Goal: Answer question/provide support: Share knowledge or assist other users

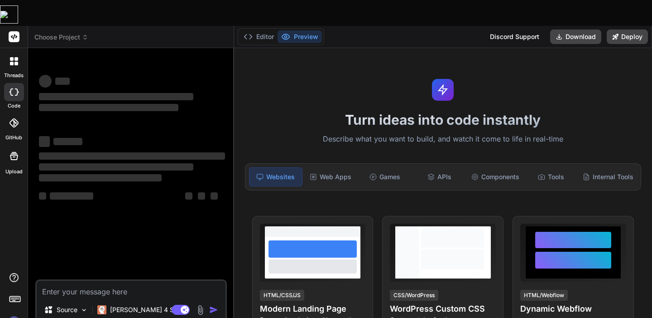
scroll to position [30, 0]
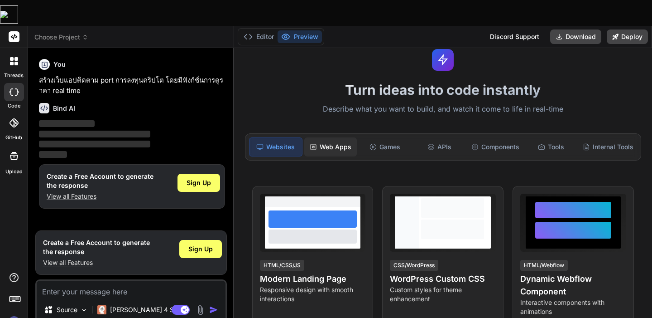
click at [339, 137] on div "Web Apps" at bounding box center [330, 146] width 53 height 19
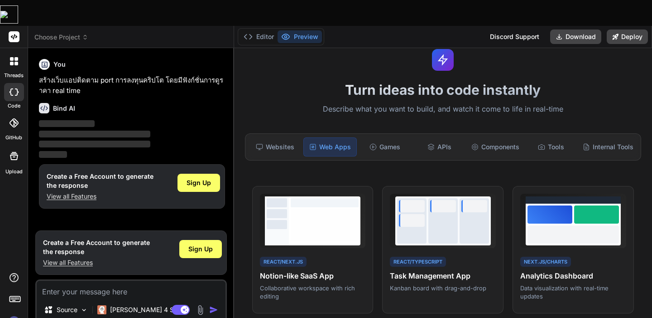
click at [292, 82] on h1 "Turn ideas into code instantly" at bounding box center [443, 90] width 407 height 16
click at [119, 305] on p "[PERSON_NAME] 4 S.." at bounding box center [144, 309] width 68 height 9
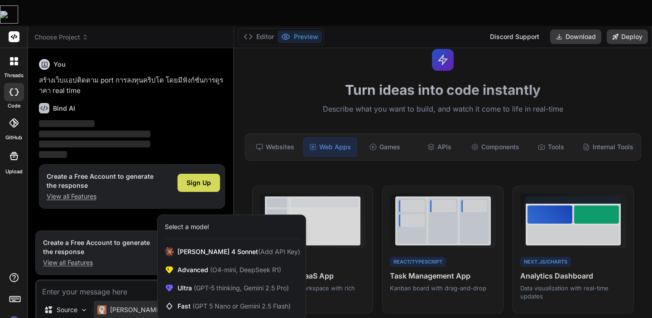
click at [79, 262] on div at bounding box center [326, 159] width 652 height 318
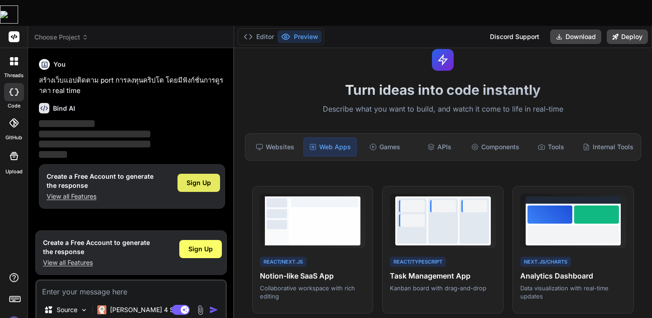
click at [193, 174] on div "Sign Up" at bounding box center [199, 183] width 43 height 18
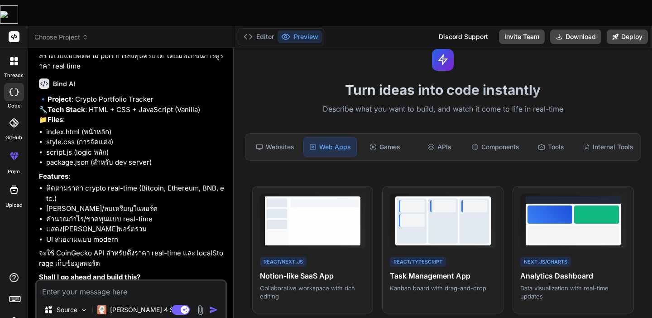
type textarea "x"
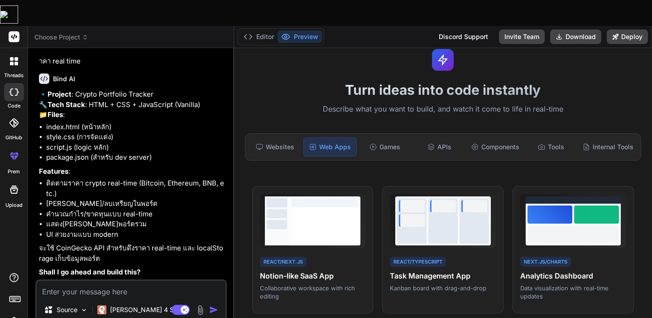
scroll to position [49, 0]
click at [87, 280] on textarea at bounding box center [131, 288] width 189 height 16
type textarea "เ"
type textarea "x"
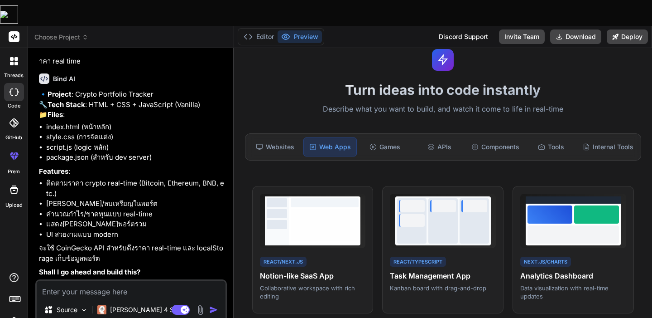
type textarea "g"
type textarea "x"
type textarea "go"
type textarea "x"
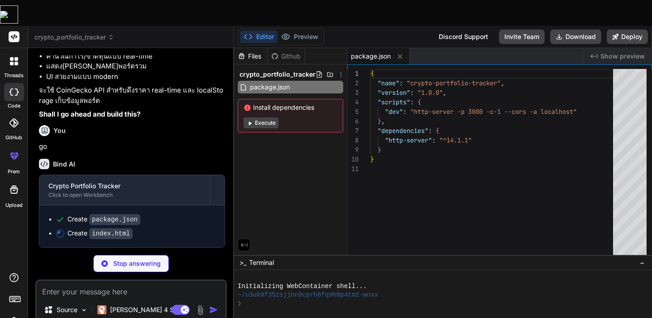
scroll to position [207, 0]
type textarea "x"
type textarea "<script src="script.js"></script> </body> </html>"
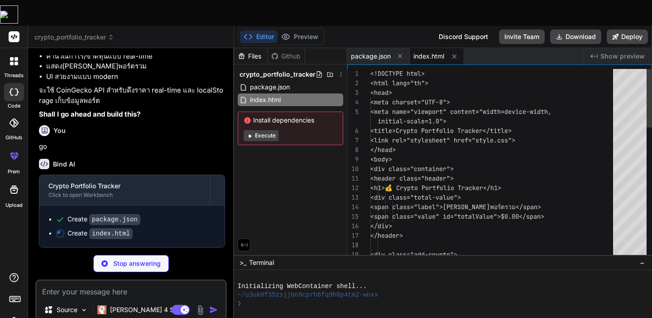
click at [278, 82] on div "crypto_portfolio_tracker package.json index.html Install dependencies Execute" at bounding box center [290, 106] width 113 height 84
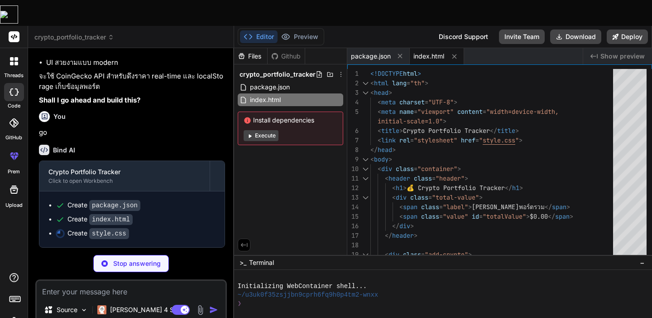
click at [275, 116] on span "Install dependencies" at bounding box center [291, 120] width 94 height 9
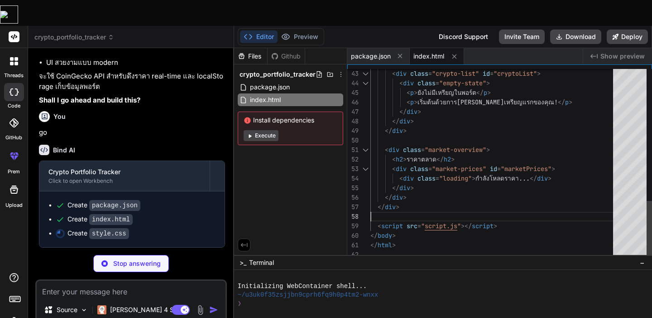
scroll to position [0, 0]
type textarea "x"
type textarea "}"
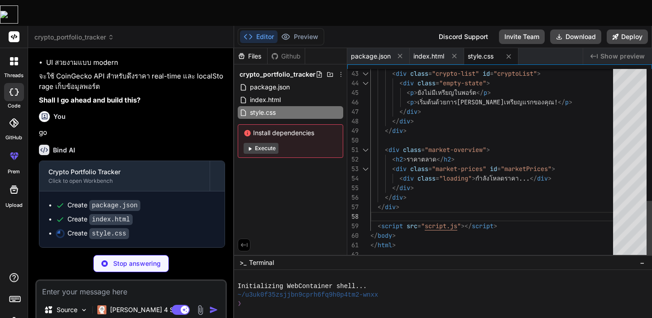
type textarea "x"
type textarea "} }"
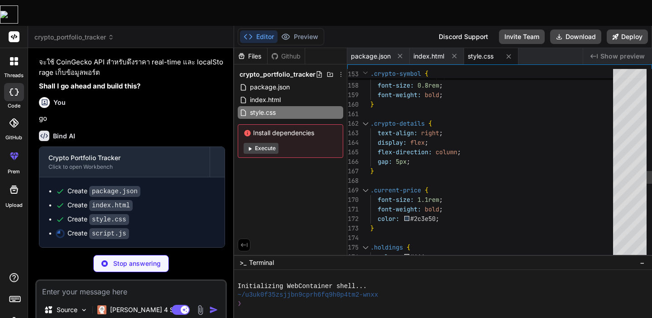
type textarea "x"
type textarea "} // เริ่มต้นแอป const portfolio = new CryptoPortfolio();"
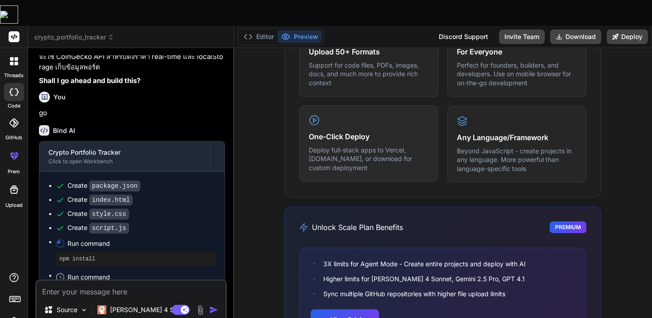
scroll to position [610, 0]
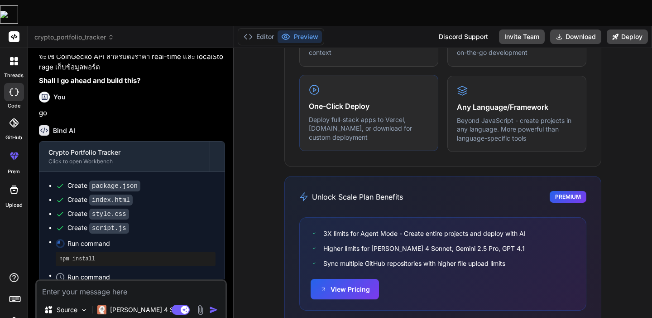
type textarea "x"
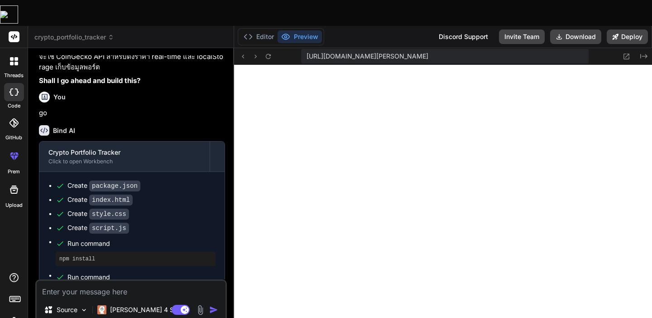
scroll to position [270, 0]
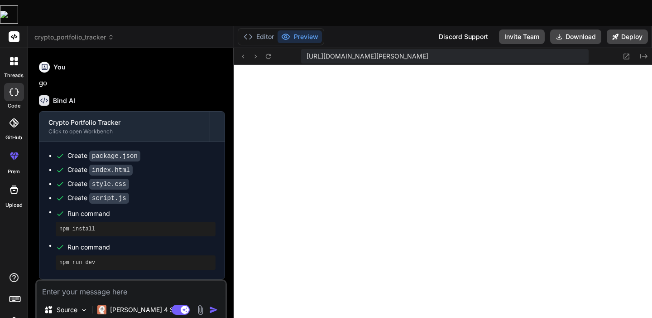
click at [97, 280] on textarea at bounding box center [131, 288] width 189 height 16
type textarea "d"
type textarea "x"
type textarea "เ"
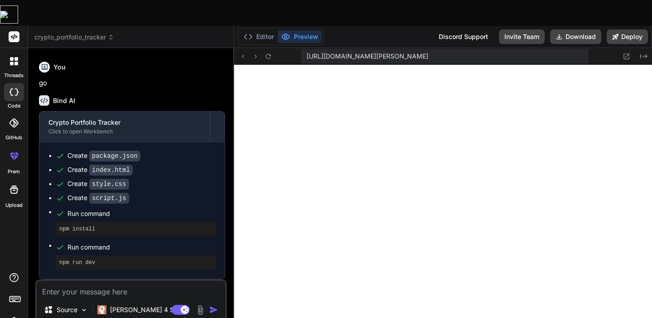
type textarea "x"
type textarea "เพ"
type textarea "x"
type textarea "เพิ"
type textarea "x"
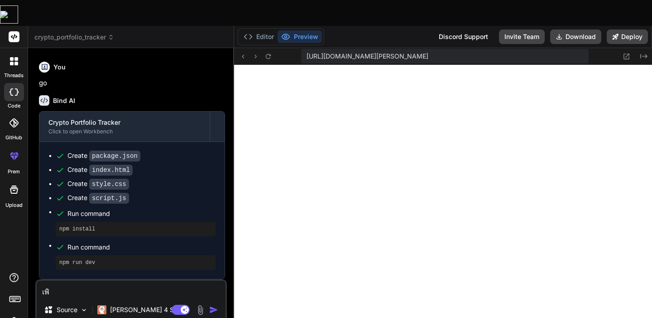
type textarea "เพิ่"
type textarea "x"
type textarea "เพิ่ม"
type textarea "x"
type textarea "เพิ่มต"
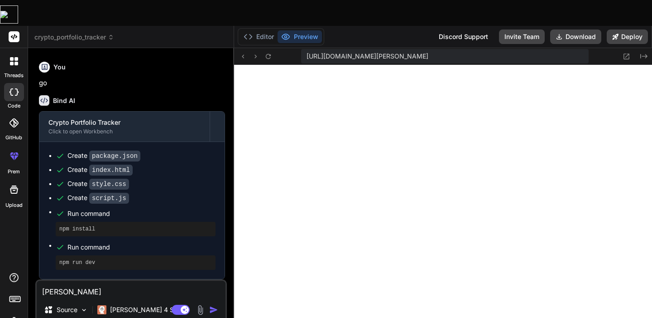
type textarea "x"
type textarea "เพิ่ม"
type textarea "x"
type textarea "เพิ่มจ"
type textarea "x"
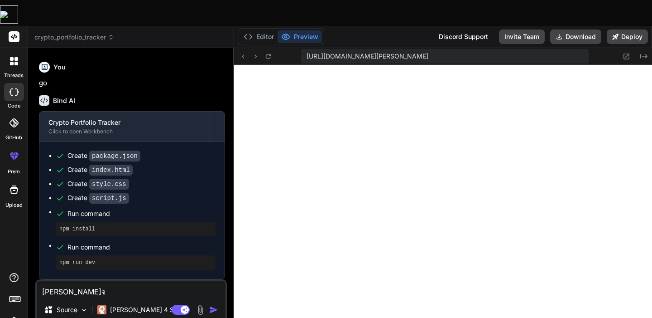
type textarea "เพิ่มจำ"
type textarea "x"
type textarea "เพิ่มจำน"
type textarea "x"
type textarea "เพิ่มจำนว"
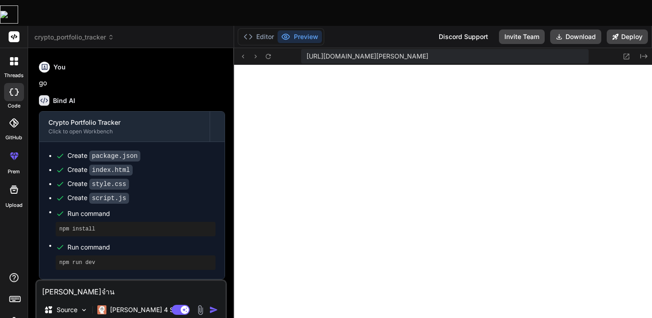
type textarea "x"
type textarea "เพิ่มจำนวน"
type textarea "x"
type textarea "เพิ่มจำนวนเ"
type textarea "x"
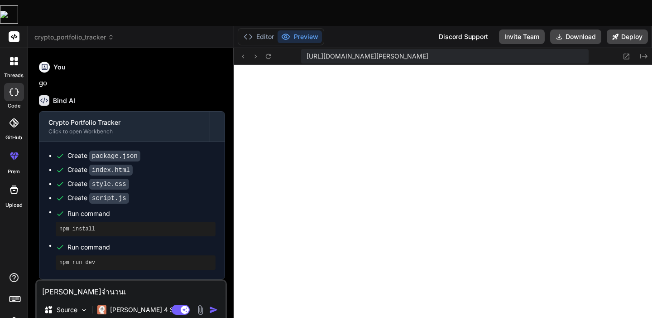
type textarea "เพิ่มจำนวนเห"
type textarea "x"
type textarea "เพิ่มจำนวนเหร"
type textarea "x"
type textarea "เพิ่มจำนวนเหรี"
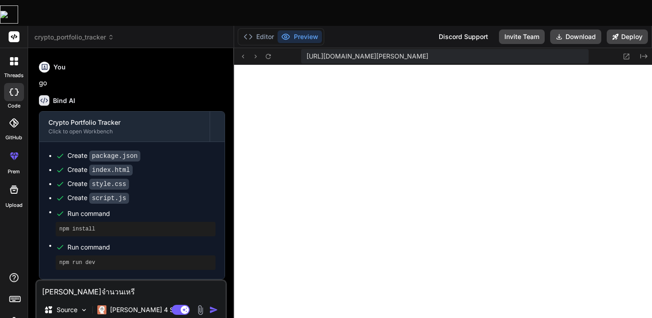
type textarea "x"
type textarea "เพิ่มจำนวนเหรีย"
type textarea "x"
type textarea "เพิ่มจำนวนเหรียญ"
type textarea "x"
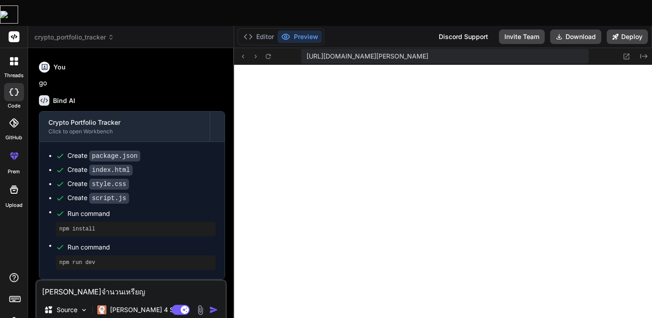
type textarea "เพิ่มจำนวนเหรียญใ"
type textarea "x"
type textarea "เพิ่มจำนวนเหรียญให"
type textarea "x"
type textarea "เพิ่มจำนวนเหรียญให้"
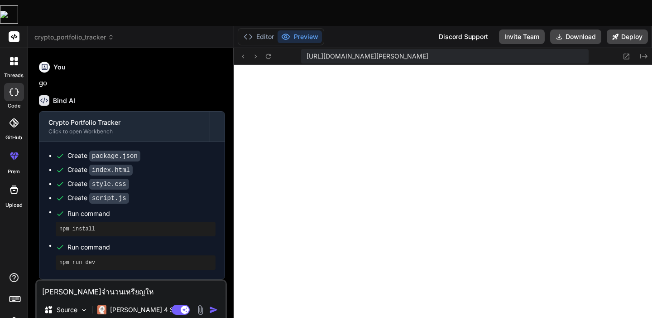
type textarea "x"
type textarea "เพิ่มจำนวนเหรียญให้ม"
type textarea "x"
type textarea "เพิ่มจำนวนเหรียญให้มา"
type textarea "x"
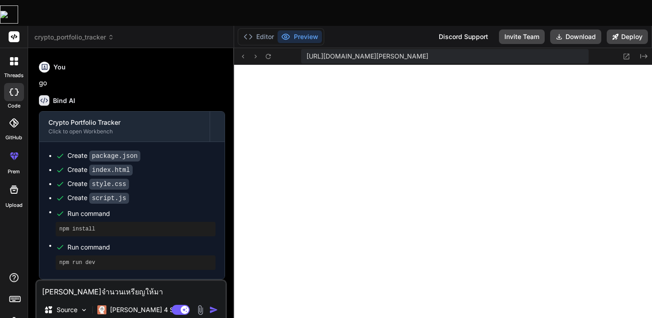
type textarea "เพิ่มจำนวนเหรียญให้มาก"
type textarea "x"
type textarea "เพิ่มจำนวนเหรียญให้มากเ"
type textarea "x"
type textarea "เพิ่มจำนวนเหรียญให้มากเน"
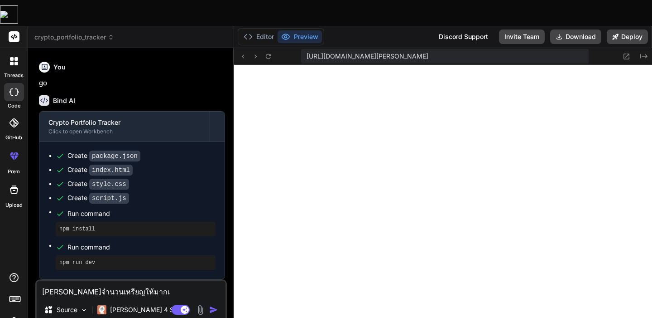
type textarea "x"
type textarea "เพิ่มจำนวนเหรียญให้มากเน้"
type textarea "x"
type textarea "เพิ่มจำนวนเหรียญให้มากเน"
type textarea "x"
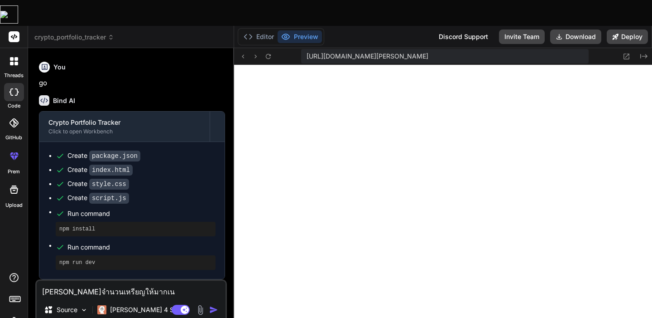
type textarea "เพิ่มจำนวนเหรียญให้มากเ"
type textarea "x"
type textarea "เพิ่มจำนวนเหรียญให้มาก"
type textarea "x"
type textarea "เพิ่มจำนวนเหรียญให้มากก"
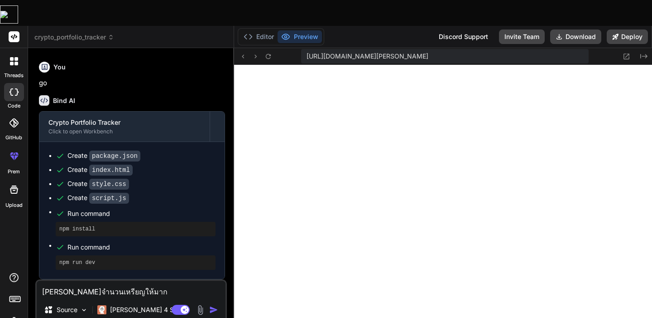
type textarea "x"
type textarea "เพิ่มจำนวนเหรียญให้มากกว"
type textarea "x"
type textarea "เพิ่มจำนวนเหรียญให้มากกว่"
type textarea "x"
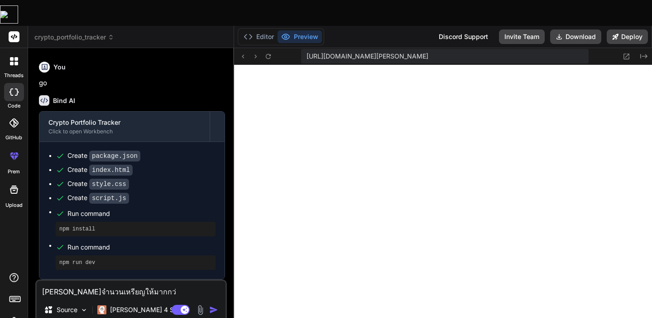
type textarea "เพิ่มจำนวนเหรียญให้มากกว่า"
type textarea "x"
type textarea "เพิ่มจำนวนเหรียญให้มากกว่าน"
type textarea "x"
type textarea "เพิ่มจำนวนเหรียญให้มากกว่านี"
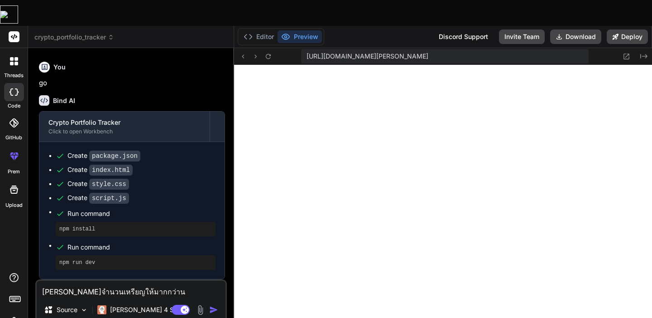
type textarea "x"
type textarea "เพิ่มจำนวนเหรียญให้มากกว่านี้"
type textarea "x"
type textarea "เพิ่มจำนวนเหรียญให้มากกว่านี้"
type textarea "x"
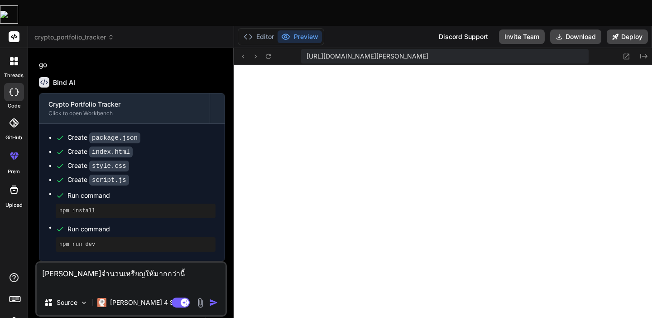
type textarea "เพิ่มจำนวนเหรียญให้มากกว่านี้ ก"
type textarea "x"
type textarea "เพิ่มจำนวนเหรียญให้มากกว่านี้"
type textarea "x"
type textarea "เพิ่มจำนวนเหรียญให้มากกว่านี้ เ"
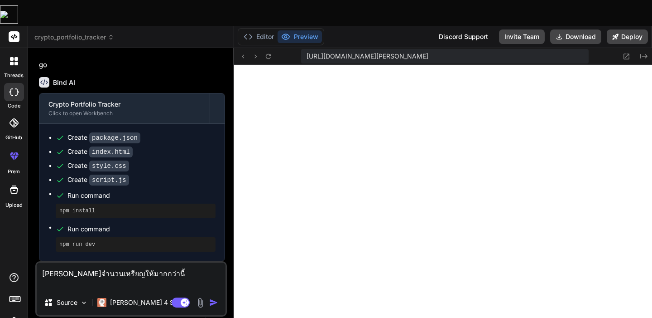
type textarea "x"
type textarea "เพิ่มจำนวนเหรียญให้มากกว่านี้ เพ"
type textarea "x"
type textarea "เพิ่มจำนวนเหรียญให้มากกว่านี้ เพิ"
type textarea "x"
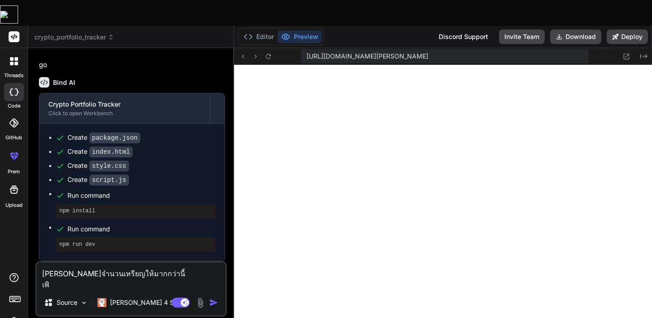
type textarea "เพิ่มจำนวนเหรียญให้มากกว่านี้ เพิ่"
type textarea "x"
type textarea "เพิ่มจำนวนเหรียญให้มากกว่านี้ เพิ่ม"
type textarea "x"
type textarea "เพิ่มจำนวนเหรียญให้มากกว่านี้ เพิ่มต"
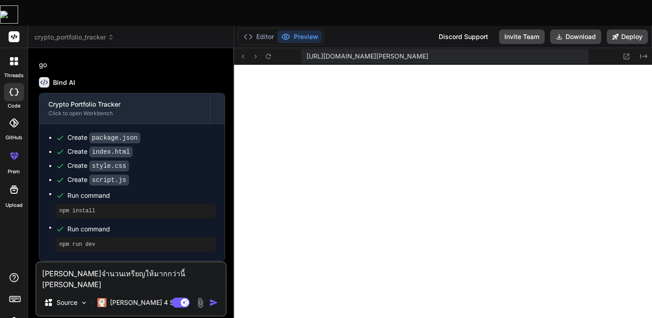
type textarea "x"
type textarea "เพิ่มจำนวนเหรียญให้มากกว่านี้ เพิ่มตั"
type textarea "x"
type textarea "เพิ่มจำนวนเหรียญให้มากกว่านี้ เพิ่มตัว"
type textarea "x"
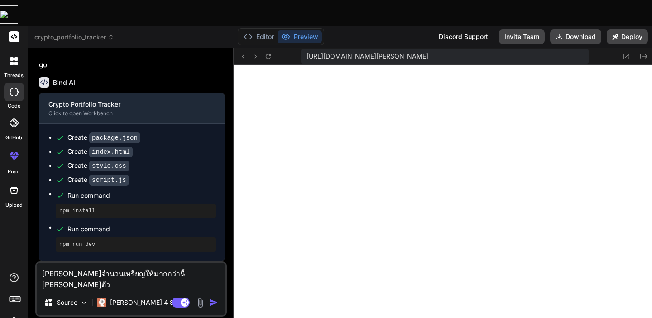
type textarea "เพิ่มจำนวนเหรียญให้มากกว่านี้ เพิ่มตัวเ"
type textarea "x"
type textarea "เพิ่มจำนวนเหรียญให้มากกว่านี้ เพิ่มตัวเล"
type textarea "x"
type textarea "เพิ่มจำนวนเหรียญให้มากกว่านี้ เพิ่มตัวเลื"
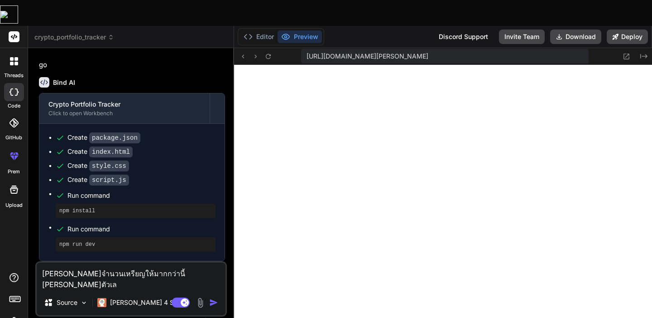
type textarea "x"
type textarea "เพิ่มจำนวนเหรียญให้มากกว่านี้ เพิ่มตัวเลือ"
type textarea "x"
type textarea "เพิ่มจำนวนเหรียญให้มากกว่านี้ เพิ่มตัวเลือก"
type textarea "x"
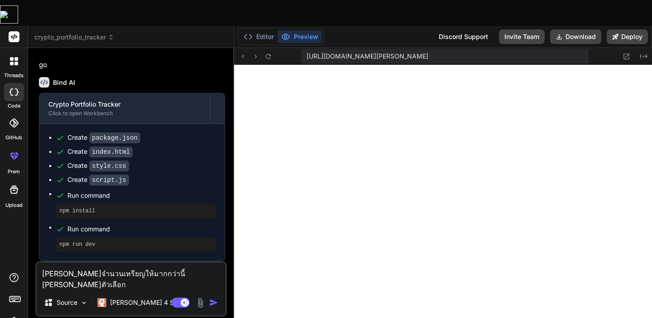
type textarea "เพิ่มจำนวนเหรียญให้มากกว่านี้ เพิ่มตัวเลือกส"
type textarea "x"
type textarea "เพิ่มจำนวนเหรียญให้มากกว่านี้ เพิ่มตัวเลือกสก"
type textarea "x"
type textarea "เพิ่มจำนวนเหรียญให้มากกว่านี้ เพิ่มตัวเลือกสกล"
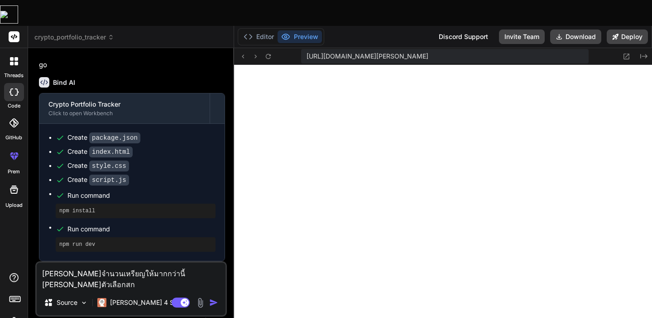
type textarea "x"
type textarea "เพิ่มจำนวนเหรียญให้มากกว่านี้ เพิ่มตัวเลือกสกลุ"
type textarea "x"
type textarea "เพิ่มจำนวนเหรียญให้มากกว่านี้ เพิ่มตัวเลือกสกล"
type textarea "x"
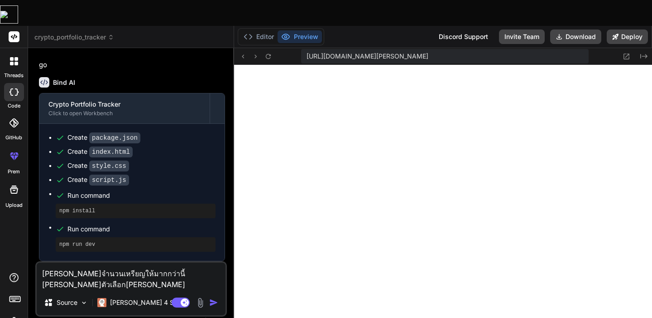
type textarea "เพิ่มจำนวนเหรียญให้มากกว่านี้ เพิ่มตัวเลือกสก"
type textarea "x"
type textarea "เพิ่มจำนวนเหรียญให้มากกว่านี้ เพิ่มตัวเลือกสกุ"
type textarea "x"
type textarea "เพิ่มจำนวนเหรียญให้มากกว่านี้ เพิ่มตัวเลือกสกุล"
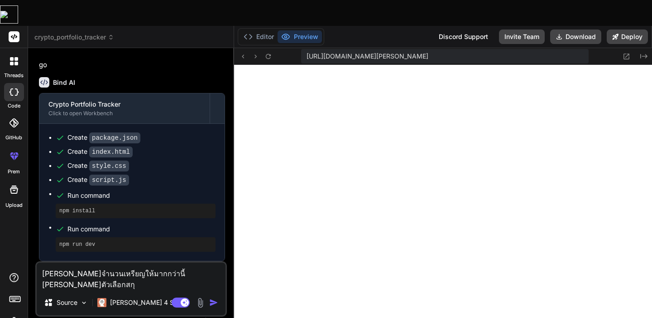
type textarea "x"
type textarea "เพิ่มจำนวนเหรียญให้มากกว่านี้ เพิ่มตัวเลือกสกุลเ"
type textarea "x"
type textarea "เพิ่มจำนวนเหรียญให้มากกว่านี้ เพิ่มตัวเลือกสกุลเง"
type textarea "x"
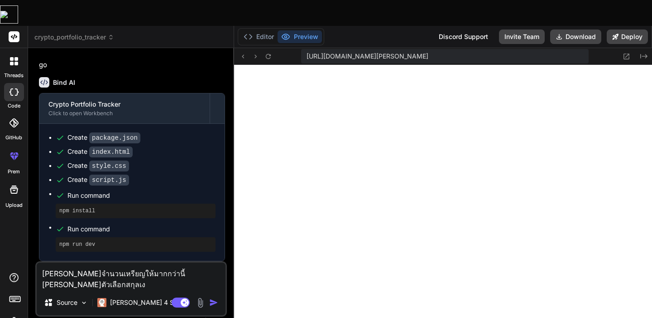
type textarea "เพิ่มจำนวนเหรียญให้มากกว่านี้ เพิ่มตัวเลือกสกุลเงิ"
type textarea "x"
type textarea "เพิ่มจำนวนเหรียญให้มากกว่านี้ เพิ่มตัวเลือกสกุลเงิน"
type textarea "x"
type textarea "เพิ่มจำนวนเหรียญให้มากกว่านี้ เพิ่มตัวเลือกสกุลเงินใ"
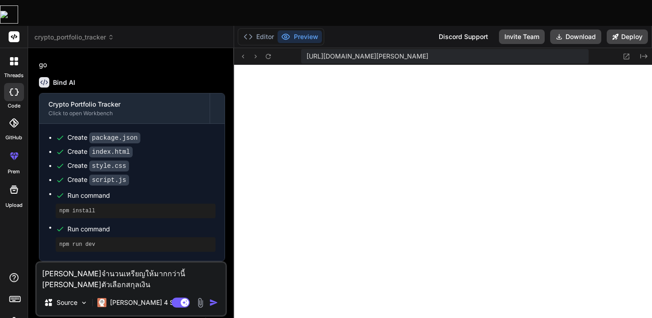
type textarea "x"
type textarea "เพิ่มจำนวนเหรียญให้มากกว่านี้ เพิ่มตัวเลือกสกุลเงินใน"
type textarea "x"
type textarea "เพิ่มจำนวนเหรียญให้มากกว่านี้ เพิ่มตัวเลือกสกุลเงินในพ"
type textarea "x"
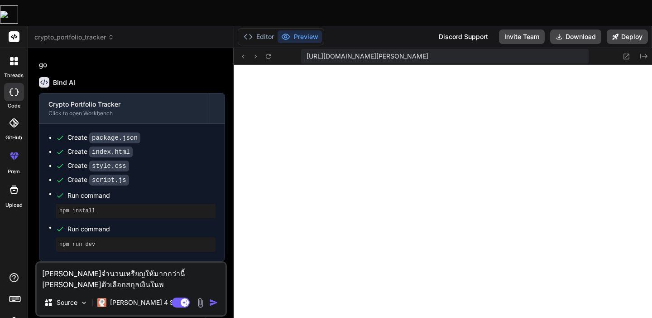
type textarea "เพิ่มจำนวนเหรียญให้มากกว่านี้ เพิ่มตัวเลือกสกุลเงินในพอ"
type textarea "x"
type textarea "เพิ่มจำนวนเหรียญให้มากกว่านี้ เพิ่มตัวเลือกสกุลเงินในพอร"
type textarea "x"
type textarea "เพิ่มจำนวนเหรียญให้มากกว่านี้ เพิ่มตัวเลือกสกุลเงินในพอร์"
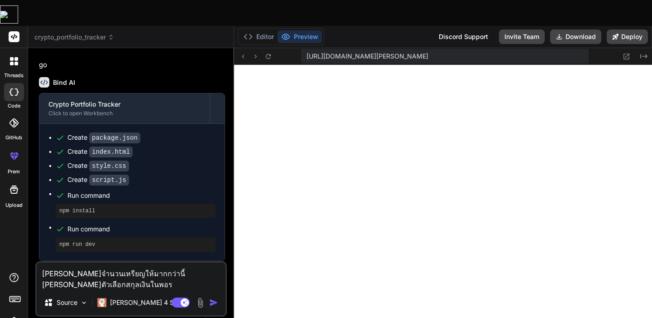
type textarea "x"
type textarea "เพิ่มจำนวนเหรียญให้มากกว่านี้ เพิ่มตัวเลือกสกุลเงินในพอร์ต"
type textarea "x"
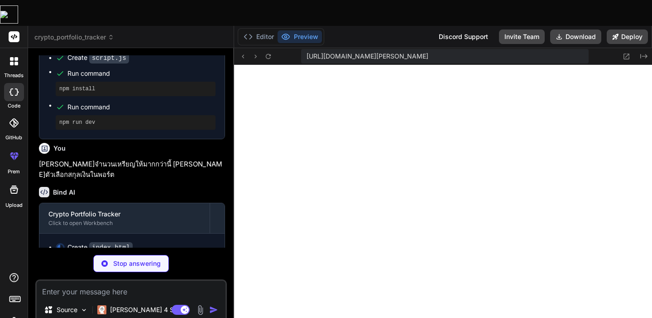
scroll to position [414, 0]
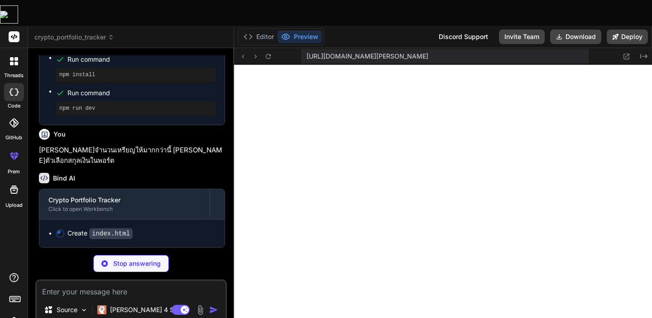
click at [17, 152] on icon at bounding box center [17, 153] width 4 height 2
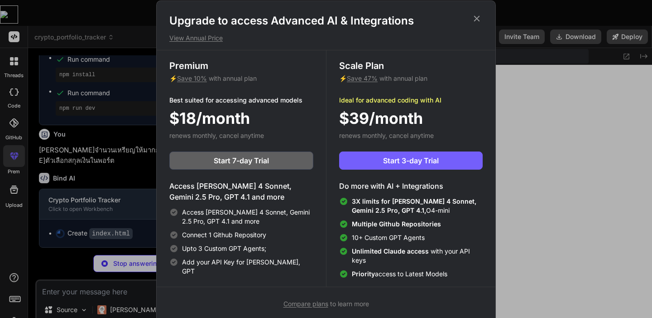
scroll to position [4, 0]
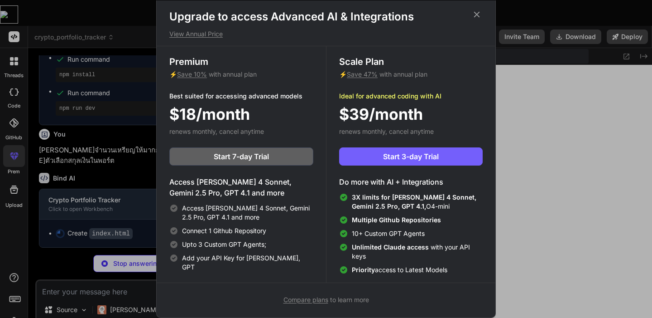
click at [495, 242] on div "Scale Plan ⚡ Save 47% with annual plan Ideal for advanced coding with AI $39/mo…" at bounding box center [410, 164] width 169 height 236
click at [512, 241] on div "Upgrade to access Advanced AI & Integrations View Annual Price Premium ⚡ Save 1…" at bounding box center [326, 159] width 652 height 318
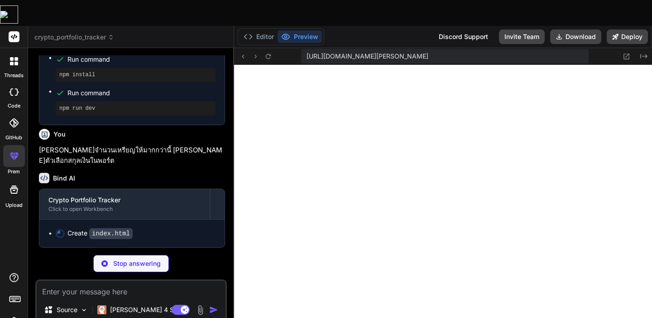
type textarea "x"
type textarea "<div class="loading">กำลังโหลดราคา...</div> </div> </div> </div> <script src="s…"
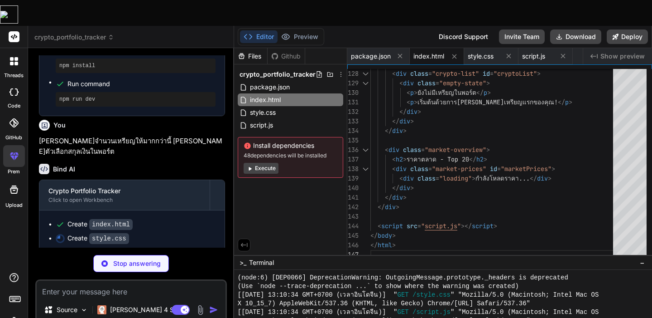
scroll to position [427, 0]
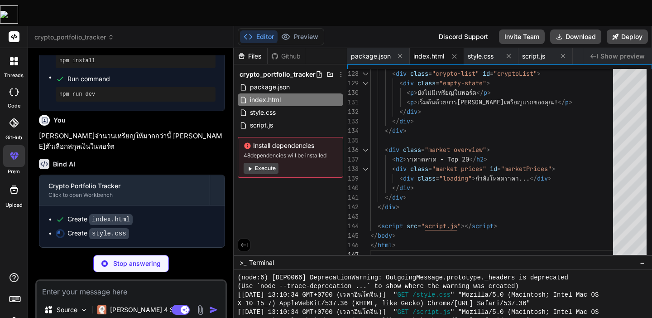
type textarea "x"
type textarea "} }"
type textarea "x"
type textarea "grid-template-columns: 1fr; } }"
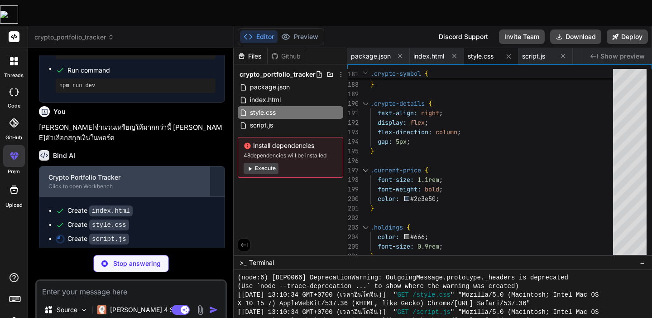
scroll to position [441, 0]
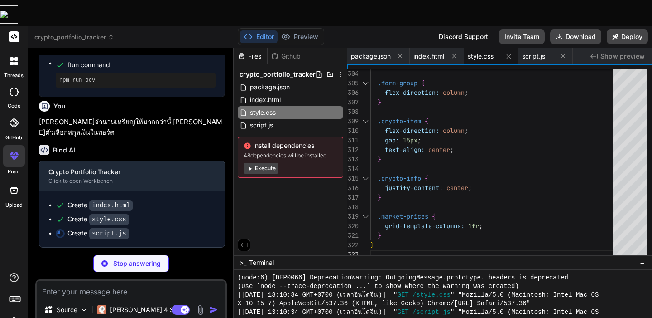
type textarea "x"
type textarea "} // เริ่มต้นแอป const portfolio = new CryptoPortfolio();"
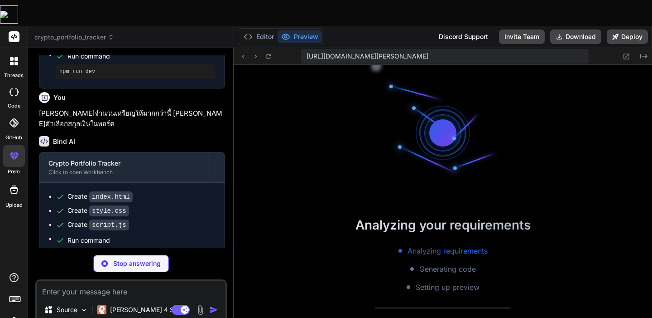
scroll to position [809, 0]
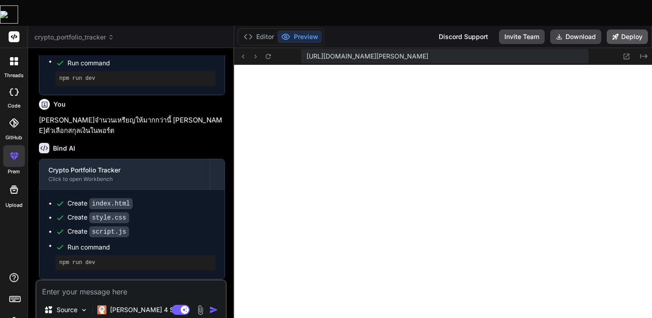
click at [622, 29] on button "Deploy" at bounding box center [627, 36] width 41 height 14
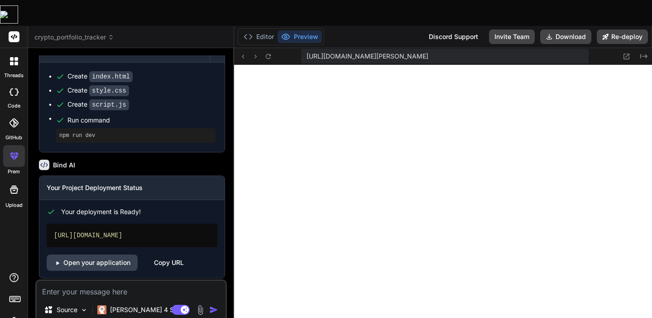
scroll to position [585, 0]
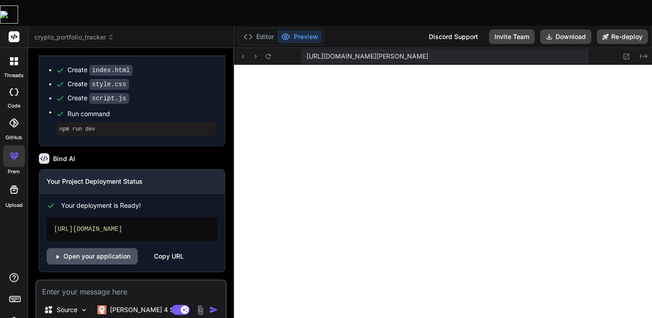
click at [100, 248] on link "Open your application" at bounding box center [92, 256] width 91 height 16
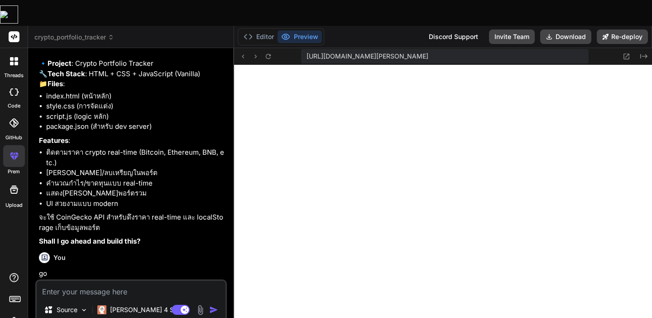
scroll to position [0, 0]
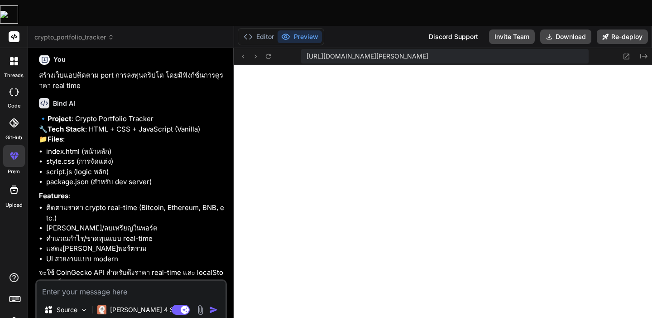
click at [163, 157] on li "style.css (การจัดแต่ง)" at bounding box center [135, 161] width 179 height 10
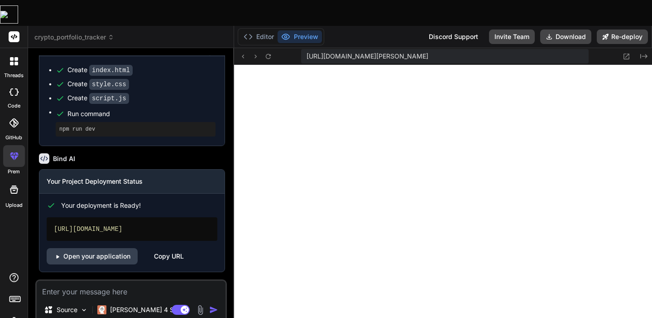
scroll to position [585, 0]
click at [560, 29] on button "Download" at bounding box center [566, 36] width 51 height 14
click at [115, 248] on link "Open your application" at bounding box center [92, 256] width 91 height 16
click at [246, 32] on icon at bounding box center [248, 36] width 9 height 9
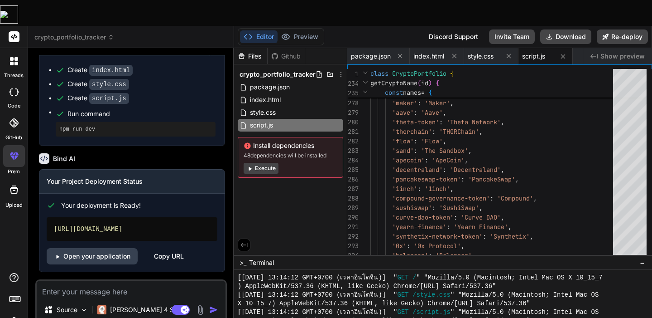
click at [256, 163] on button "Execute" at bounding box center [261, 168] width 35 height 11
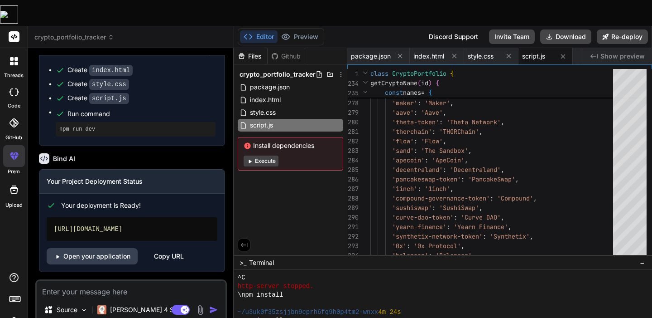
scroll to position [930, 0]
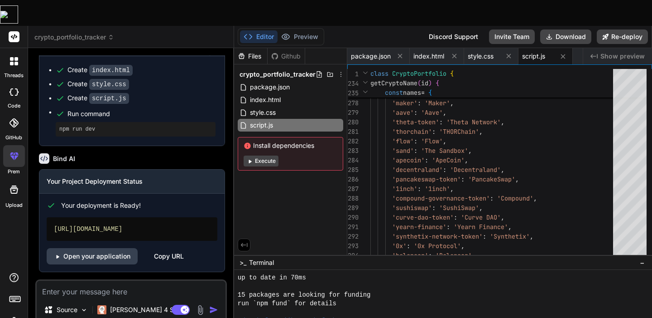
type textarea "x"
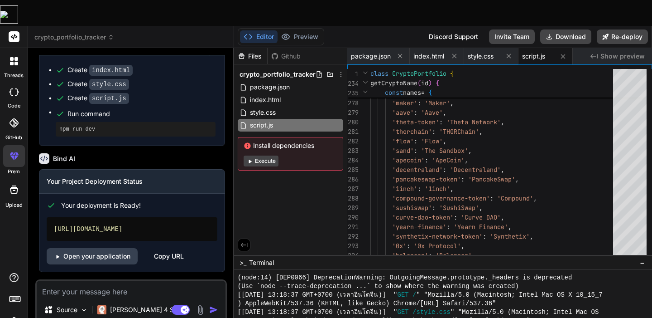
scroll to position [1266, 0]
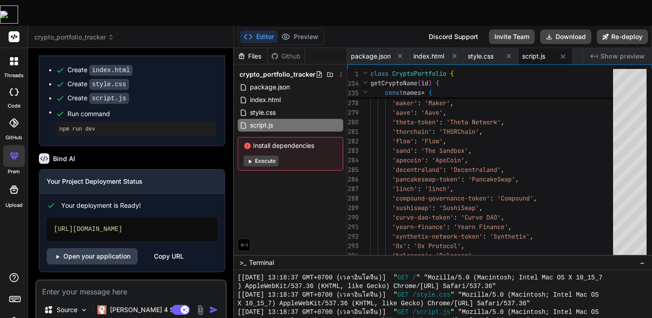
click at [285, 52] on div "Github" at bounding box center [286, 56] width 37 height 9
click at [254, 52] on div "Files" at bounding box center [250, 56] width 33 height 9
click at [282, 52] on div "Github" at bounding box center [286, 56] width 37 height 9
click at [302, 30] on button "Preview" at bounding box center [300, 36] width 44 height 13
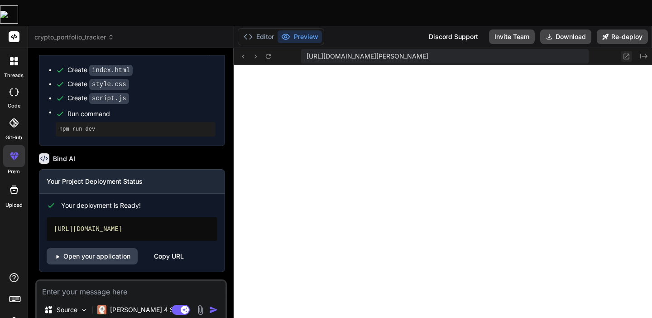
click at [629, 53] on icon at bounding box center [627, 57] width 8 height 8
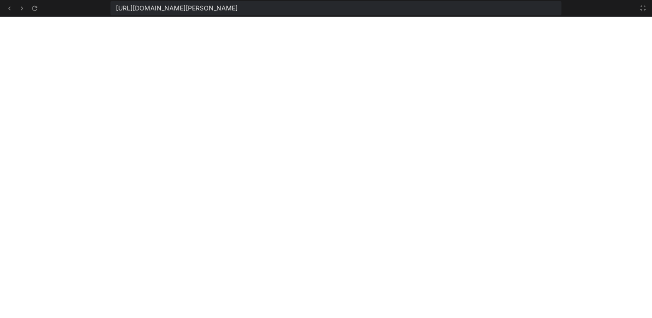
scroll to position [1317, 0]
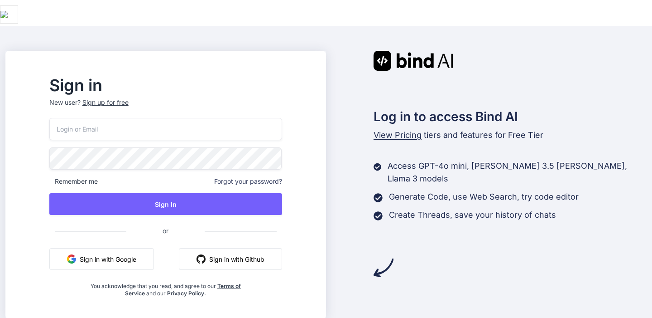
click at [131, 248] on button "Sign in with Google" at bounding box center [101, 259] width 105 height 22
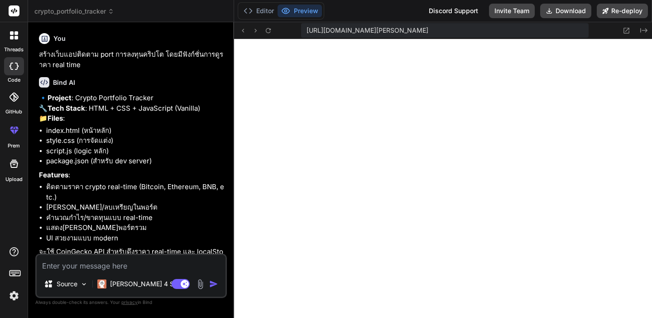
scroll to position [344, 0]
click at [266, 13] on button "Editor" at bounding box center [259, 11] width 38 height 13
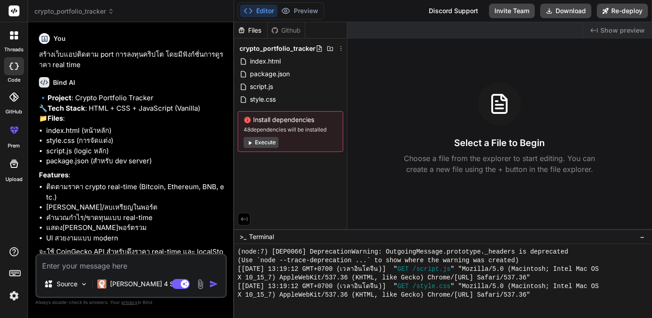
click at [297, 174] on div "Files Github crypto_portfolio_tracker index.html package.json script.js style.c…" at bounding box center [290, 125] width 113 height 207
click at [17, 13] on rect at bounding box center [14, 10] width 11 height 11
click at [12, 31] on icon at bounding box center [14, 35] width 8 height 8
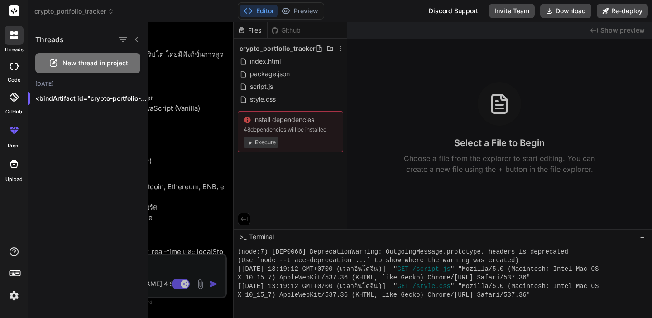
click at [12, 31] on icon at bounding box center [14, 35] width 8 height 8
click at [16, 137] on div at bounding box center [14, 130] width 22 height 22
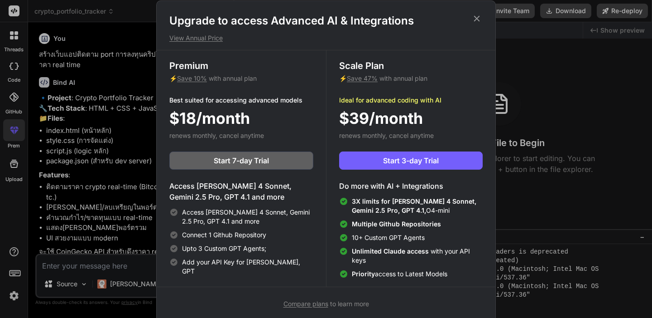
click at [43, 247] on div "Upgrade to access Advanced AI & Integrations View Annual Price Premium ⚡ Save 1…" at bounding box center [326, 159] width 652 height 318
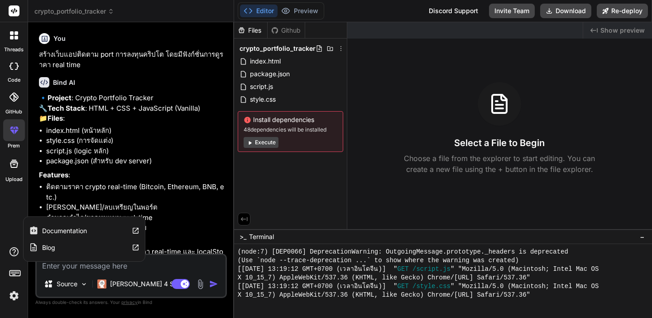
click at [88, 230] on div "Documentation" at bounding box center [84, 230] width 121 height 17
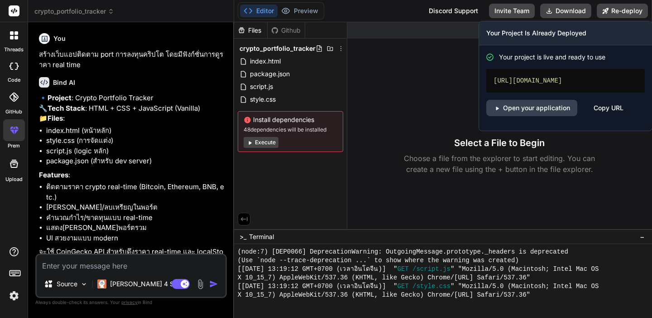
click at [522, 92] on div "https://cryptoportfoliotracker-rouge.vercel.app" at bounding box center [566, 81] width 159 height 24
click at [548, 116] on link "Open your application" at bounding box center [532, 108] width 91 height 16
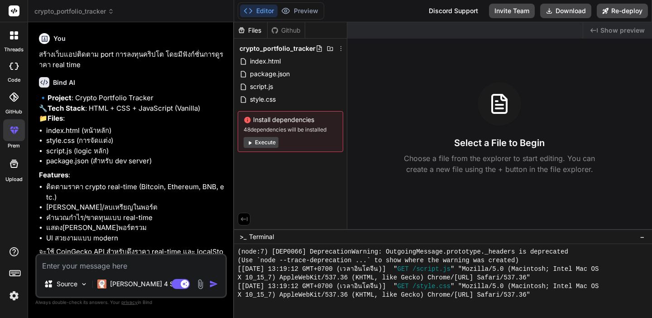
click at [16, 295] on img at bounding box center [13, 295] width 15 height 15
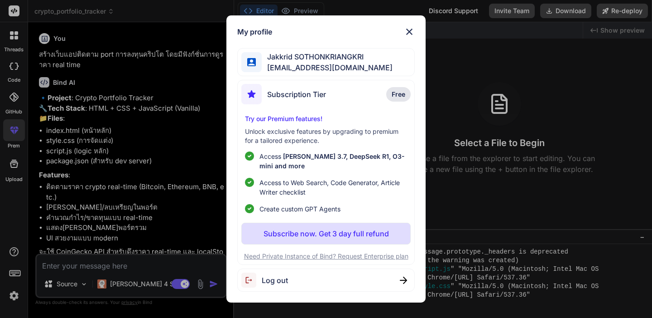
click at [323, 71] on span "rancidriots@gmail.com" at bounding box center [327, 67] width 131 height 11
click at [398, 100] on p "Free" at bounding box center [399, 94] width 24 height 14
click at [296, 116] on p "Try our Premium features!" at bounding box center [326, 118] width 162 height 9
click at [109, 127] on div "My profile Jakkrid SOTHONKRIANGKRI rancidriots@gmail.com Subscription Tier Free…" at bounding box center [326, 159] width 652 height 318
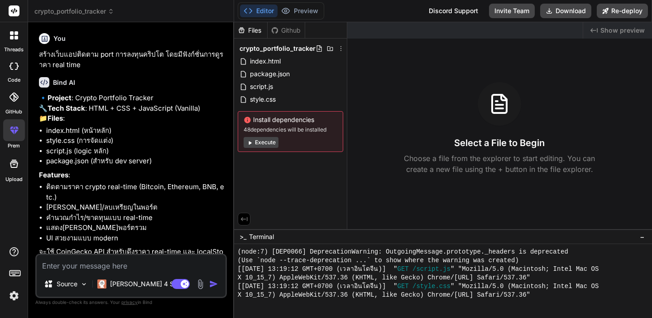
click at [10, 101] on div at bounding box center [14, 97] width 20 height 20
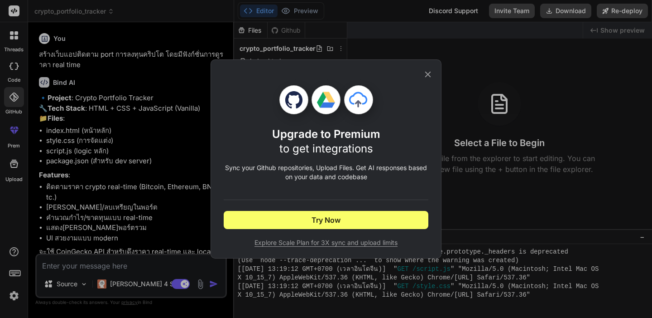
click at [424, 75] on icon at bounding box center [428, 74] width 10 height 10
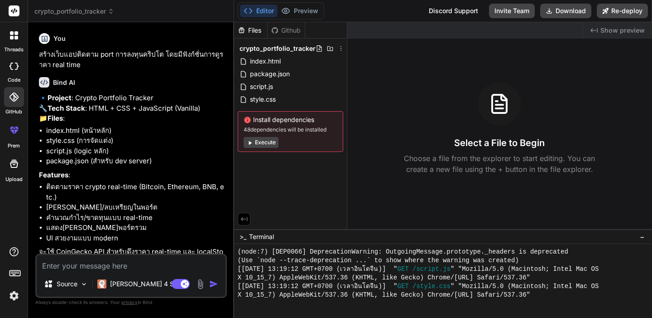
click at [16, 72] on div at bounding box center [14, 66] width 20 height 18
click at [18, 68] on icon at bounding box center [14, 66] width 9 height 7
click at [17, 47] on label "threads" at bounding box center [13, 50] width 19 height 8
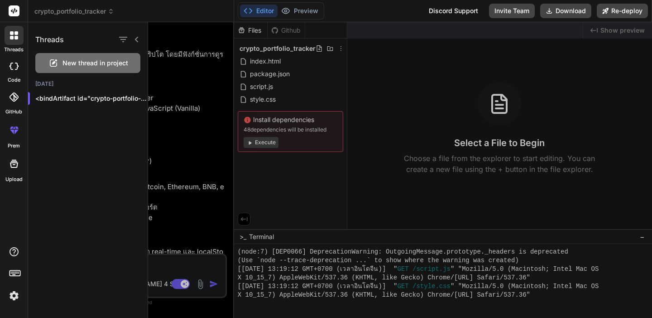
click at [15, 39] on icon at bounding box center [16, 38] width 4 height 4
click at [17, 17] on div at bounding box center [14, 11] width 28 height 22
drag, startPoint x: 17, startPoint y: 5, endPoint x: 16, endPoint y: 11, distance: 6.4
click at [17, 5] on div at bounding box center [14, 11] width 28 height 22
click at [16, 11] on icon at bounding box center [14, 10] width 7 height 5
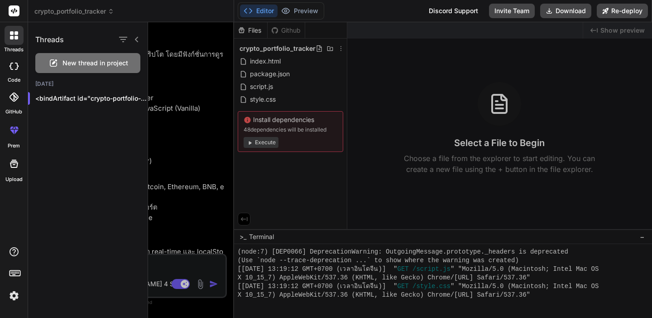
click at [14, 55] on div "code" at bounding box center [14, 68] width 28 height 30
type textarea "x"
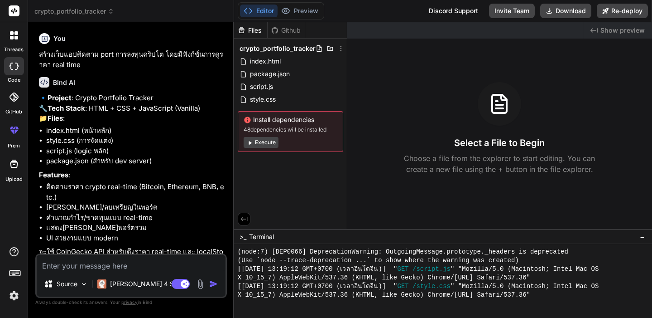
click at [12, 37] on icon at bounding box center [12, 38] width 4 height 4
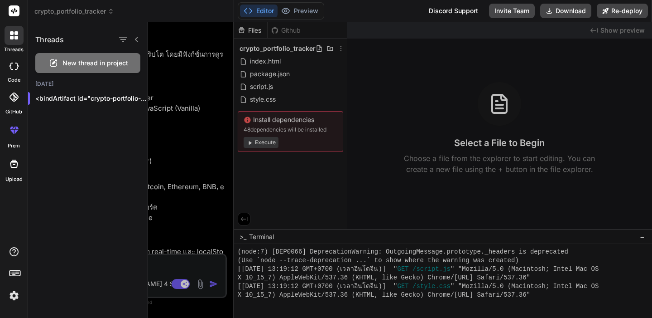
click at [18, 17] on div at bounding box center [14, 11] width 28 height 22
click at [13, 253] on icon at bounding box center [14, 251] width 11 height 11
drag, startPoint x: 14, startPoint y: 251, endPoint x: 37, endPoint y: 242, distance: 24.0
click at [14, 251] on icon at bounding box center [14, 251] width 9 height 9
click at [56, 233] on label "Documentation" at bounding box center [64, 230] width 45 height 9
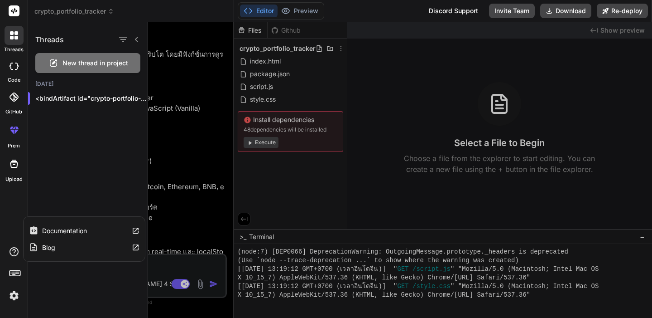
click at [14, 252] on icon at bounding box center [14, 251] width 9 height 9
click at [61, 250] on div "Blog" at bounding box center [84, 247] width 121 height 17
click at [16, 298] on img at bounding box center [13, 295] width 15 height 15
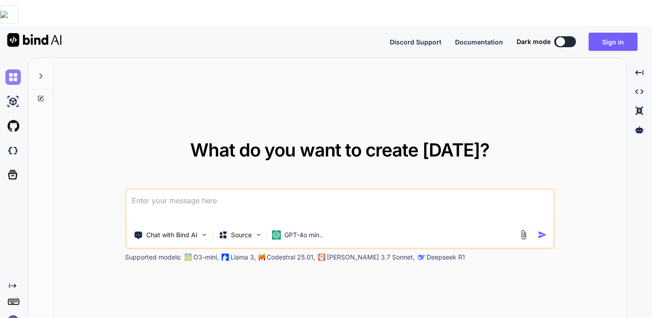
click at [13, 69] on img at bounding box center [12, 76] width 15 height 15
click at [11, 118] on img at bounding box center [12, 125] width 15 height 15
type textarea "x"
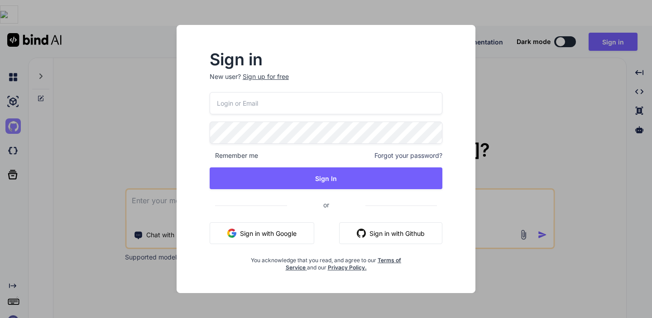
click at [11, 103] on div "Sign in New user? Sign up for free Remember me Forgot your password? Sign In or…" at bounding box center [326, 159] width 652 height 318
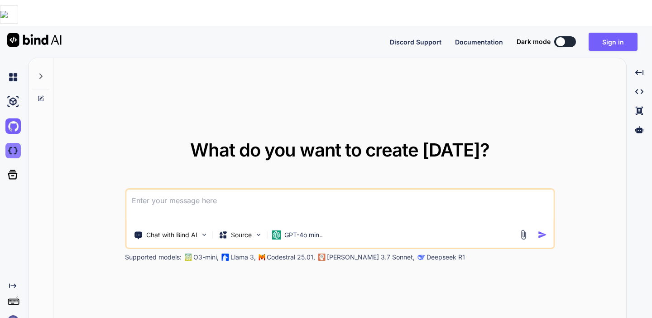
click at [10, 143] on img at bounding box center [12, 150] width 15 height 15
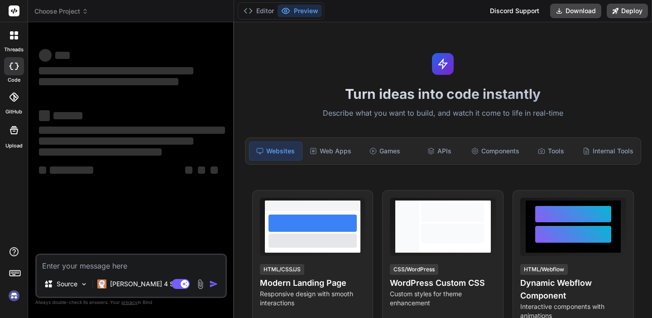
type textarea "x"
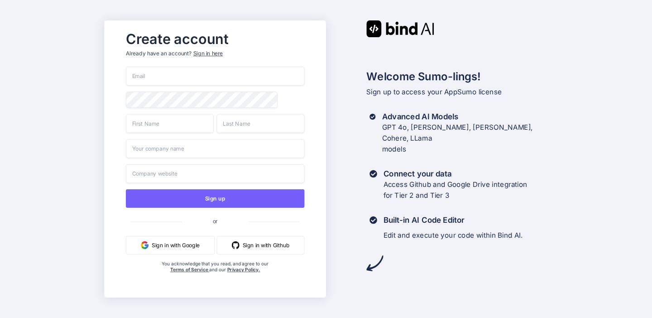
click at [161, 246] on button "Sign in with Google" at bounding box center [170, 245] width 89 height 19
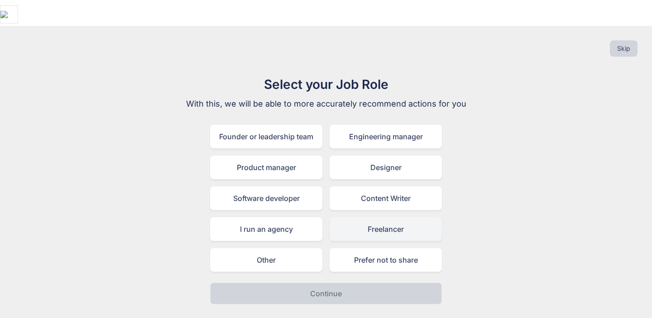
click at [353, 217] on div "Freelancer" at bounding box center [386, 229] width 112 height 24
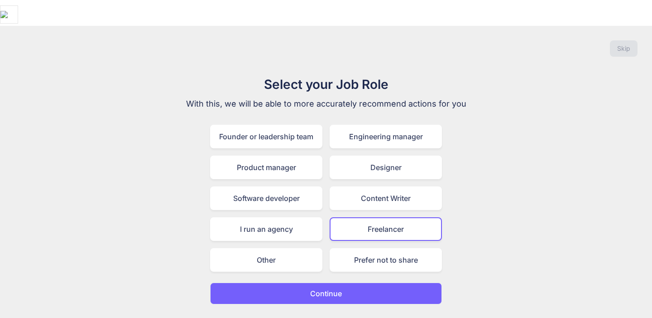
click at [303, 282] on button "Continue" at bounding box center [326, 293] width 232 height 22
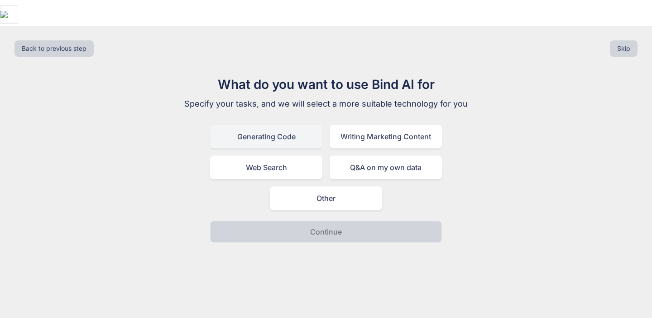
click at [298, 125] on div "Generating Code" at bounding box center [266, 137] width 112 height 24
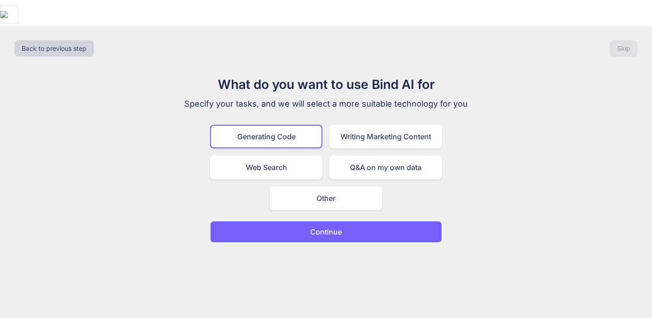
drag, startPoint x: 271, startPoint y: 142, endPoint x: 310, endPoint y: 154, distance: 41.6
click at [272, 155] on div "Web Search" at bounding box center [266, 167] width 112 height 24
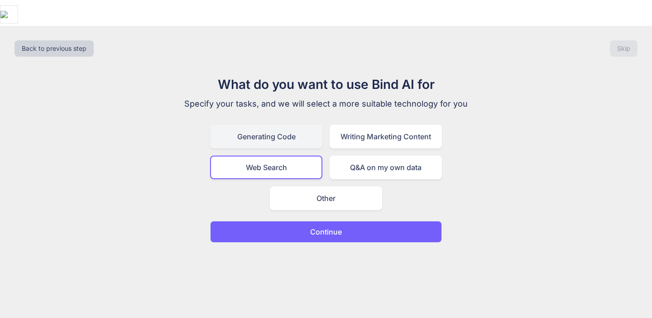
click at [247, 125] on div "Generating Code" at bounding box center [266, 137] width 112 height 24
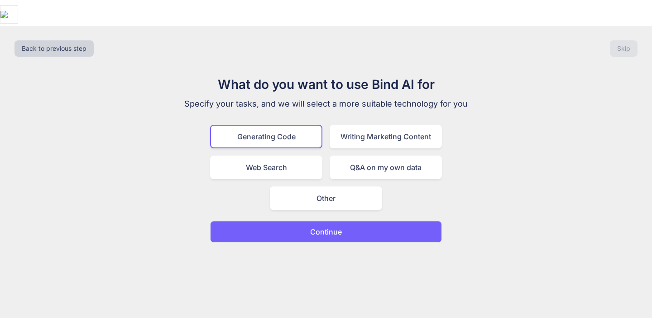
click at [305, 221] on button "Continue" at bounding box center [326, 232] width 232 height 22
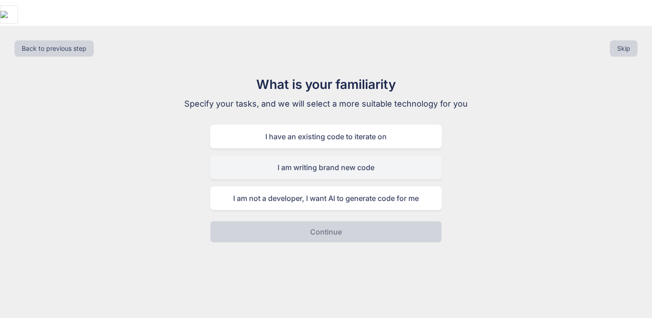
click at [336, 155] on div "I am writing brand new code" at bounding box center [326, 167] width 232 height 24
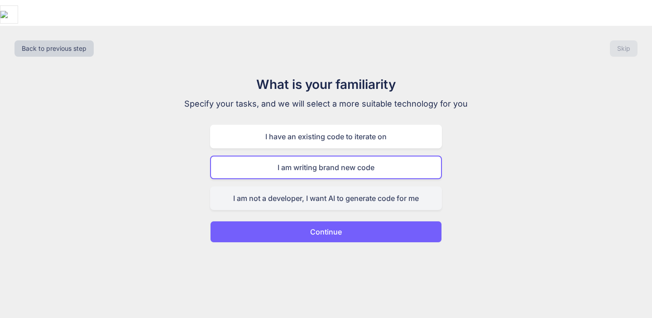
click at [333, 186] on div "I am not a developer, I want AI to generate code for me" at bounding box center [326, 198] width 232 height 24
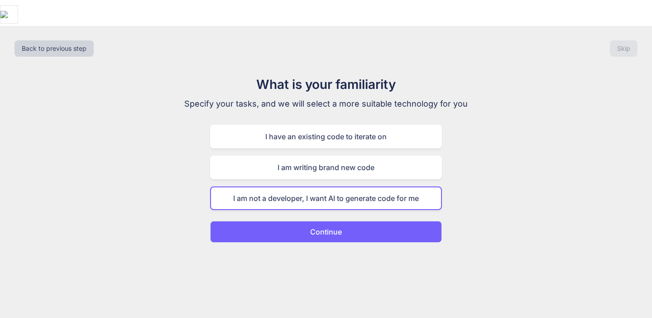
click at [330, 221] on button "Continue" at bounding box center [326, 232] width 232 height 22
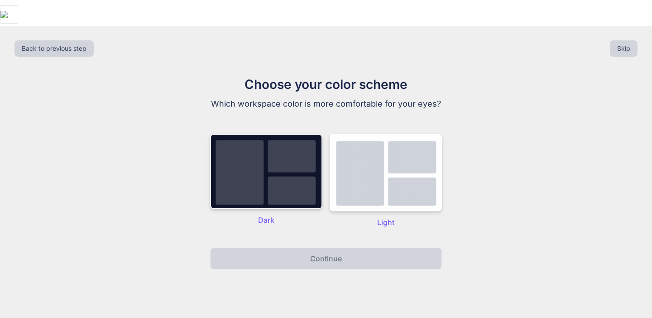
click at [261, 147] on img at bounding box center [266, 171] width 112 height 75
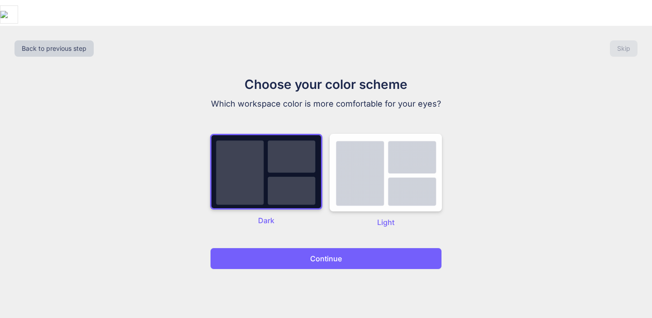
click at [292, 247] on button "Continue" at bounding box center [326, 258] width 232 height 22
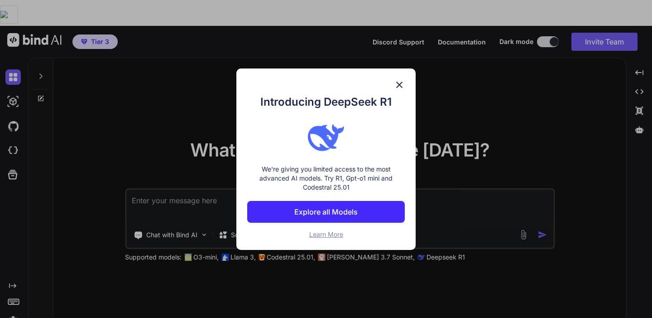
click at [328, 217] on button "Explore all Models" at bounding box center [326, 212] width 158 height 22
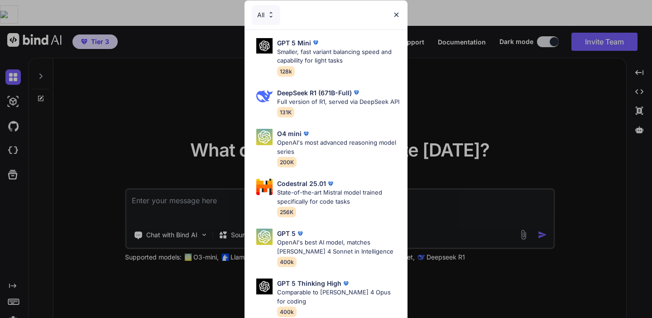
click at [394, 12] on img at bounding box center [397, 15] width 8 height 8
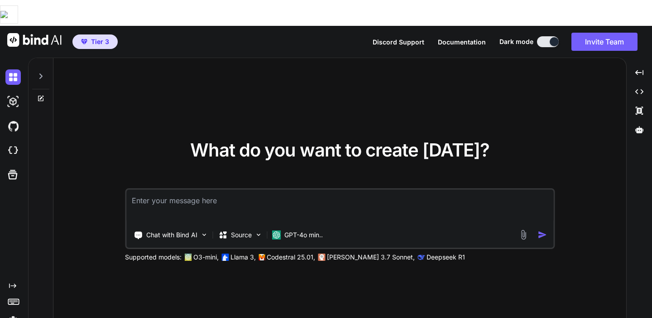
click at [349, 65] on div "What do you want to create today? Chat with Bind AI Source GPT-4o min.. Support…" at bounding box center [339, 201] width 573 height 286
click at [106, 37] on span "Tier 3" at bounding box center [100, 41] width 18 height 9
click at [12, 295] on icon at bounding box center [13, 301] width 13 height 13
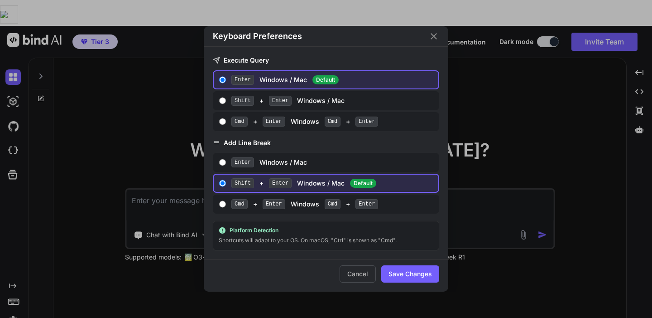
click at [288, 117] on div "Cmd + Enter Windows Cmd + Enter" at bounding box center [333, 121] width 203 height 10
click at [226, 118] on input "Cmd + Enter Windows Cmd + Enter" at bounding box center [222, 121] width 7 height 7
radio input "true"
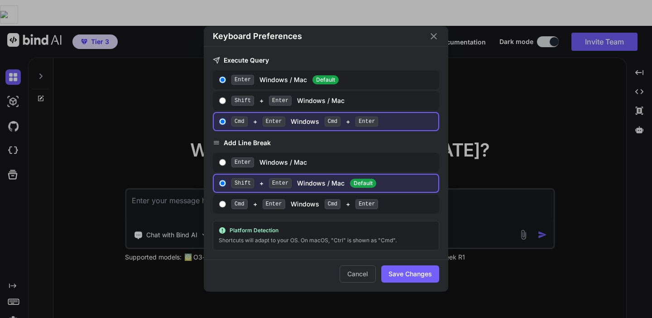
click at [397, 271] on button "Save Changes" at bounding box center [411, 273] width 58 height 17
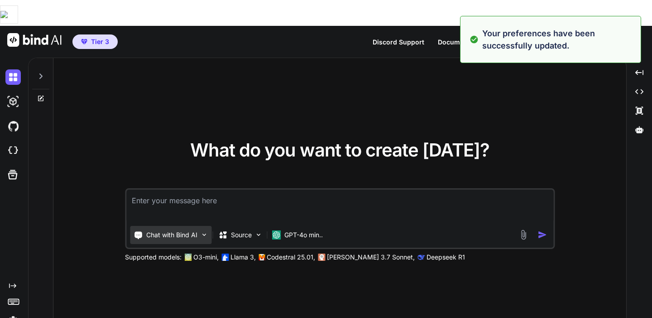
click at [169, 230] on p "Chat with Bind AI" at bounding box center [171, 234] width 51 height 9
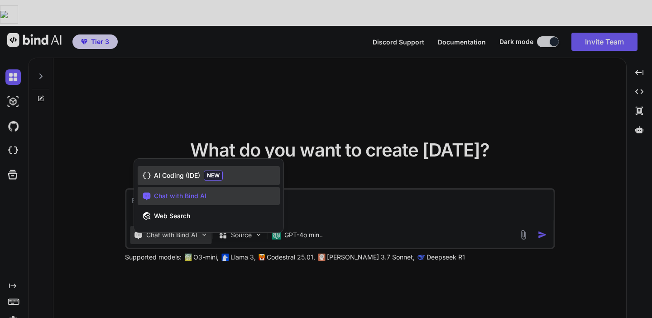
click at [204, 170] on span "NEW" at bounding box center [213, 175] width 19 height 10
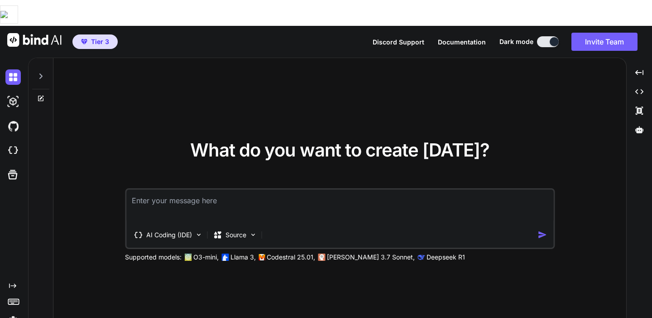
click at [191, 189] on textarea at bounding box center [339, 206] width 427 height 34
click at [178, 230] on p "AI Coding (IDE)" at bounding box center [169, 234] width 46 height 9
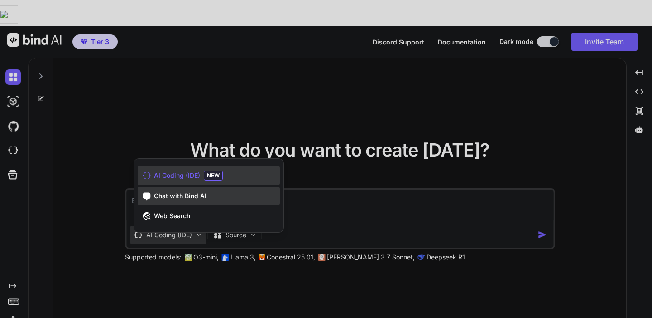
click at [193, 191] on span "Chat with Bind AI" at bounding box center [180, 195] width 53 height 9
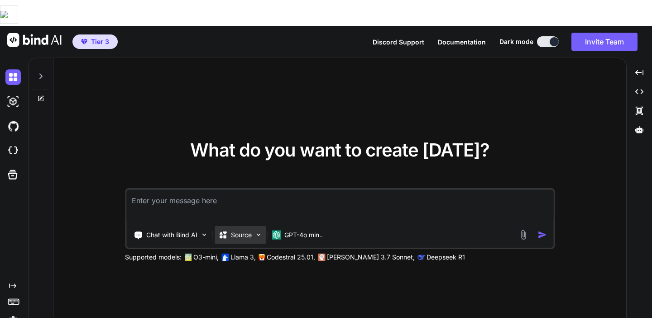
click at [239, 230] on p "Source" at bounding box center [241, 234] width 21 height 9
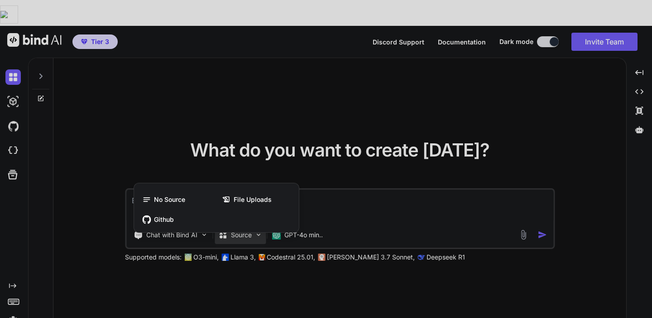
click at [239, 211] on div at bounding box center [326, 159] width 652 height 318
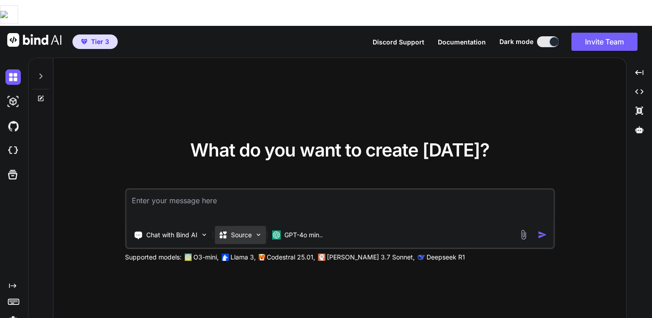
click at [239, 230] on p "Source" at bounding box center [241, 234] width 21 height 9
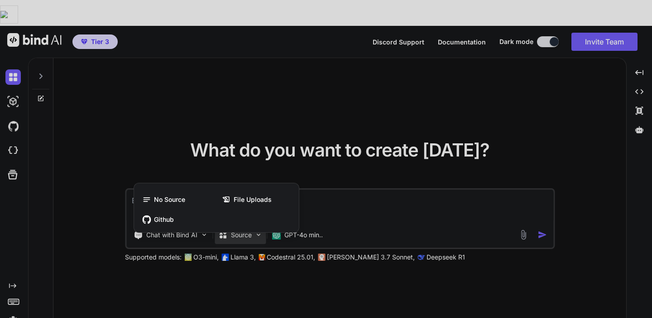
click at [239, 211] on div at bounding box center [326, 159] width 652 height 318
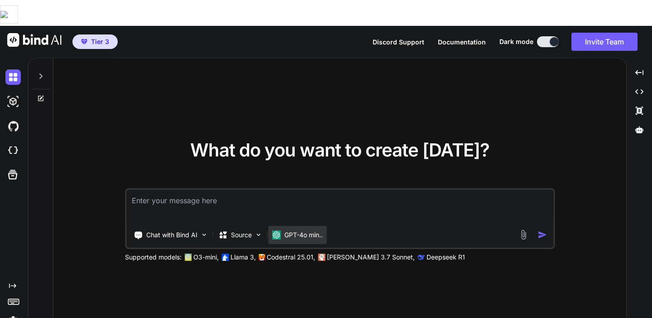
click at [295, 230] on p "GPT-4o min.." at bounding box center [304, 234] width 39 height 9
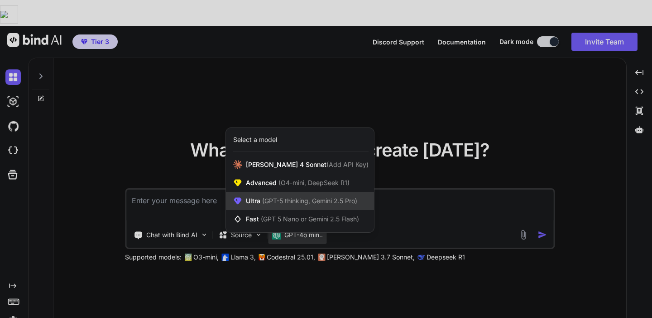
click at [305, 192] on div "Ultra (GPT-5 thinking, Gemini 2.5 Pro)" at bounding box center [300, 201] width 148 height 18
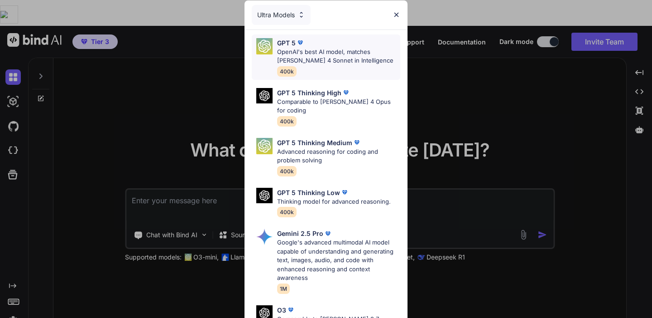
click at [327, 51] on p "OpenAI's best AI model, matches Claude 4 Sonnet in Intelligence" at bounding box center [338, 57] width 123 height 18
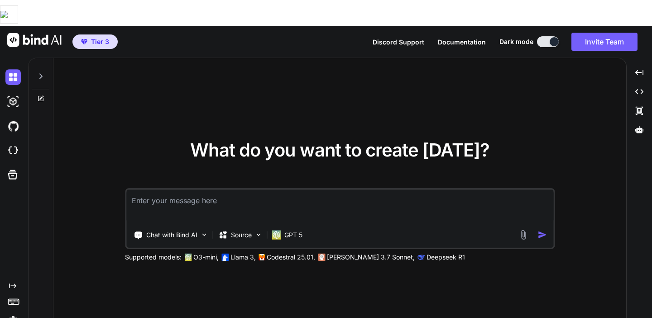
click at [182, 189] on textarea at bounding box center [339, 206] width 427 height 34
click at [14, 94] on img at bounding box center [12, 101] width 15 height 15
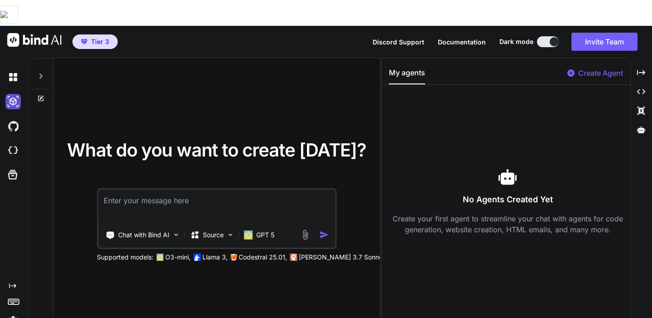
click at [14, 94] on img at bounding box center [12, 101] width 15 height 15
click at [600, 68] on p "Create Agent" at bounding box center [601, 73] width 45 height 11
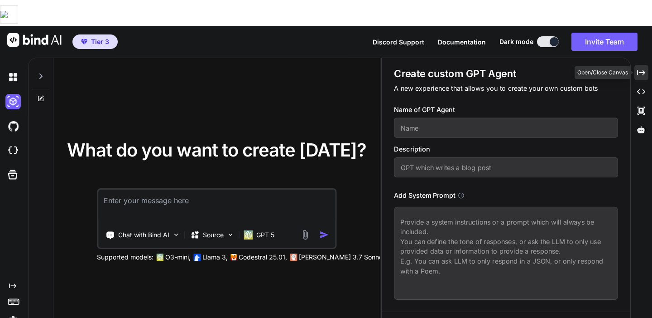
click at [644, 68] on icon "Created with Pixso." at bounding box center [642, 72] width 8 height 8
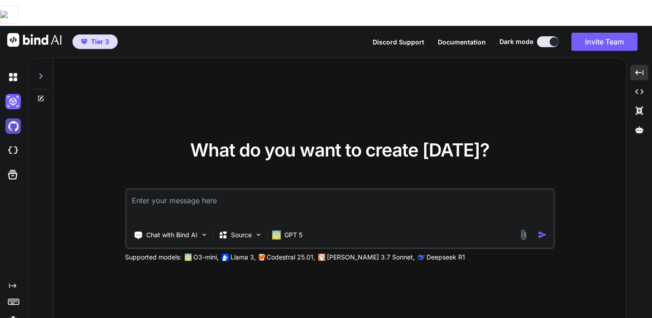
click at [10, 118] on img at bounding box center [12, 125] width 15 height 15
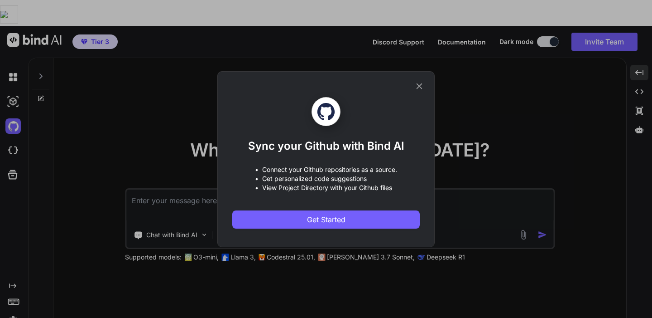
click at [421, 88] on icon at bounding box center [420, 86] width 10 height 10
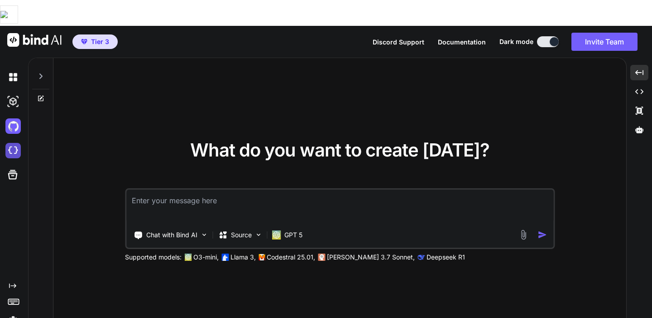
click at [14, 143] on img at bounding box center [12, 150] width 15 height 15
click at [10, 170] on icon at bounding box center [13, 175] width 10 height 10
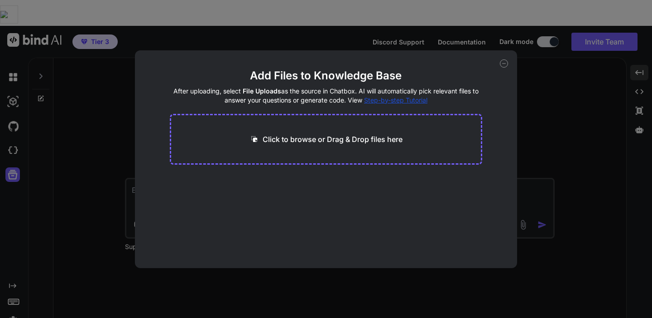
click at [504, 64] on icon at bounding box center [504, 63] width 8 height 8
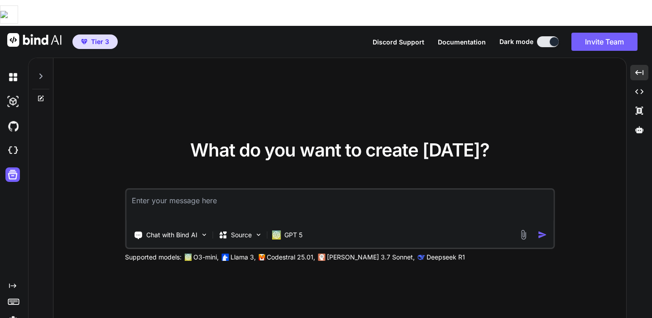
drag, startPoint x: 278, startPoint y: 67, endPoint x: 272, endPoint y: 68, distance: 6.5
click at [278, 67] on div "What do you want to create today? Chat with Bind AI Source GPT 5 Supported mode…" at bounding box center [339, 201] width 573 height 286
click at [205, 189] on textarea at bounding box center [339, 206] width 427 height 34
type textarea "d"
type textarea "ก"
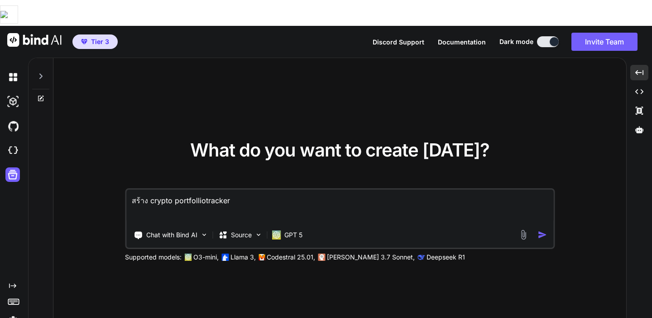
drag, startPoint x: 237, startPoint y: 174, endPoint x: 104, endPoint y: 175, distance: 133.7
click at [104, 175] on div "What do you want to create today? สร้าง crypto portfolliotracker Chat with Bind…" at bounding box center [339, 201] width 573 height 286
paste textarea "ารสร้างแอปพลิเคชัน crypto portfolio tracker ที่มีฟีเจอร์ตามที่คุณต้องการจะต้องม…"
type textarea "lorem้ipsumdoิsitัa consec adipiscin elitsed dี่eีtีinci์utlaี่eุdo้magnaali้en…"
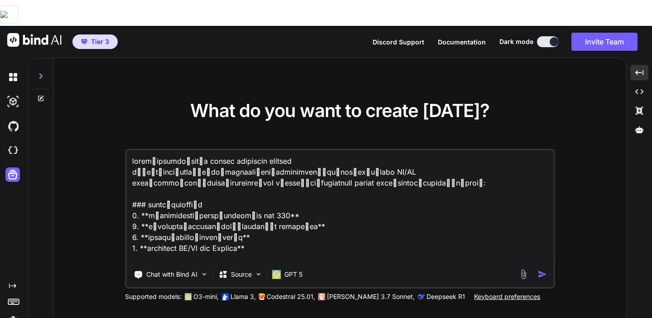
scroll to position [414, 0]
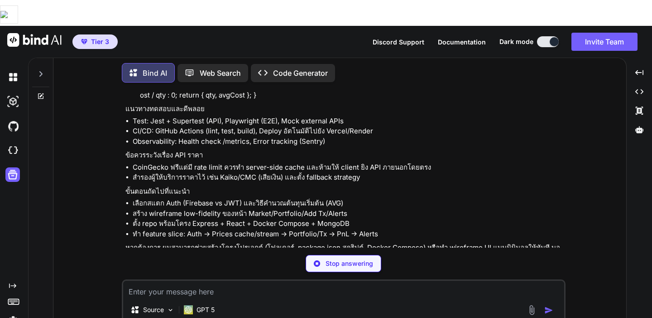
scroll to position [2210, 0]
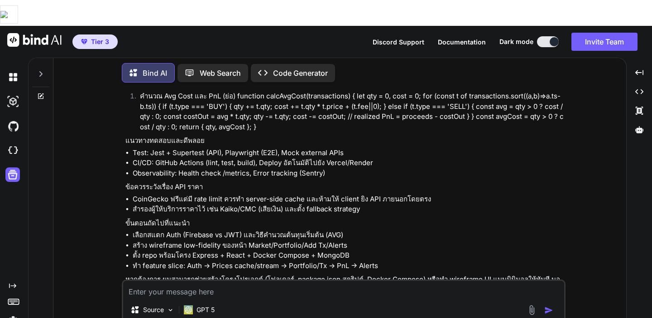
click at [184, 280] on textarea at bounding box center [343, 288] width 441 height 16
click at [290, 64] on div "Created with Pixso. Code Generator" at bounding box center [293, 73] width 84 height 18
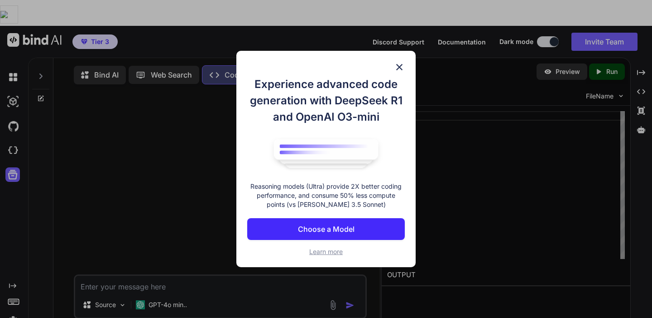
click at [400, 66] on img at bounding box center [399, 67] width 11 height 11
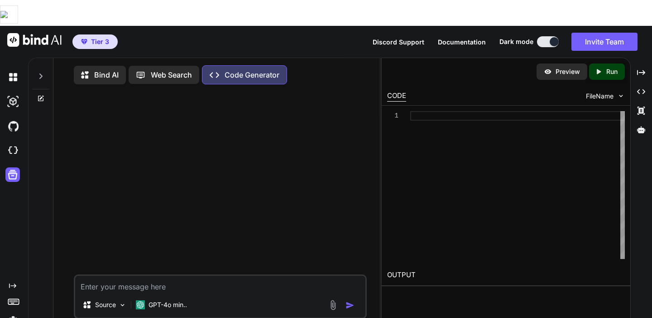
click at [106, 69] on p "Bind AI" at bounding box center [106, 74] width 24 height 11
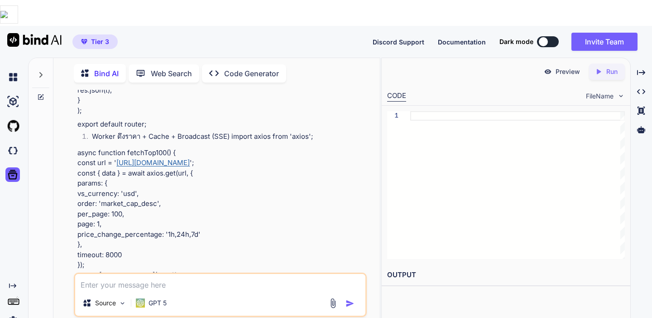
scroll to position [1642, 0]
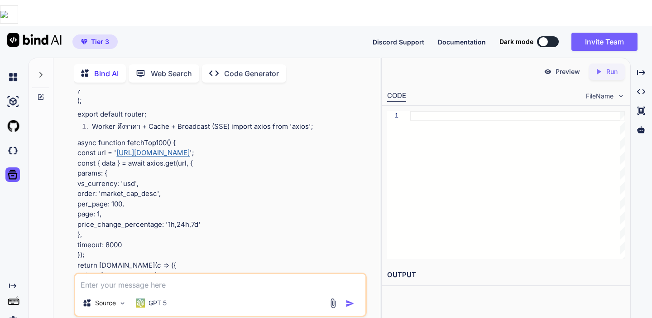
click at [110, 68] on p "Bind AI" at bounding box center [106, 73] width 24 height 11
drag, startPoint x: 103, startPoint y: 267, endPoint x: 108, endPoint y: 240, distance: 27.7
click at [103, 274] on textarea at bounding box center [220, 282] width 290 height 16
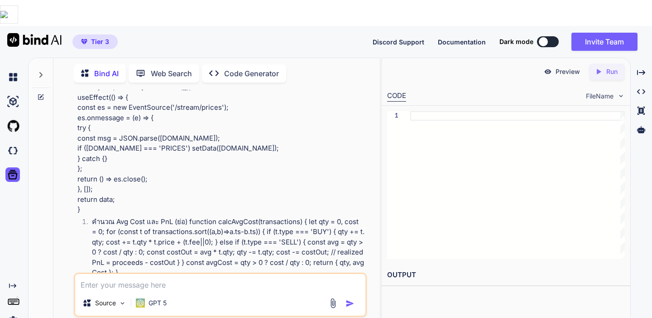
scroll to position [2424, 0]
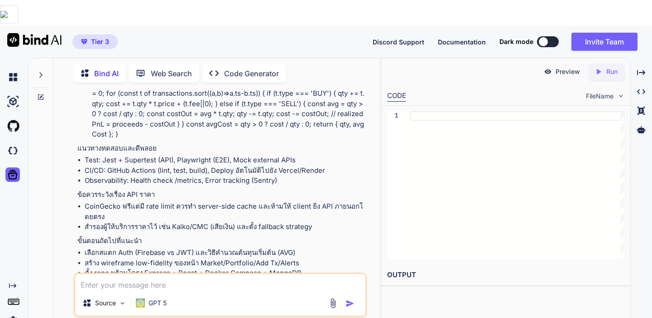
type textarea "d"
type textarea "l"
type textarea "สร้างมาเลย"
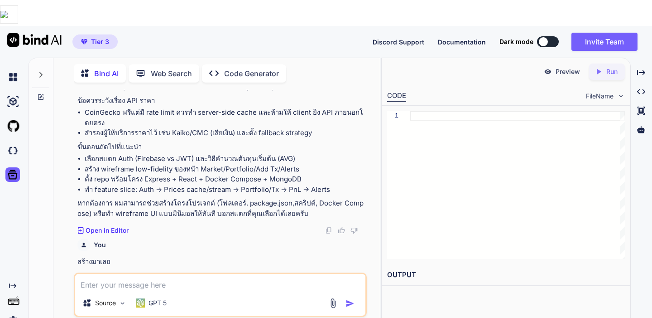
scroll to position [2520, 0]
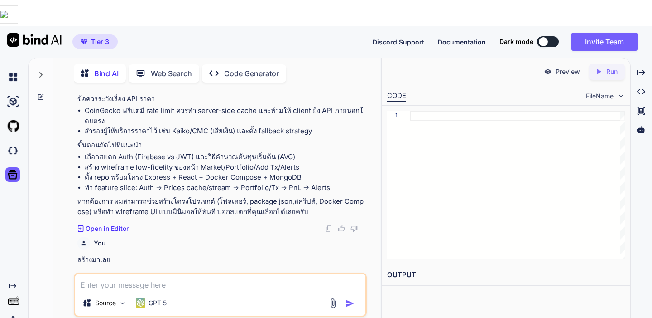
click at [545, 37] on div at bounding box center [543, 41] width 9 height 9
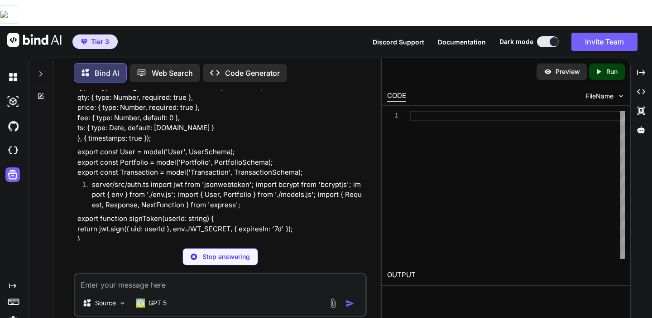
scroll to position [4245, 0]
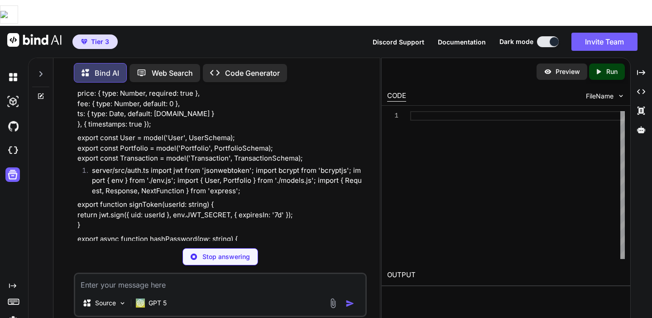
click at [39, 70] on icon at bounding box center [40, 73] width 7 height 7
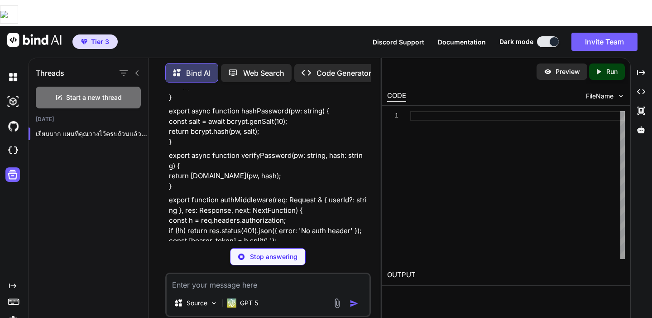
scroll to position [4987, 0]
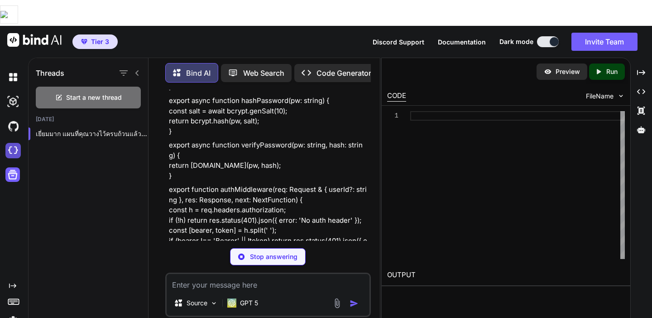
click at [12, 143] on img at bounding box center [12, 150] width 15 height 15
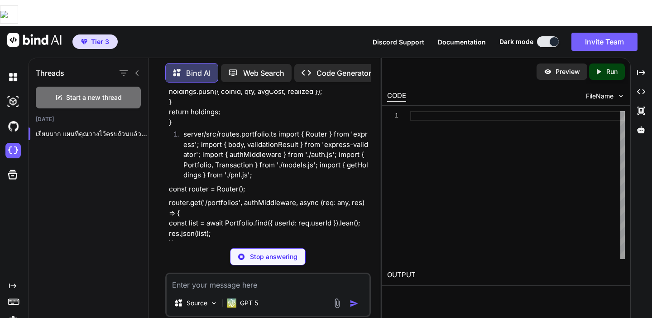
scroll to position [6136, 0]
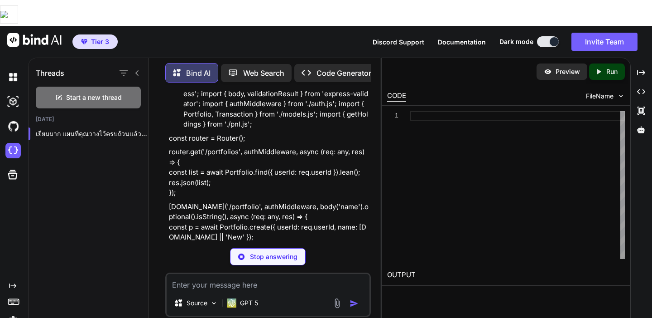
click at [10, 313] on img at bounding box center [12, 320] width 15 height 15
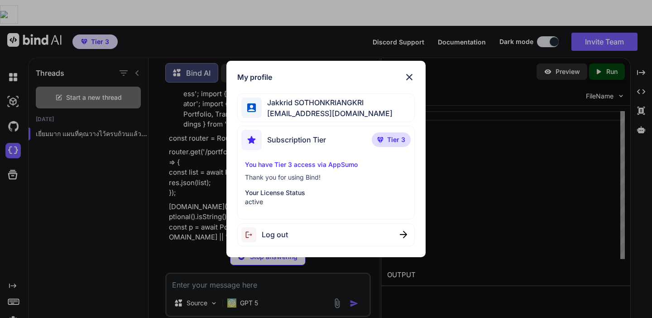
click at [306, 164] on p "You have Tier 3 access via AppSumo" at bounding box center [326, 164] width 162 height 9
click at [411, 76] on img at bounding box center [409, 77] width 11 height 11
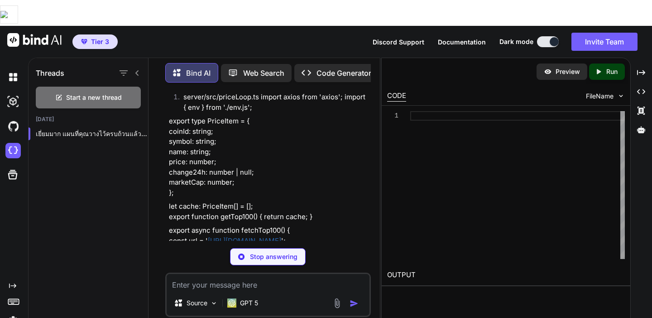
scroll to position [6686, 0]
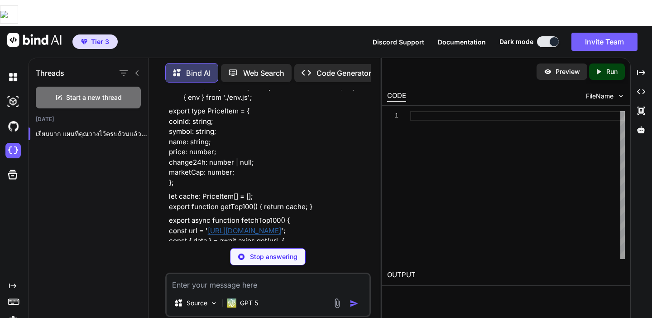
click at [250, 248] on div "Stop answering" at bounding box center [268, 256] width 76 height 17
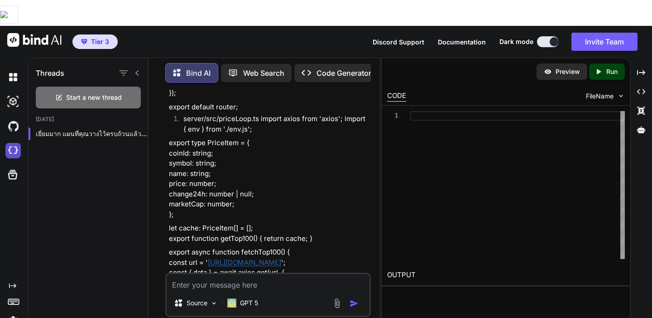
click at [9, 143] on img at bounding box center [12, 150] width 15 height 15
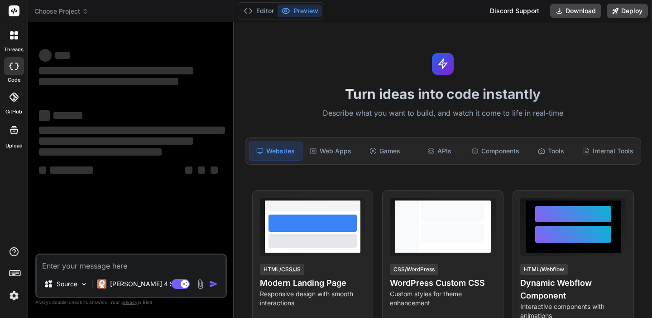
type textarea "x"
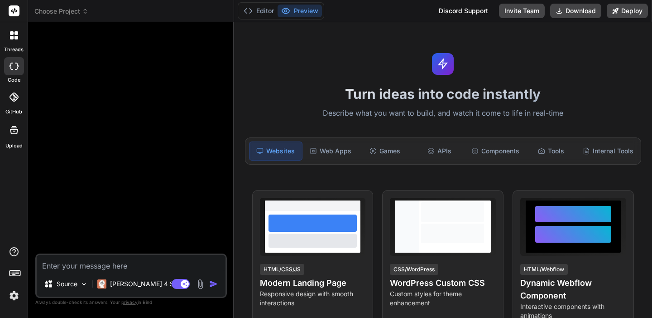
type textarea "x"
click at [339, 152] on div "Web Apps" at bounding box center [330, 150] width 53 height 19
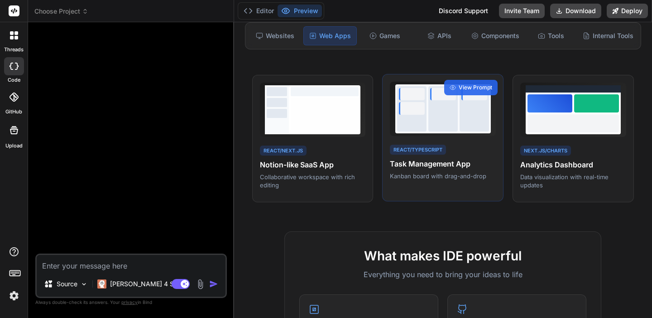
scroll to position [87, 0]
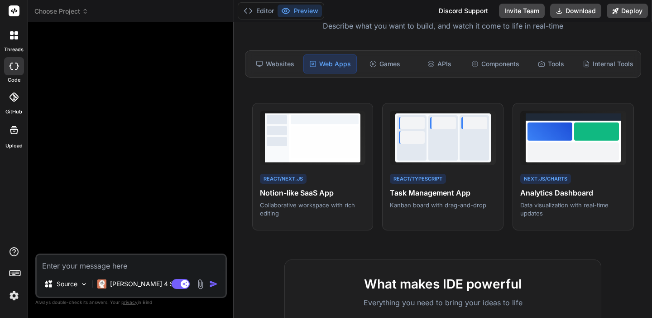
click at [105, 261] on textarea at bounding box center [131, 263] width 189 height 16
paste textarea "lorem้ipsumdoิsitัa consec adipiscin elitsed dี่eีtีinci์utlaี่eุdo้magnaali้en…"
type textarea "lorem้ipsumdoิsitัa consec adipiscin elitsed dี่eีtีinci์utlaี่eุdo้magnaali้en…"
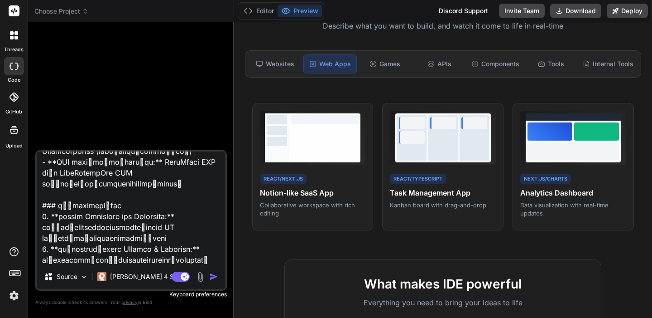
click at [142, 258] on textarea at bounding box center [131, 207] width 189 height 112
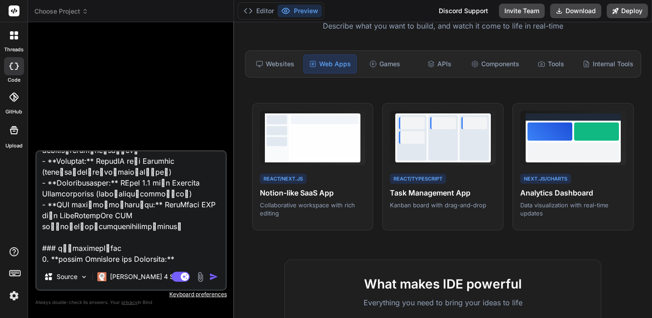
scroll to position [695, 0]
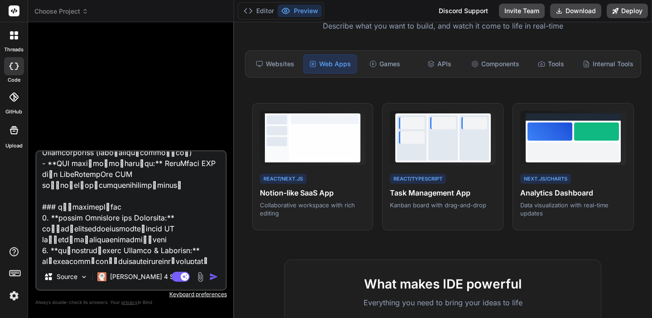
type textarea "x"
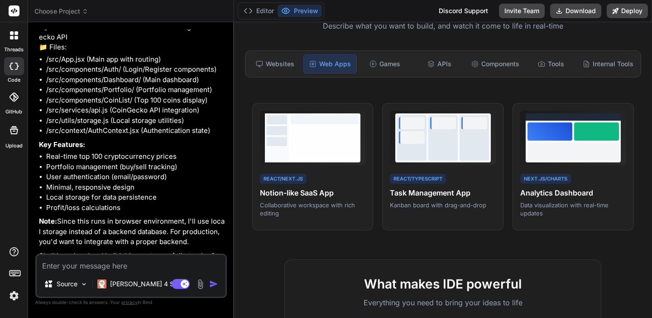
scroll to position [508, 0]
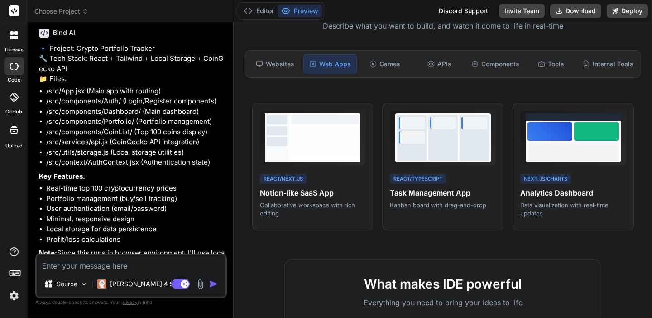
type textarea "x"
click at [89, 263] on textarea at bounding box center [131, 263] width 189 height 16
click at [84, 266] on textarea at bounding box center [131, 263] width 189 height 16
type textarea "y"
type textarea "x"
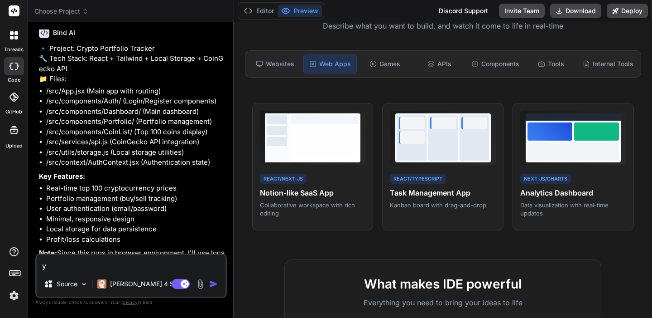
type textarea "ye"
type textarea "x"
type textarea "yes"
type textarea "x"
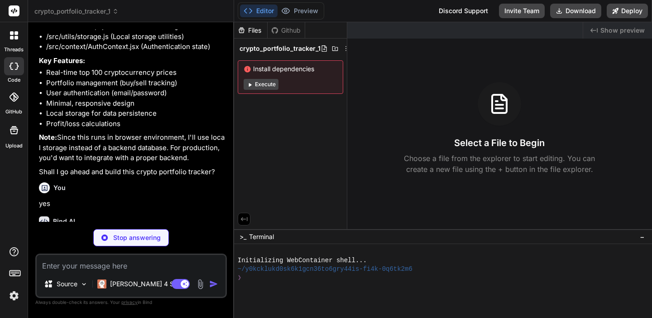
scroll to position [652, 0]
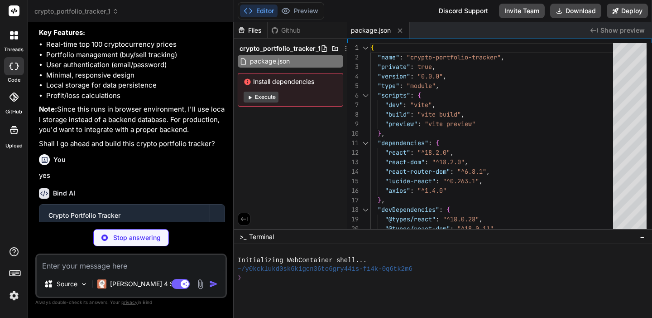
type textarea "x"
type textarea "<div id="root"></div> <script type="module" src="/src/main.jsx"></script> </bod…"
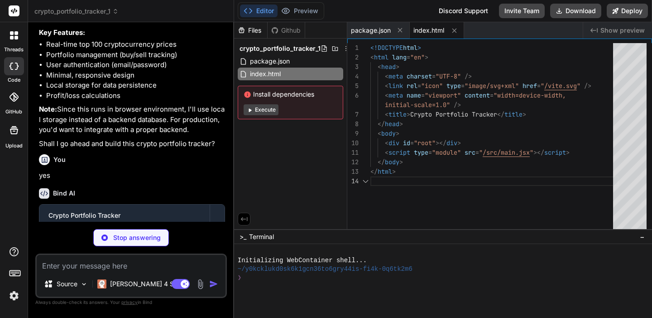
type textarea "x"
type textarea "import { defineConfig } from 'vite' import react from '@vitejs/plugin-react' ex…"
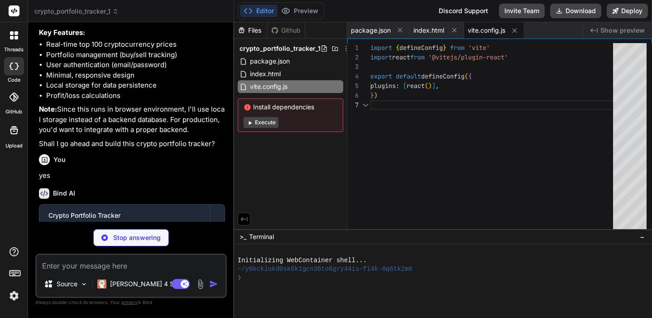
scroll to position [57, 0]
type textarea "x"
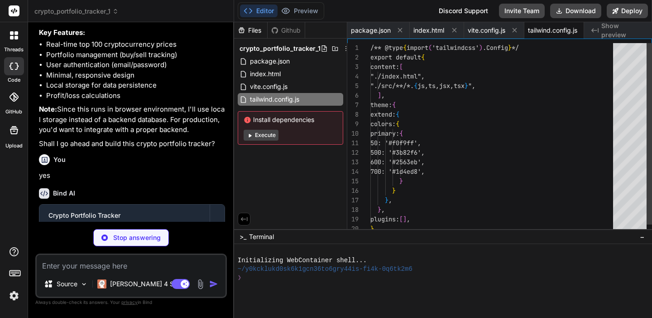
scroll to position [0, 0]
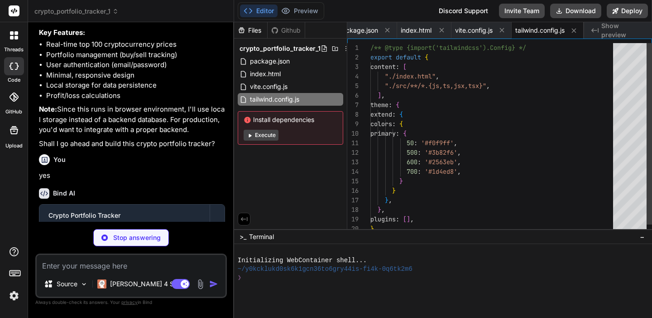
type textarea "x"
type textarea "export default { plugins: { tailwindcss: {}, autoprefixer: {}, }, }"
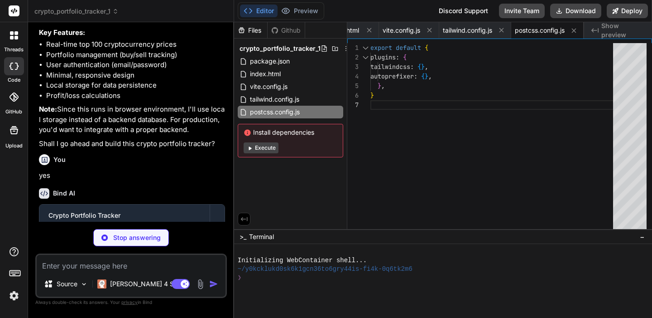
type textarea "x"
type textarea "</BrowserRouter> </React.StrictMode>, )"
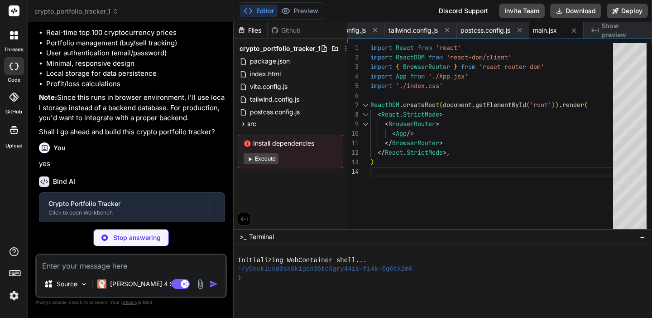
scroll to position [666, 0]
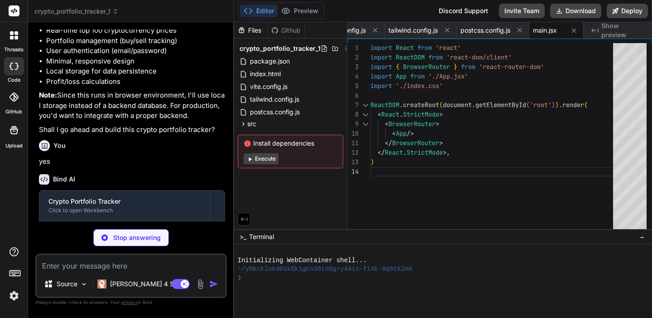
type textarea "x"
type textarea "sans-serif; -webkit-font-smoothing: antialiased; -moz-osx-font-smoothing: grays…"
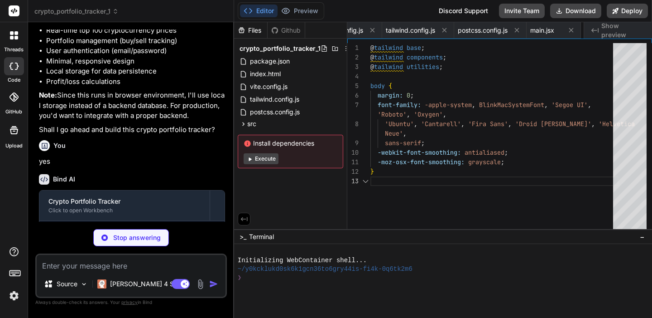
scroll to position [38, 0]
type textarea "x"
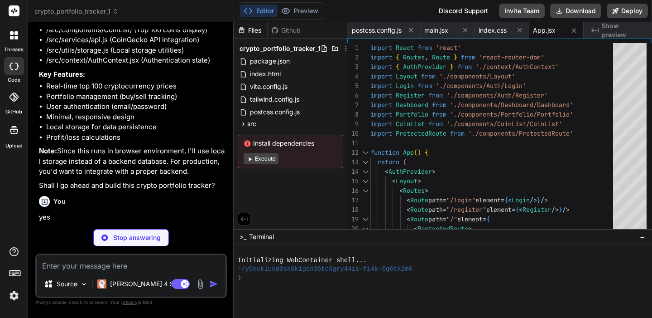
scroll to position [589, 0]
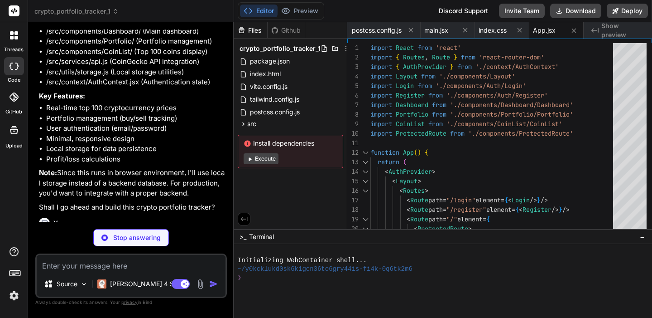
type textarea "x"
type textarea "</AuthContext.Provider> ) }"
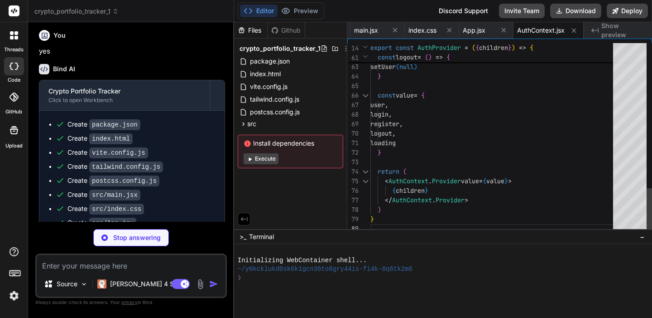
scroll to position [29, 0]
type textarea "x"
type textarea "('alerts') || '{}') alertsData[userId] = alerts localStorage.setItem('alerts', …"
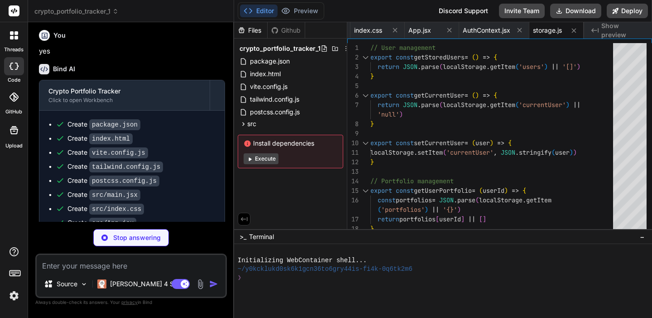
scroll to position [790, 0]
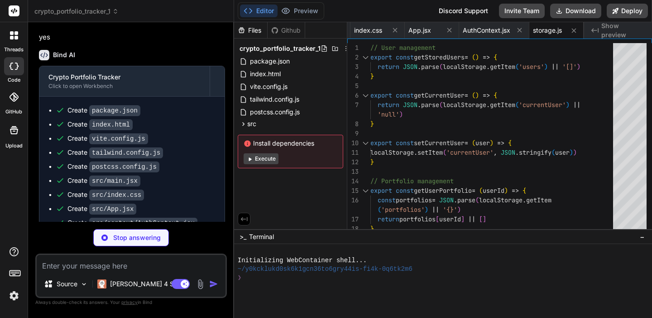
type textarea "x"
type textarea "}) return response.data.coins } catch (error) { throw new Error('Failed to sear…"
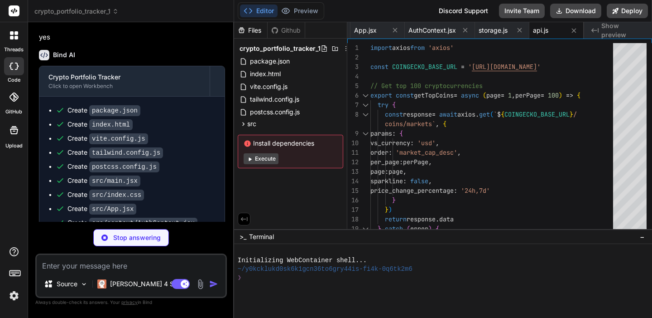
type textarea "x"
type textarea "{children} </main> </div> ) } export default Layout"
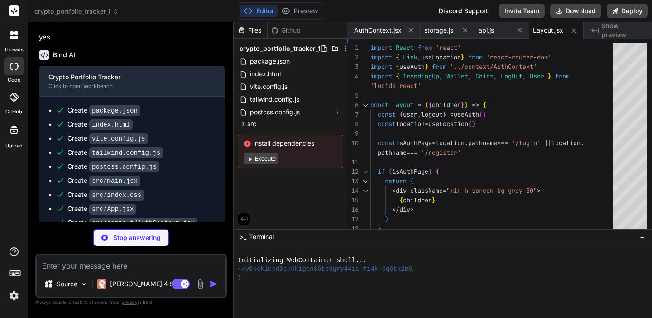
type textarea "x"
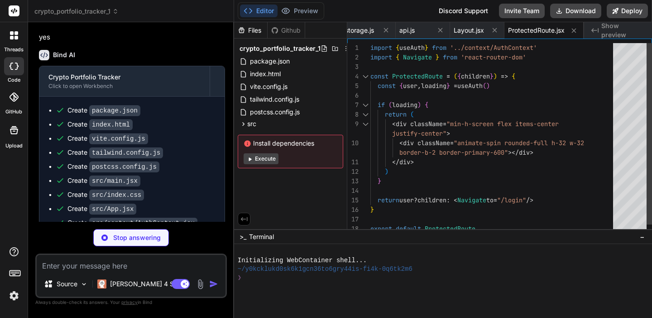
scroll to position [0, 0]
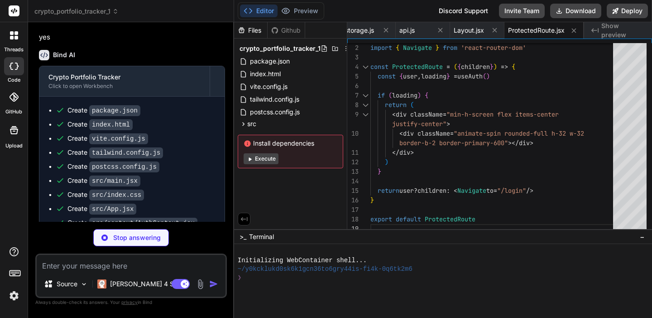
type textarea "x"
type textarea "</div> </div> ) } export default Login"
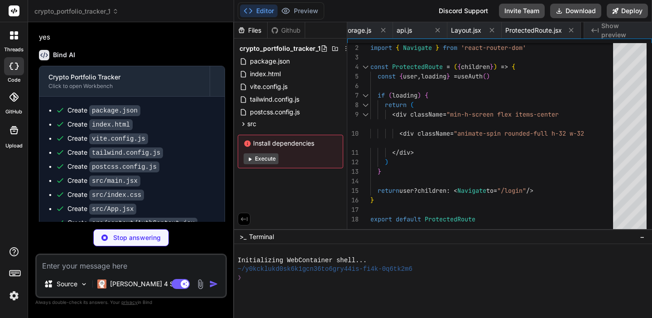
type textarea "x"
type textarea "</form> </div> </div> </div> ) } export default Register"
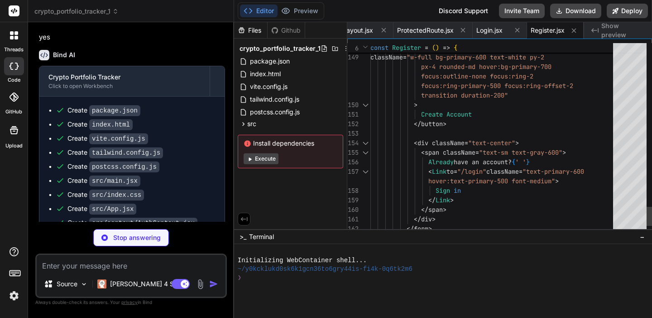
scroll to position [76, 0]
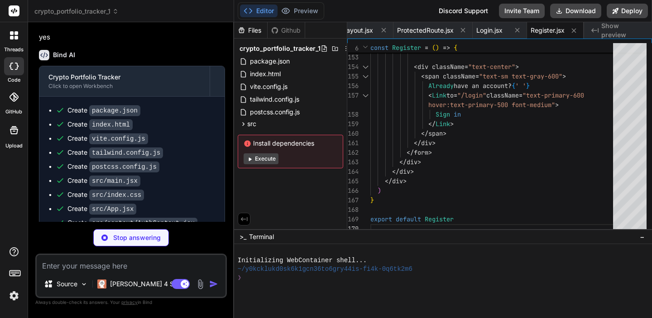
type textarea "x"
type textarea ") } export default Dashboard"
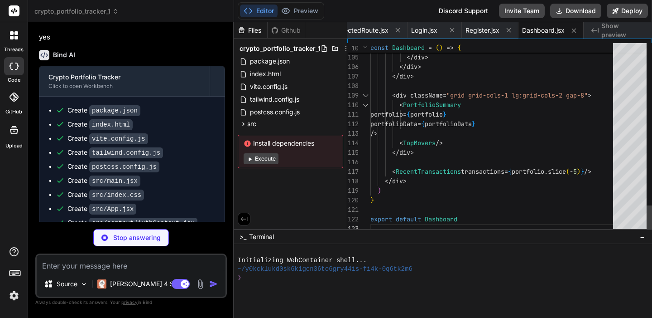
type textarea "x"
type textarea "export default PortfolioSummary"
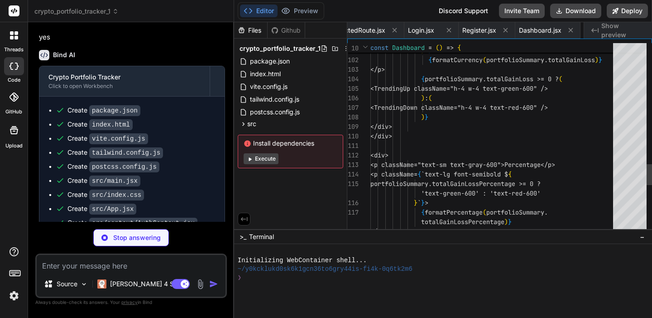
scroll to position [10, 0]
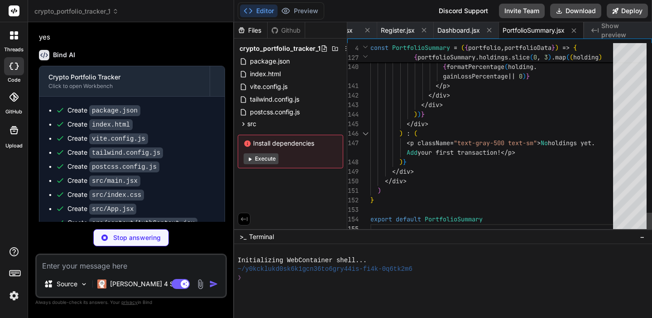
type textarea "x"
type textarea ") } export default TopMovers"
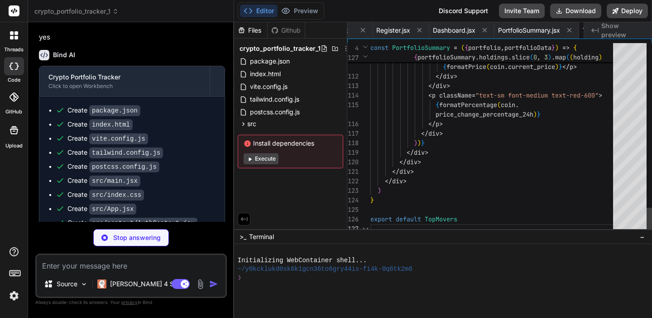
scroll to position [38, 0]
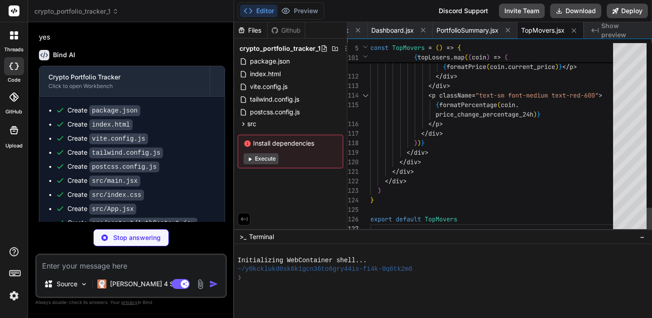
type textarea "x"
type textarea ") } export default RecentTransactions"
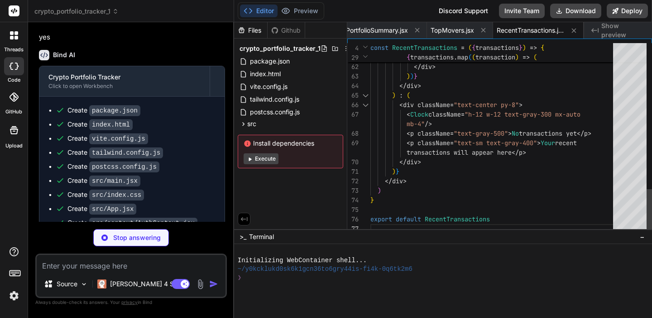
type textarea "x"
type textarea ") } export default Portfolio"
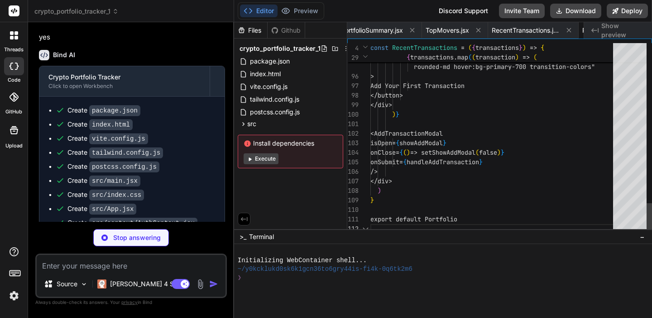
scroll to position [0, 1042]
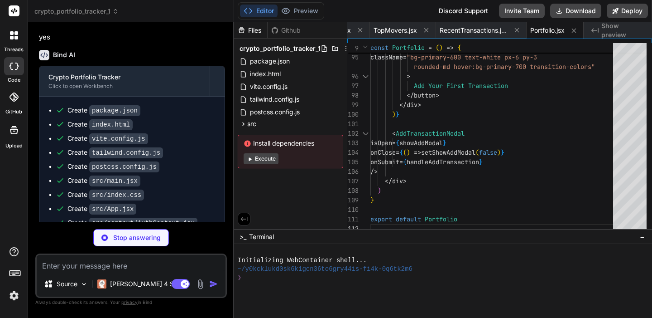
type textarea "x"
type textarea "export default AddTransactionModal"
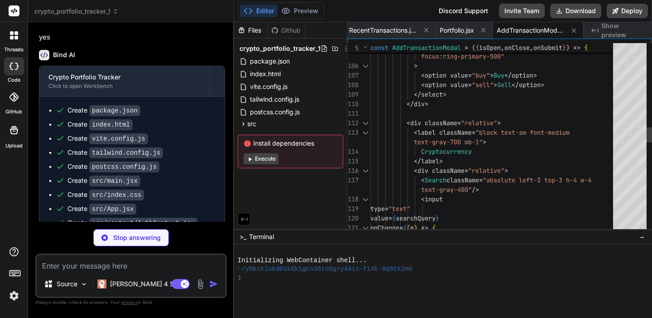
type textarea "x"
type textarea "</table> </div> </div> ) } export default PortfolioTable"
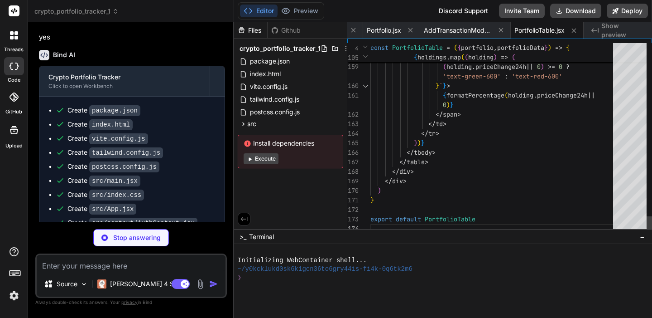
scroll to position [67, 0]
type textarea "x"
type textarea ") } export default CoinList"
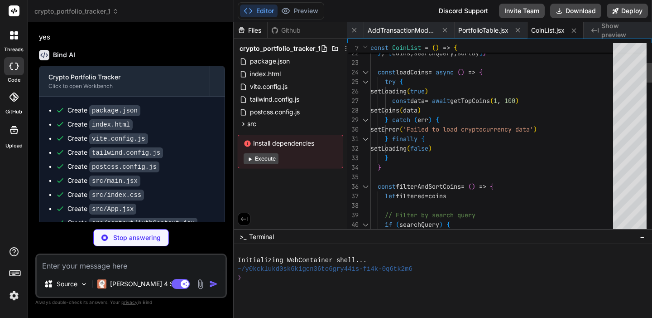
type textarea "x"
type textarea "export default CoinCard"
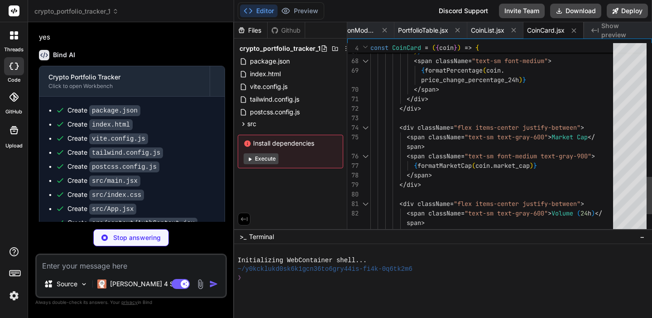
scroll to position [10, 0]
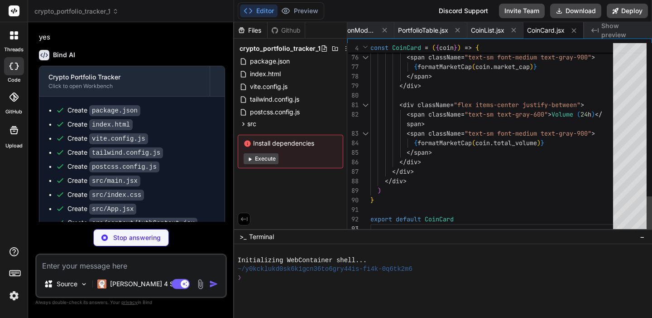
type textarea "x"
type textarea "</tbody> </table> </div> </div> ) } export default CoinTable"
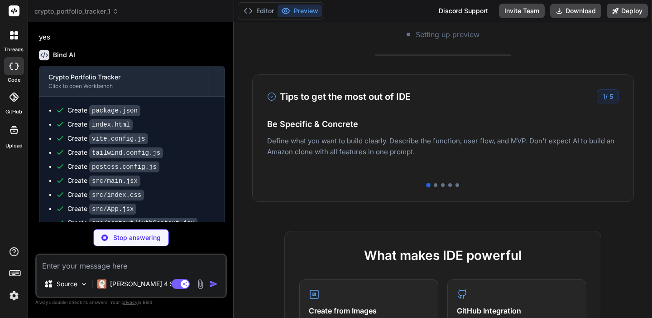
scroll to position [210, 0]
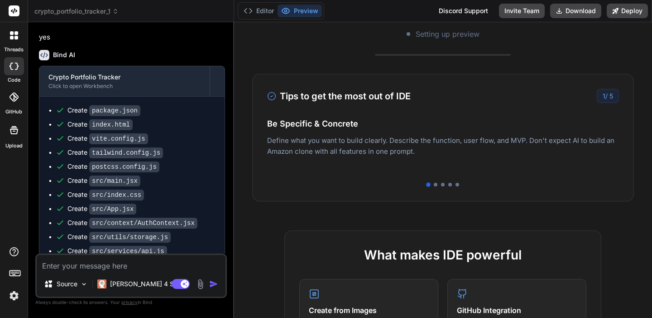
type textarea "x"
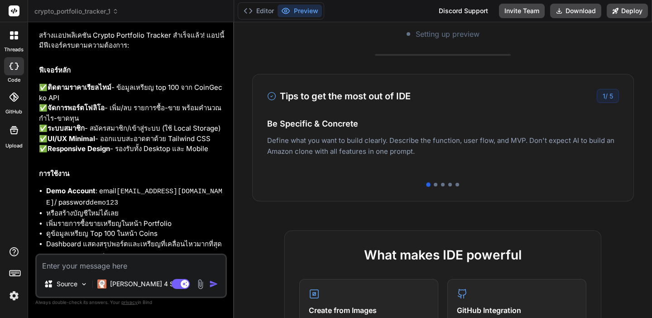
scroll to position [1407, 0]
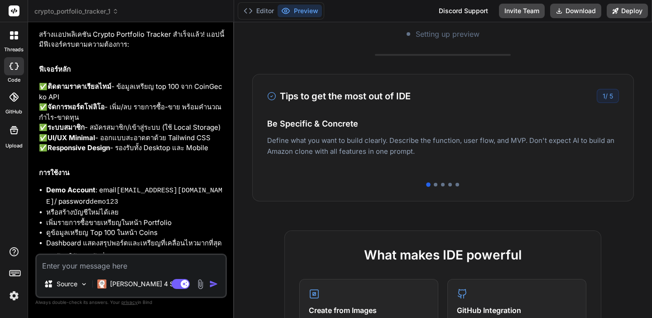
click at [122, 252] on link "http://localhost:5173" at bounding box center [114, 256] width 18 height 9
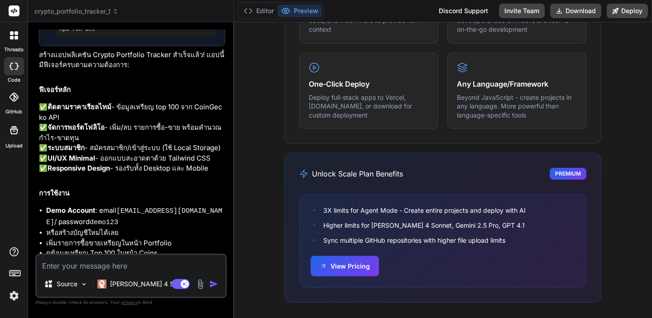
scroll to position [610, 0]
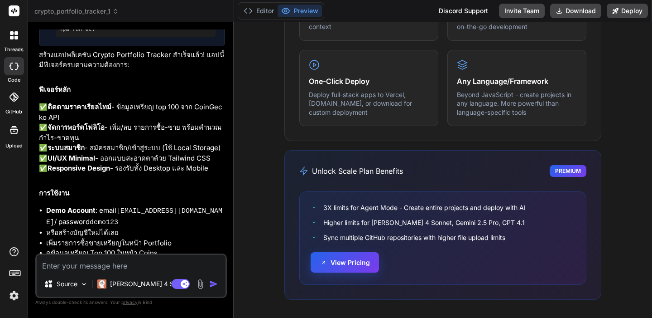
click at [333, 265] on button "View Pricing" at bounding box center [345, 262] width 68 height 20
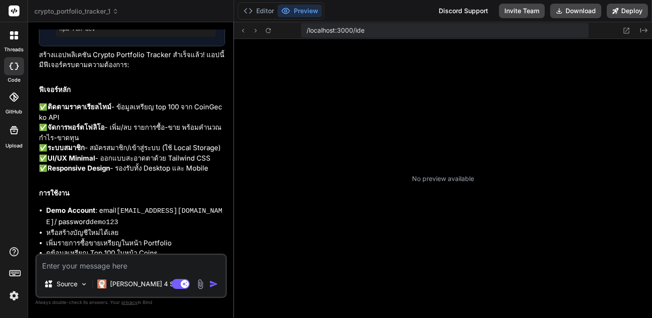
type textarea "x"
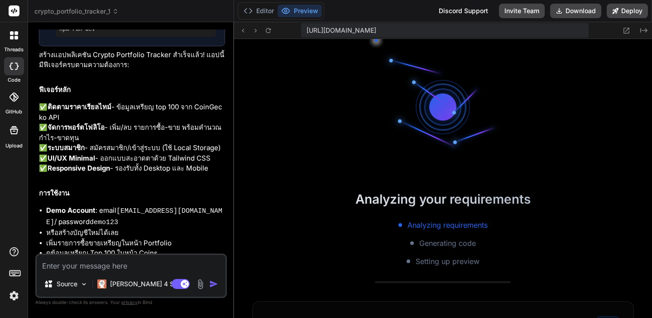
scroll to position [172, 0]
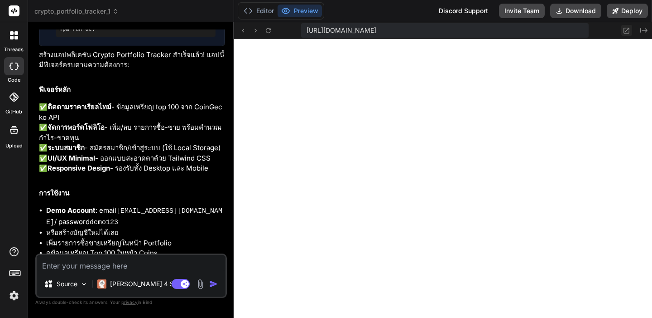
click at [630, 31] on icon at bounding box center [627, 31] width 8 height 8
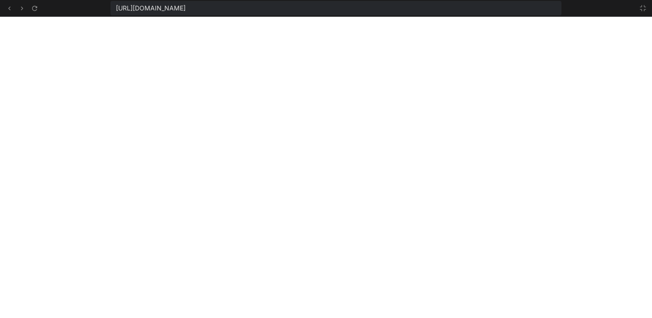
drag, startPoint x: 426, startPoint y: 8, endPoint x: 483, endPoint y: 6, distance: 57.1
click at [186, 8] on span "https://y0kcklukd0sk6k1gcn36to6gry44is-fi4k-0q6tk2m6--5173--96435430.local-corp…" at bounding box center [151, 8] width 70 height 9
click at [647, 8] on button at bounding box center [643, 8] width 11 height 11
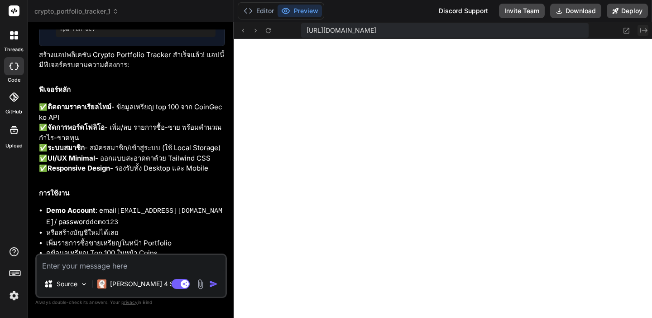
click at [643, 30] on icon at bounding box center [644, 30] width 7 height 5
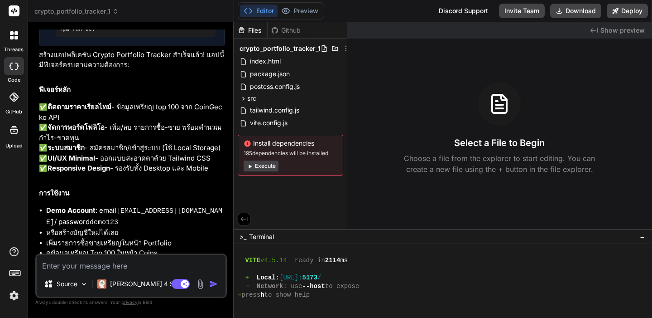
click at [628, 30] on span "Show preview" at bounding box center [623, 30] width 44 height 9
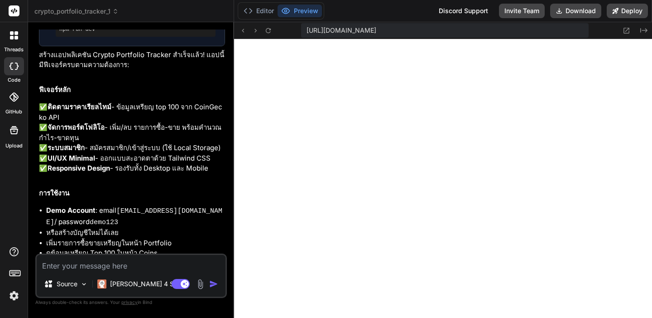
click at [377, 30] on span "https://y0kcklukd0sk6k1gcn36to6gry44is-fi4k-0q6tk2m6--5173--96435430.local-corp…" at bounding box center [342, 30] width 70 height 9
copy div "https://y0kcklukd0sk6k1gcn36to6gry44is-fi4k-0q6tk2m6--5173--96435430.local-corp…"
click at [629, 29] on icon at bounding box center [627, 31] width 8 height 8
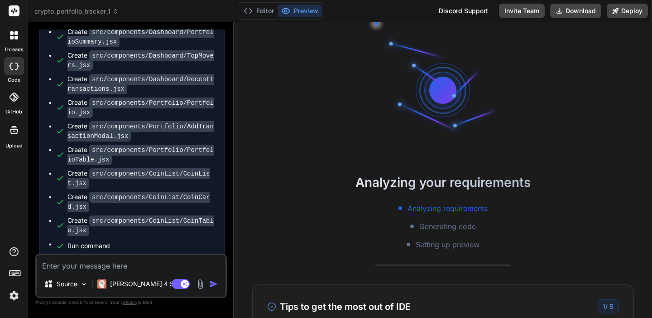
scroll to position [1083, 0]
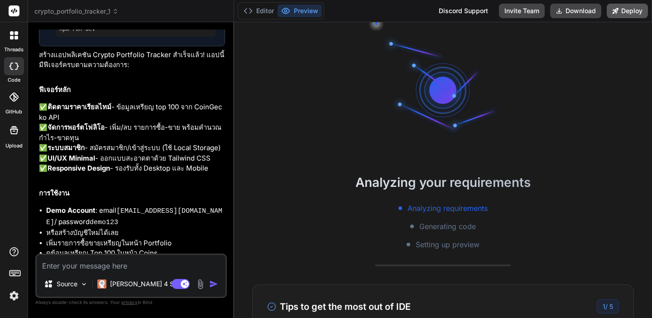
click at [633, 10] on button "Deploy" at bounding box center [627, 11] width 41 height 14
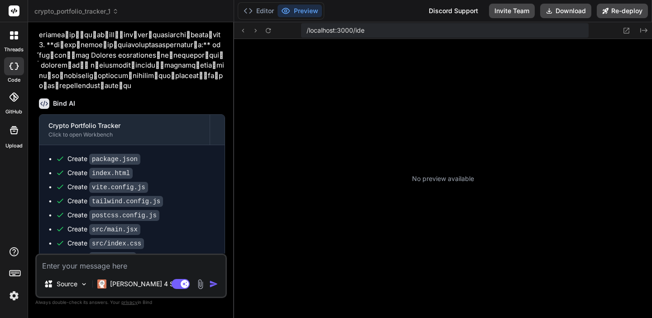
scroll to position [172, 0]
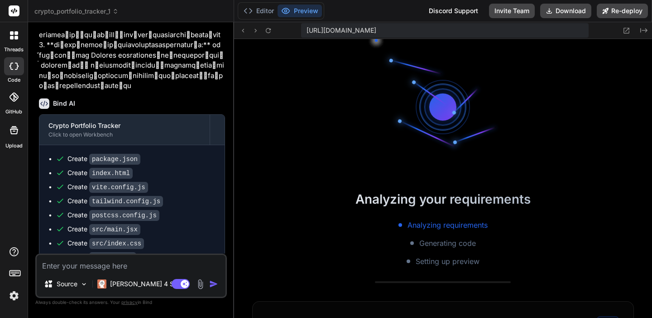
type textarea "x"
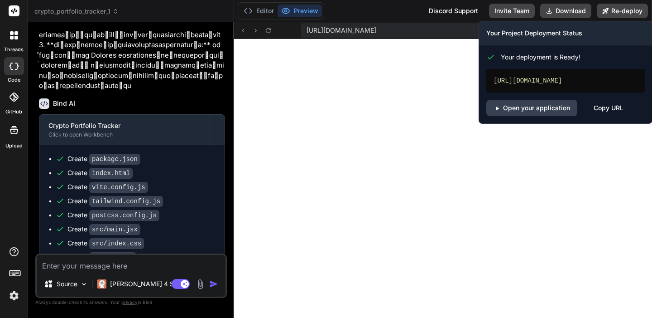
drag, startPoint x: 523, startPoint y: 90, endPoint x: 491, endPoint y: 82, distance: 33.0
click at [491, 82] on div "[URL][DOMAIN_NAME]" at bounding box center [566, 81] width 159 height 24
click at [525, 114] on link "Open your application" at bounding box center [532, 108] width 91 height 16
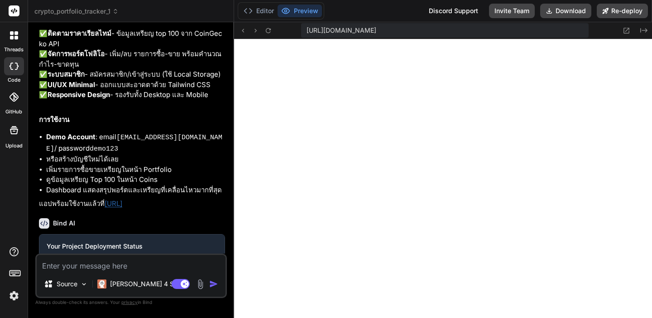
scroll to position [1225, 0]
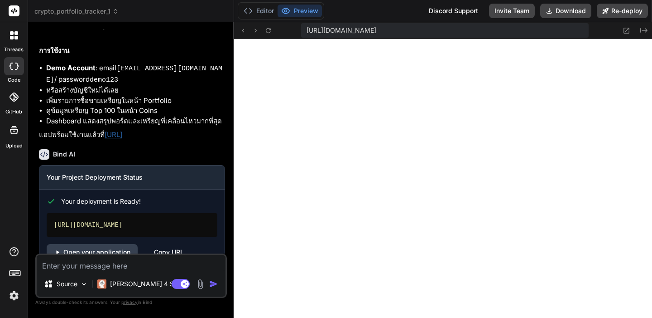
click at [90, 269] on textarea at bounding box center [131, 263] width 189 height 16
type textarea "d"
type textarea "x"
type textarea "ท"
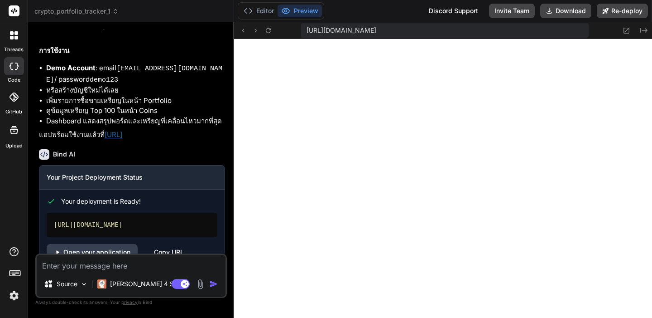
type textarea "x"
type textarea "ทำ"
type textarea "x"
type textarea "ทำร"
type textarea "x"
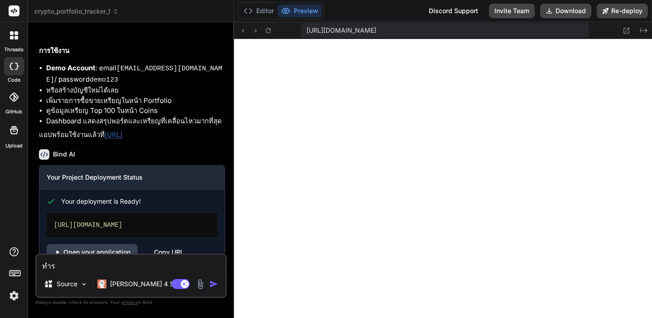
type textarea "ทำระ"
type textarea "x"
type textarea "ทำระบ"
type textarea "x"
type textarea "ทำระบบ"
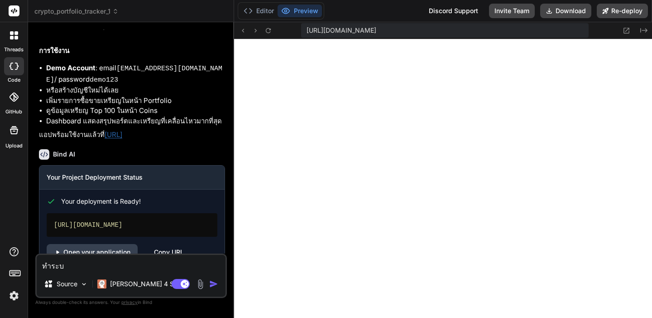
type textarea "x"
type textarea "ทำระบบส"
type textarea "x"
type textarea "ทำระบบสม"
type textarea "x"
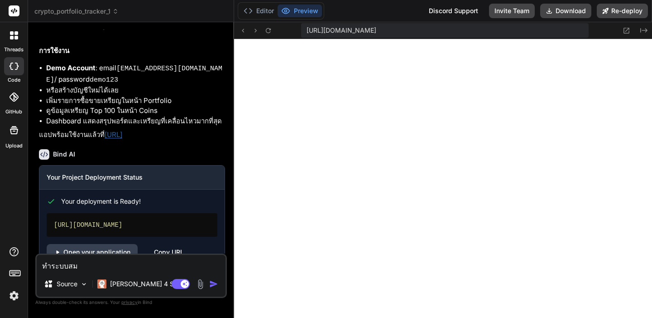
type textarea "ทำระบบสมา"
type textarea "x"
type textarea "ทำระบบสมาช"
type textarea "x"
type textarea "ทำระบบสมาชิ"
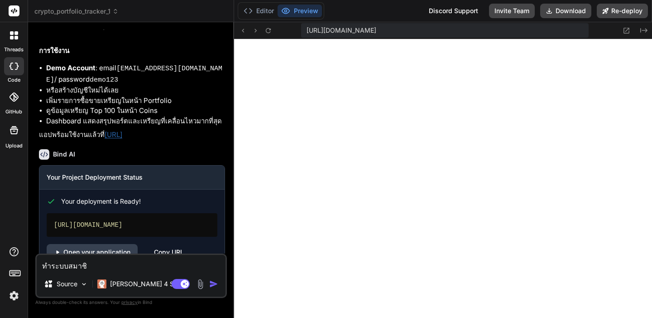
type textarea "x"
type textarea "ทำระบบสมาชิก"
type textarea "x"
type textarea "ทำระบบสมาชิกเ"
type textarea "x"
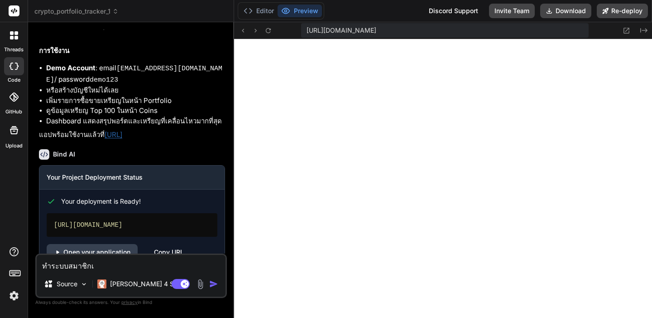
type textarea "ทำระบบสมาชิกเป"
type textarea "x"
type textarea "ทำระบบสมาชิกเป็"
type textarea "x"
type textarea "ทำระบบสมาชิกเป็น"
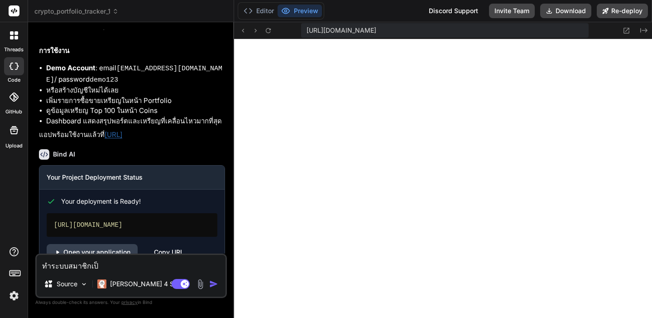
type textarea "x"
type textarea "ทำระบบสมาชิกเป็น"
type textarea "x"
type textarea "ทำระบบสมาชิกเป็น o"
type textarea "x"
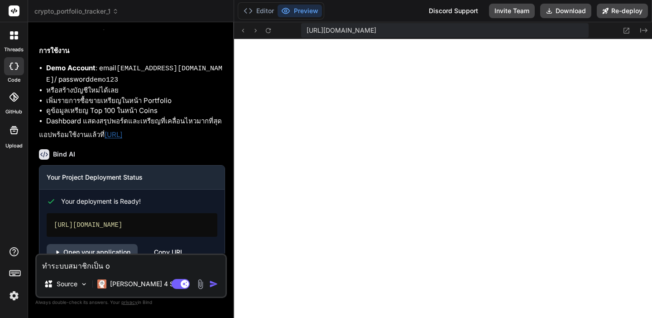
type textarea "ทำระบบสมาชิกเป็น on"
type textarea "x"
type textarea "ทำระบบสมาชิกเป็น onc"
type textarea "x"
type textarea "ทำระบบสมาชิกเป็น oncl"
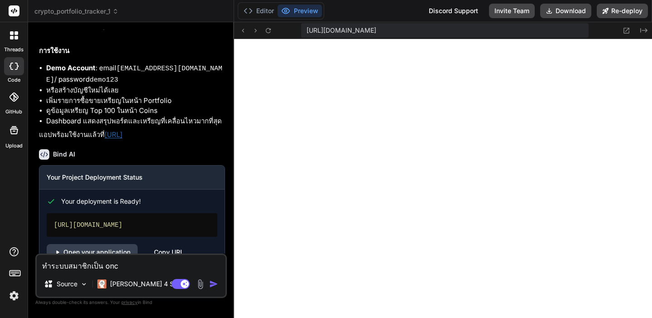
type textarea "x"
type textarea "ทำระบบสมาชิกเป็น onclp"
type textarea "x"
type textarea "ทำระบบสมาชิกเป็น onclpu"
type textarea "x"
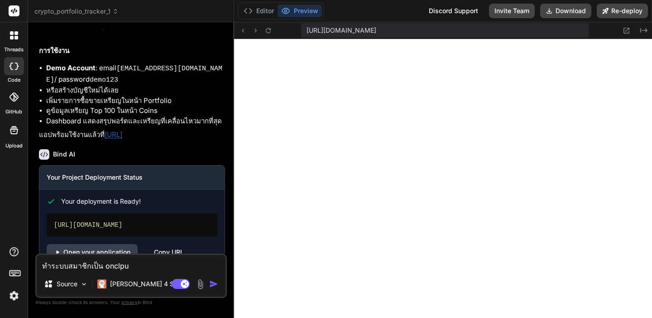
type textarea "ทำระบบสมาชิกเป็น onclpud"
type textarea "x"
type textarea "ทำระบบสมาชิกเป็น onclpu"
type textarea "x"
type textarea "ทำระบบสมาชิกเป็น onclp"
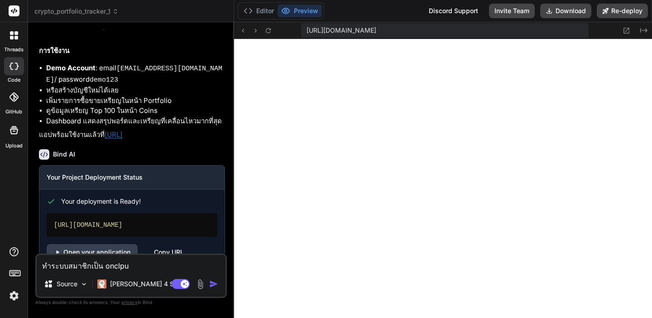
type textarea "x"
type textarea "ทำระบบสมาชิกเป็น oncl"
type textarea "x"
type textarea "ทำระบบสมาชิกเป็น onclo"
type textarea "x"
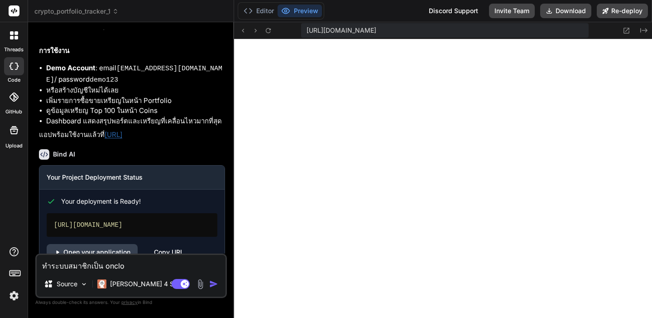
type textarea "ทำระบบสมาชิกเป็น onclou"
type textarea "x"
type textarea "ทำระบบสมาชิกเป็น oncloud"
type textarea "x"
type textarea "ทำระบบสมาชิกเป็น oncloud"
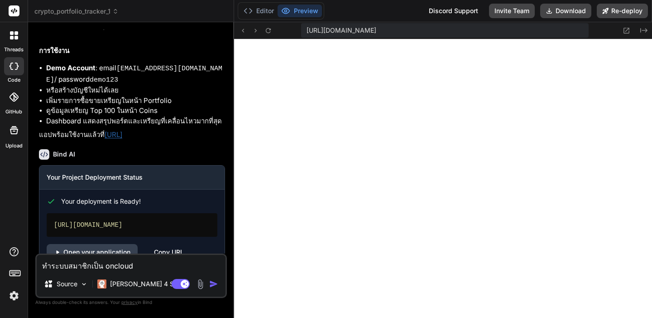
type textarea "x"
type textarea "ทำระบบสมาชิกเป็น oncloud ท"
type textarea "x"
type textarea "ทำระบบสมาชิกเป็น oncloud"
type textarea "x"
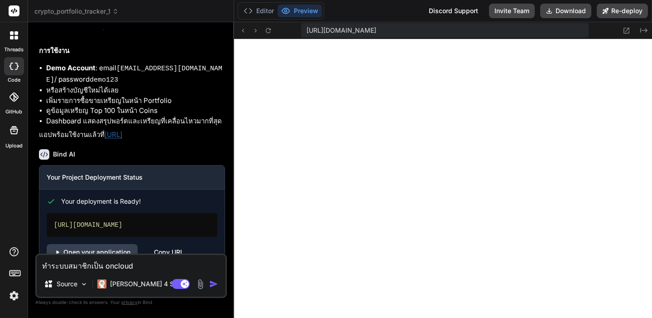
type textarea "ทำระบบสมาชิกเป็น oncloud ไ"
type textarea "x"
type textarea "ทำระบบสมาชิกเป็น oncloud ได"
type textarea "x"
type textarea "ทำระบบสมาชิกเป็น oncloud ได้"
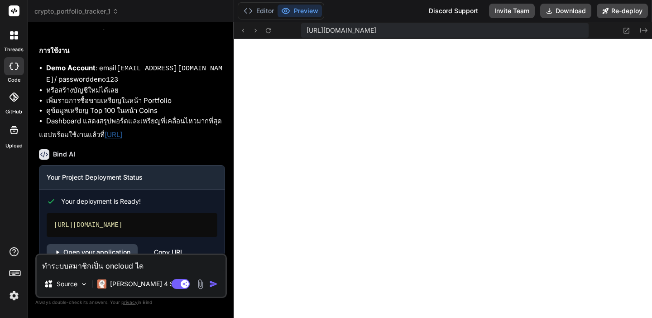
type textarea "x"
type textarea "ทำระบบสมาชิกเป็น oncloud ได้ไ"
type textarea "x"
type textarea "ทำระบบสมาชิกเป็น oncloud ได้ไห"
type textarea "x"
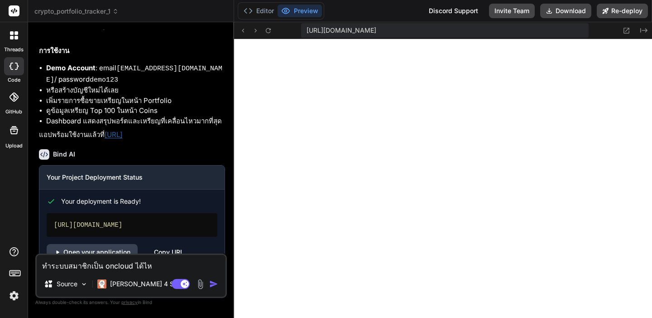
type textarea "ทำระบบสมาชิกเป็น oncloud ได้ไหม"
type textarea "x"
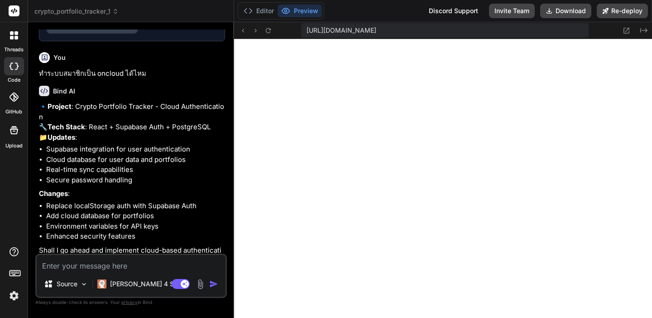
scroll to position [1464, 0]
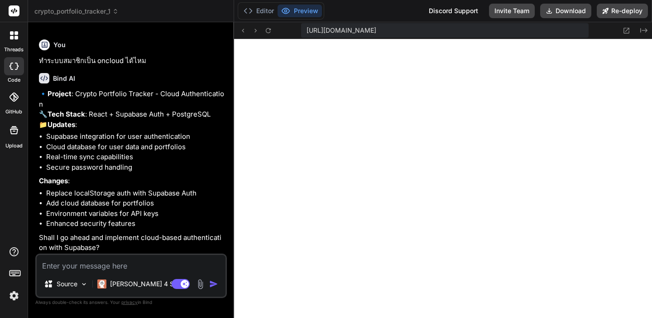
type textarea "x"
click at [105, 264] on textarea at bounding box center [131, 263] width 189 height 16
type textarea "y"
type textarea "x"
type textarea "ye"
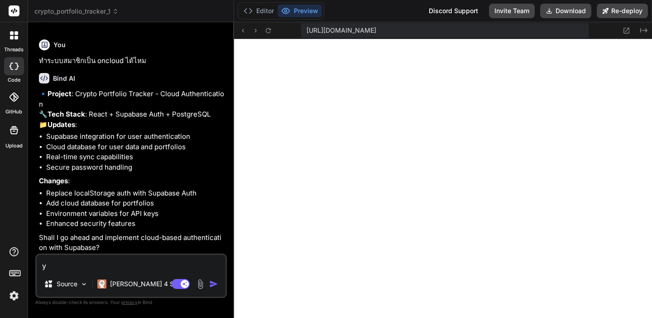
type textarea "x"
type textarea "yes"
type textarea "x"
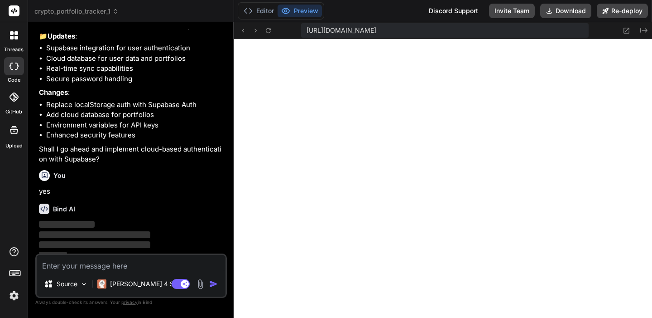
scroll to position [1558, 0]
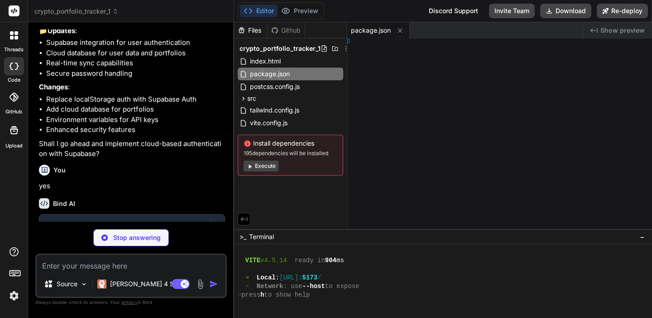
type textarea "x"
type textarea "anon_key"
type textarea "x"
type textarea "e"
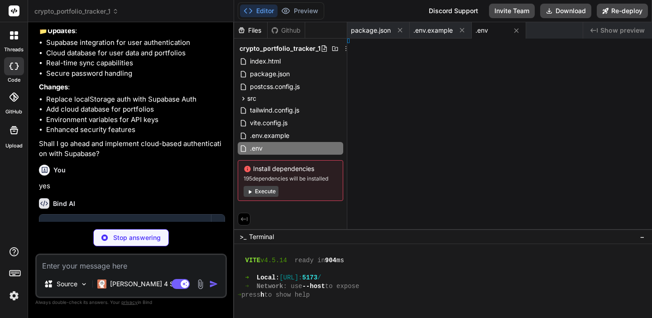
type textarea "x"
type textarea "nKey)"
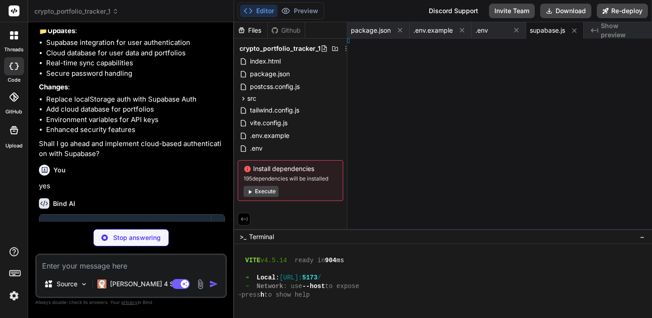
type textarea "x"
type textarea "supabaseAnonKey)"
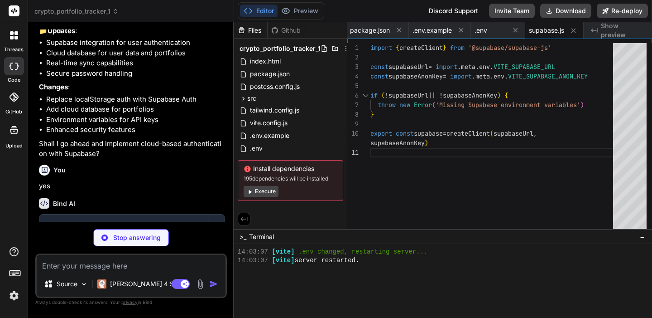
scroll to position [1663, 0]
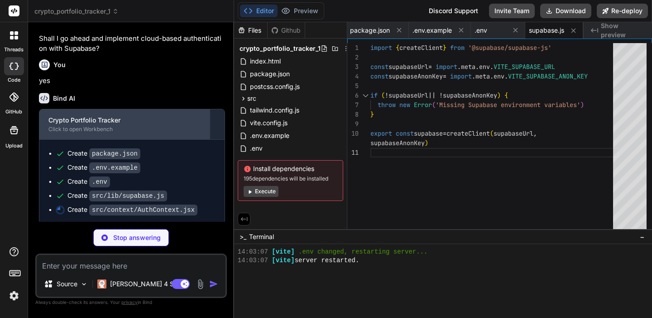
type textarea "x"
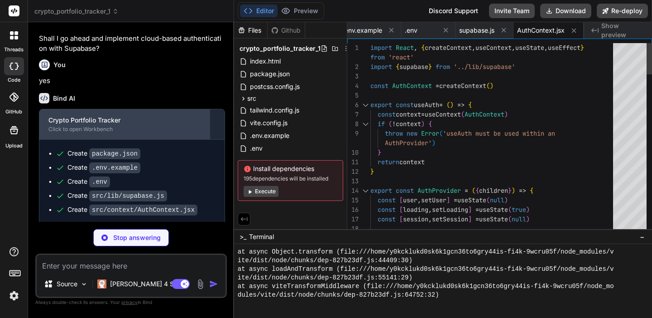
scroll to position [1686, 0]
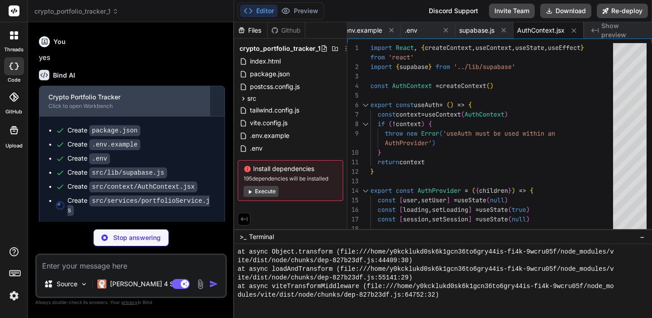
type textarea "x"
type textarea ".select() if (error) throw error return data[0] } catch (error) { console.error…"
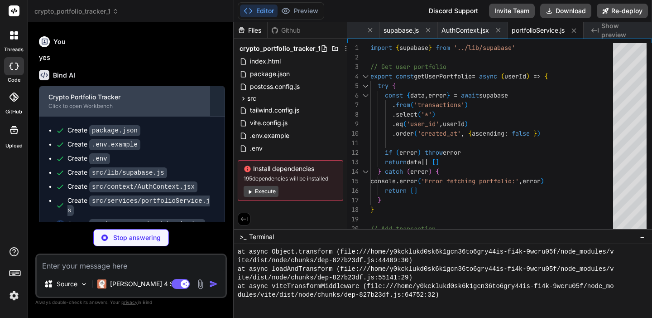
type textarea "x"
type textarea "} export default Login"
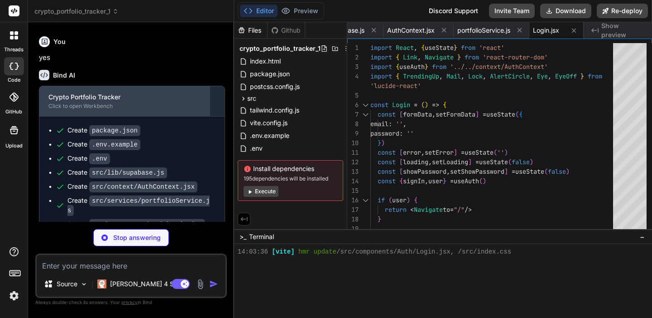
type textarea "x"
type textarea "export default Register"
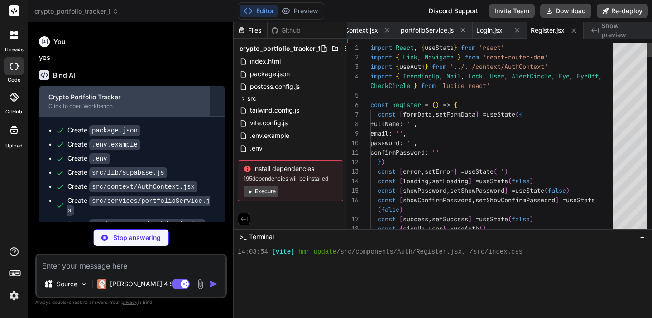
scroll to position [491, 0]
type textarea "x"
type textarea "</div> </form> </div> </div> </div> ) } export default ForgotPassword"
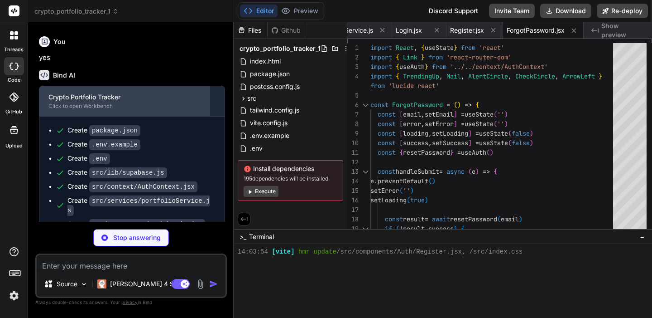
type textarea "x"
type textarea "export default Layout"
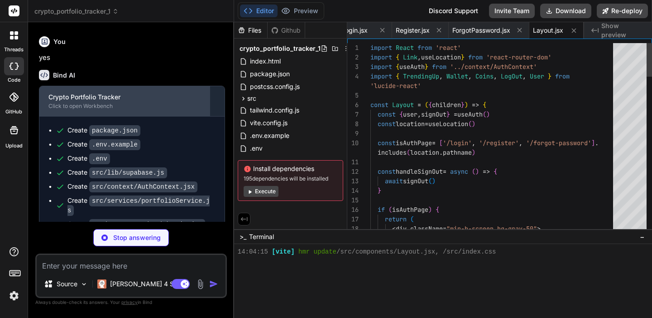
scroll to position [499, 0]
type textarea "x"
type textarea "} export default App"
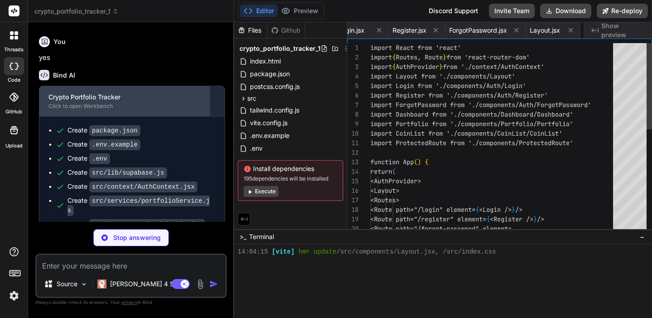
scroll to position [508, 0]
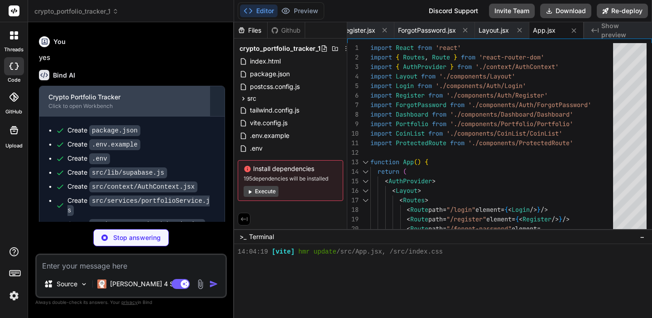
type textarea "x"
type textarea "<RecentTransactions transactions={portfolio.slice(-5)} /> </div> ) } export def…"
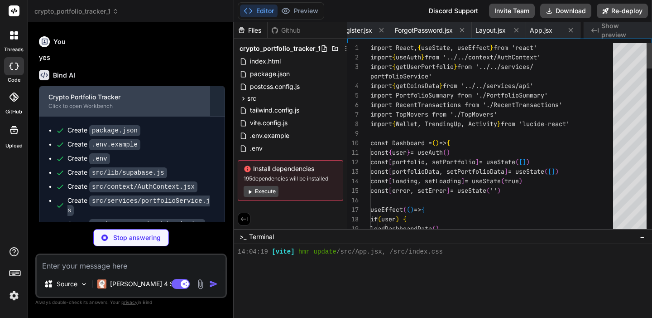
scroll to position [517, 0]
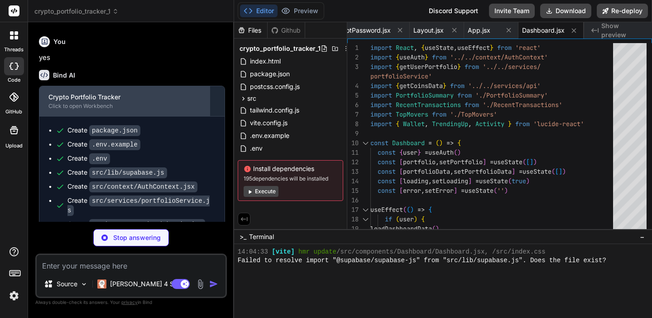
type textarea "x"
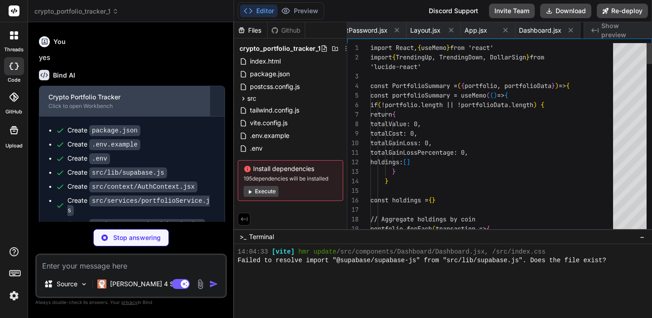
scroll to position [534, 0]
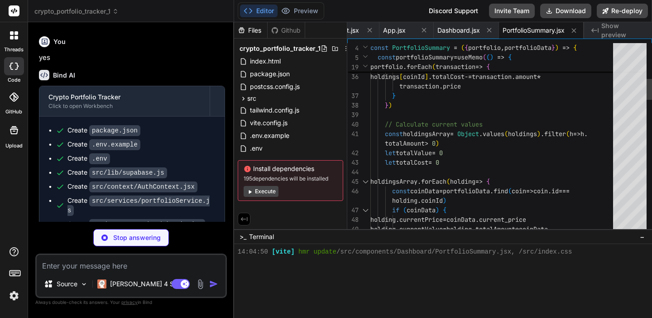
type textarea "x"
type textarea "</div> ) } export default RecentTransactions"
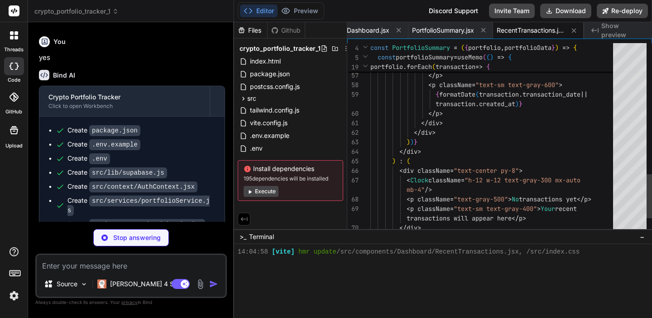
scroll to position [48, 0]
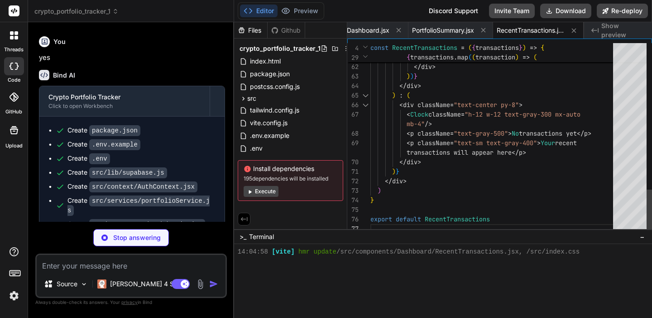
type textarea "x"
type textarea "/> </div> ) } export default Portfolio"
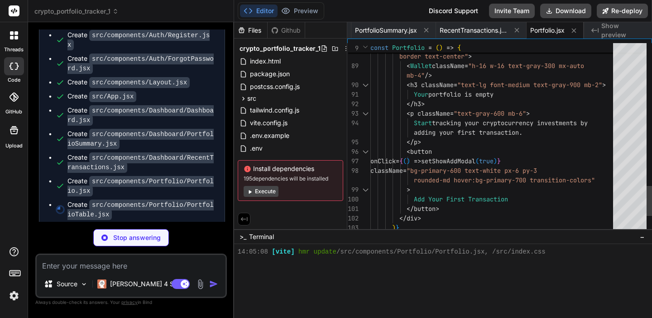
scroll to position [57, 0]
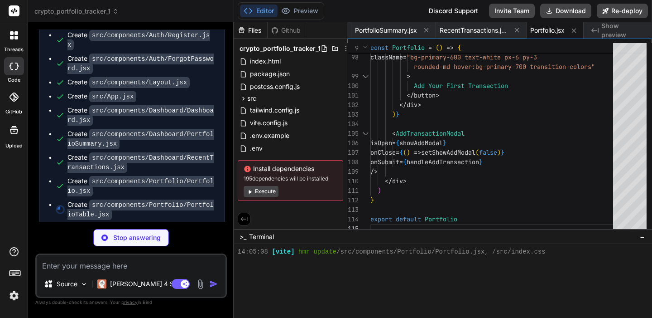
click at [267, 279] on div at bounding box center [438, 277] width 401 height 9
click at [270, 277] on div at bounding box center [438, 277] width 401 height 9
click at [279, 269] on div at bounding box center [438, 269] width 401 height 9
type textarea "x"
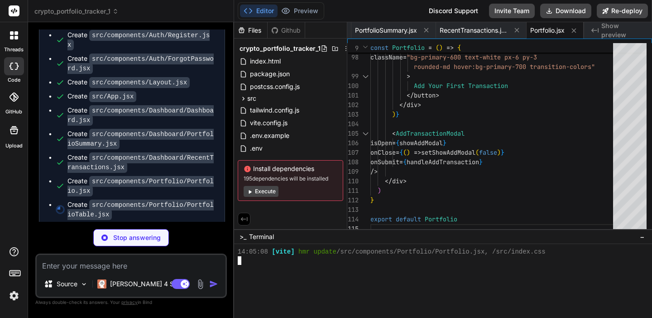
type textarea "</div> ) } export default PortfolioTable"
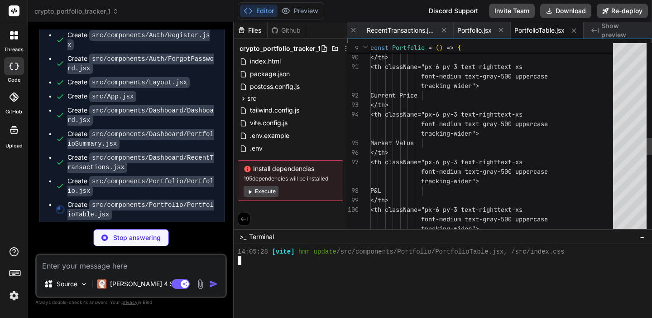
scroll to position [560, 0]
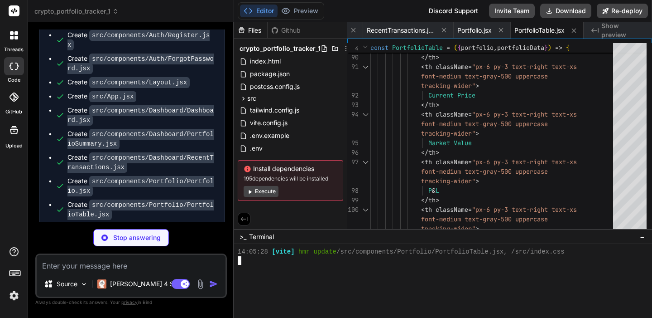
type textarea "x"
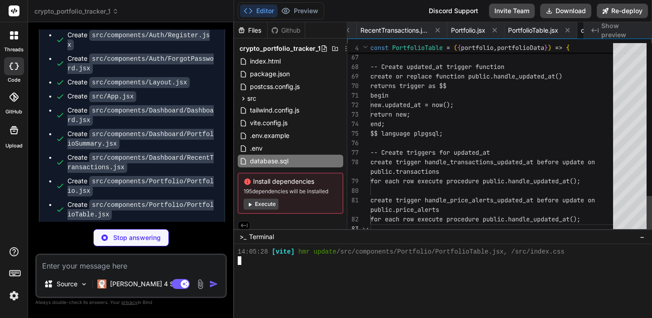
scroll to position [0, 0]
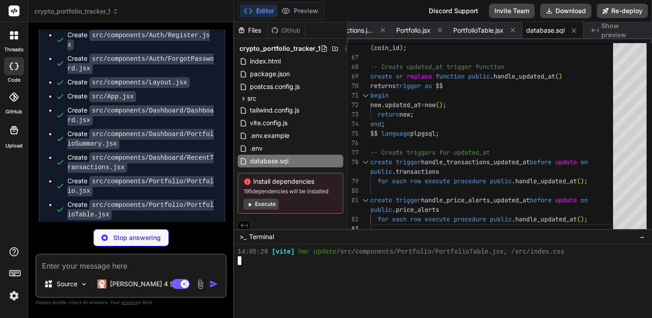
type textarea "x"
type textarea "4. Push to the branch 5. Create a Pull Request ## License This project is licen…"
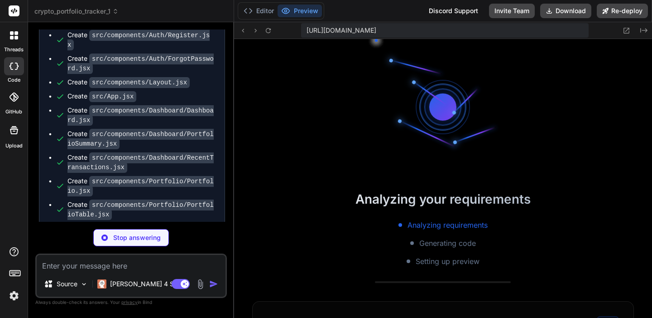
scroll to position [801, 0]
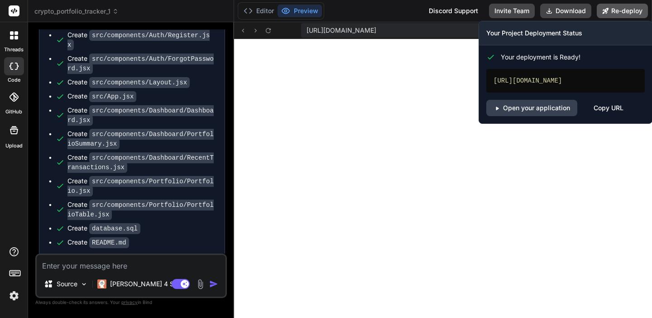
click at [614, 14] on button "Re-deploy" at bounding box center [622, 11] width 51 height 14
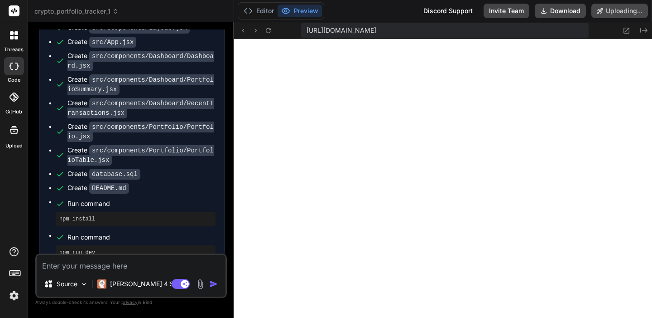
scroll to position [1826, 0]
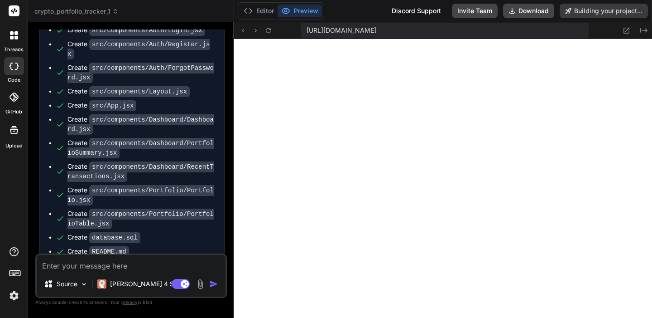
type textarea "x"
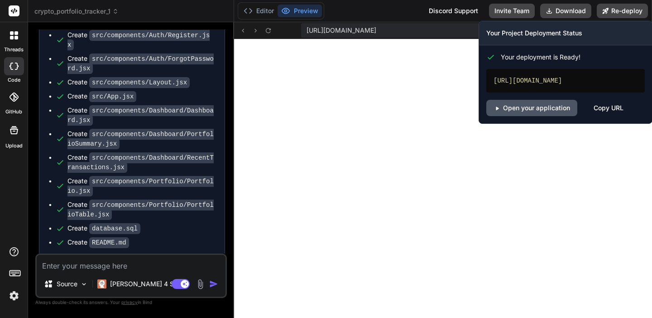
click at [552, 116] on link "Open your application" at bounding box center [532, 108] width 91 height 16
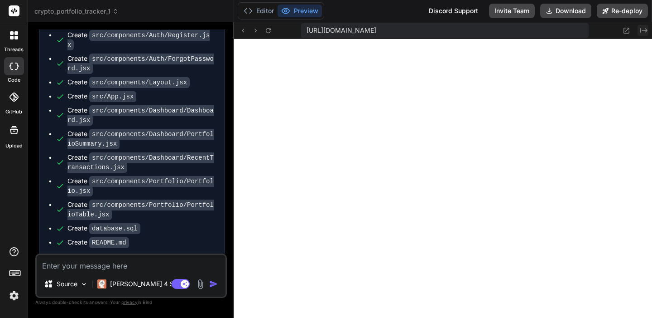
click at [641, 32] on icon at bounding box center [644, 30] width 7 height 5
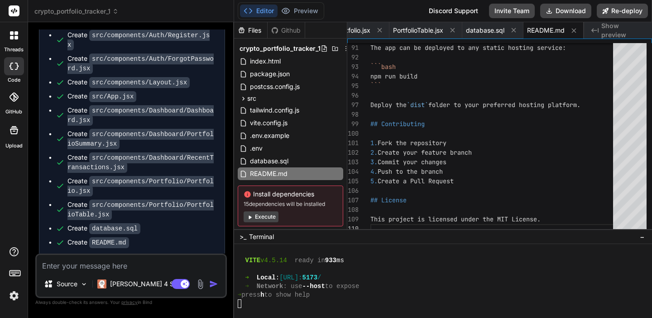
click at [641, 32] on span "Show preview" at bounding box center [623, 30] width 43 height 18
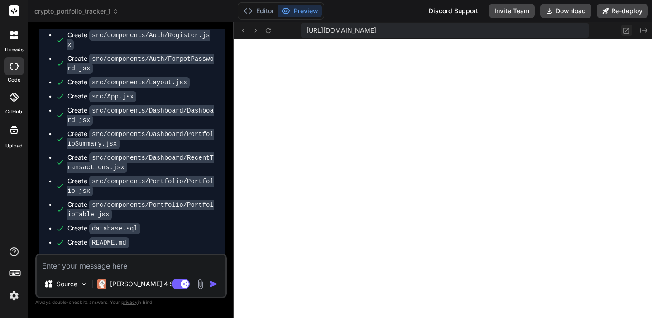
click at [628, 31] on icon at bounding box center [627, 31] width 8 height 8
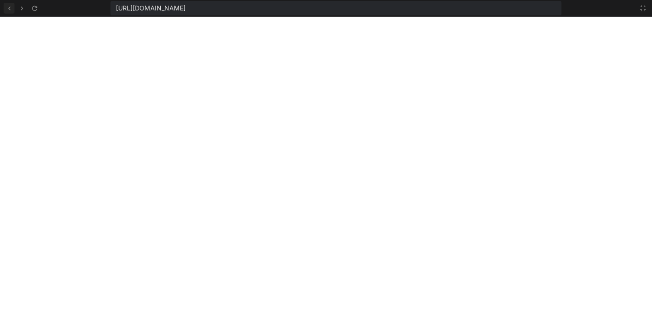
click at [14, 12] on button at bounding box center [9, 8] width 11 height 11
click at [636, 9] on div at bounding box center [641, 8] width 16 height 11
click at [640, 9] on icon at bounding box center [643, 8] width 7 height 7
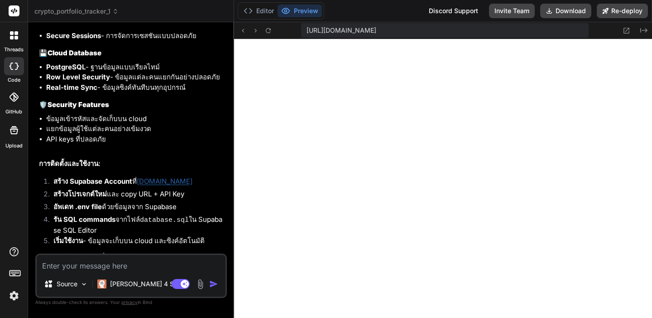
scroll to position [2285, 0]
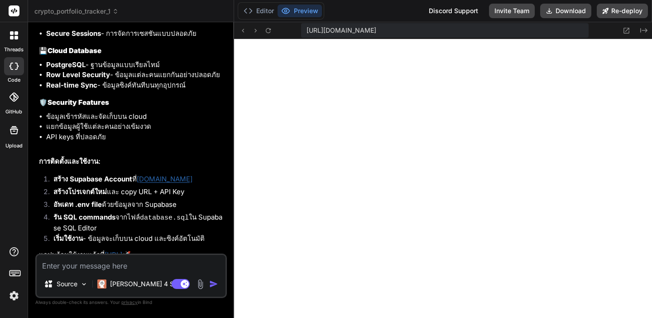
click at [136, 200] on li "อัพเดท .env file ด้วยข้อมูลจาก Supabase" at bounding box center [135, 205] width 179 height 13
click at [130, 212] on li "รัน SQL commands จากไฟล์ database.sql ใน Supabase SQL Editor" at bounding box center [135, 222] width 179 height 21
click at [198, 216] on li "รัน SQL commands จากไฟล์ database.sql ใน Supabase SQL Editor" at bounding box center [135, 222] width 179 height 21
click at [174, 233] on li "เริ่มใช้งาน - ข้อมูลจะเก็บบน cloud และซิงค์อัตโนมัติ" at bounding box center [135, 239] width 179 height 13
click at [96, 233] on li "เริ่มใช้งาน - ข้อมูลจะเก็บบน cloud และซิงค์อัตโนมัติ" at bounding box center [135, 239] width 179 height 13
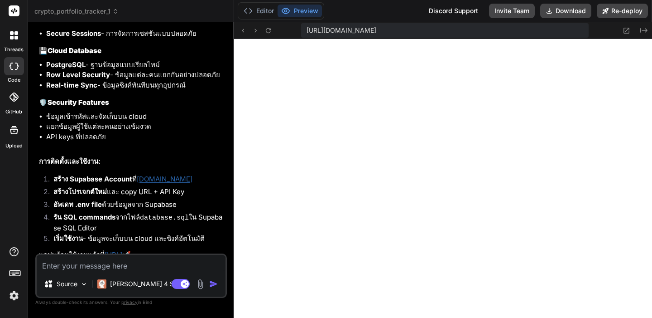
click at [155, 233] on li "เริ่มใช้งาน - ข้อมูลจะเก็บบน cloud และซิงค์อัตโนมัติ" at bounding box center [135, 239] width 179 height 13
click at [68, 262] on textarea at bounding box center [131, 263] width 189 height 16
click at [167, 174] on link "supabase.com" at bounding box center [165, 178] width 56 height 9
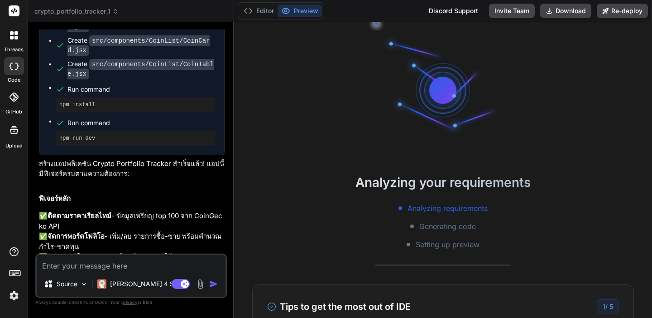
type textarea "x"
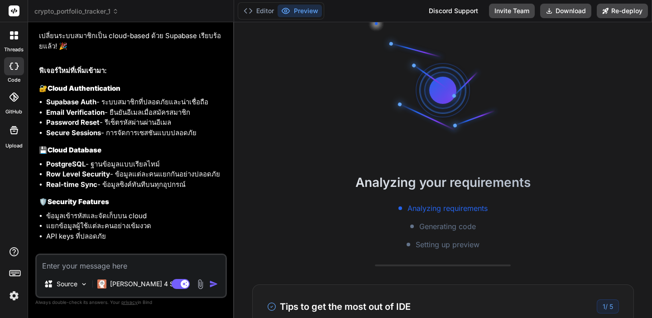
scroll to position [2143, 0]
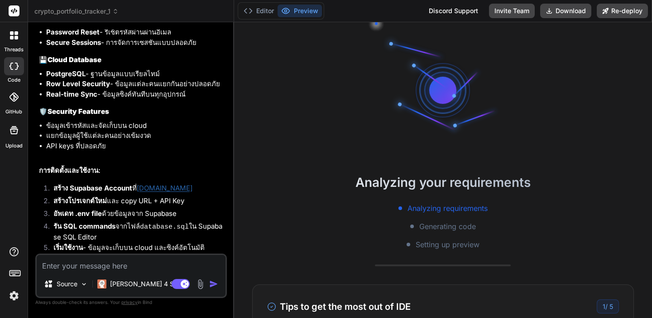
click at [112, 266] on textarea at bounding box center [131, 263] width 189 height 16
type textarea "d"
type textarea "x"
type textarea "ใ"
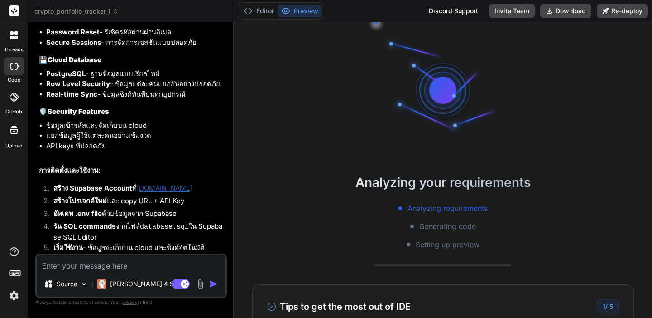
type textarea "x"
type textarea "ใส"
type textarea "x"
type textarea "ใส่"
type textarea "x"
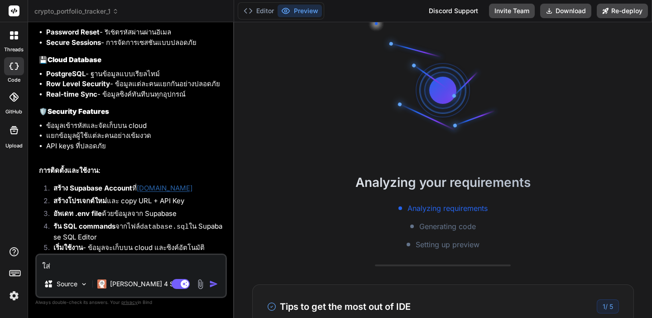
type textarea "ใส่"
type textarea "x"
type textarea "ใส่ ฟ"
type textarea "x"
type textarea "ใส่ ฟย"
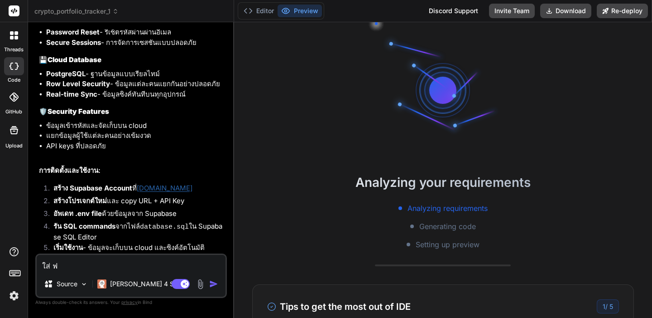
type textarea "x"
type textarea "ใส่ ฟยร"
type textarea "x"
type textarea "ใส่ ฟย"
type textarea "x"
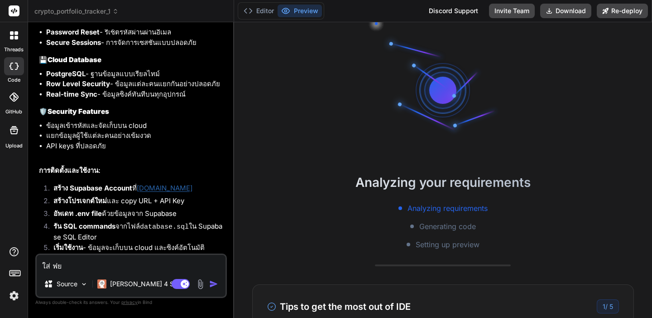
type textarea "ใส่ ฟ"
type textarea "x"
type textarea "ใส่"
type textarea "x"
type textarea "ใส่"
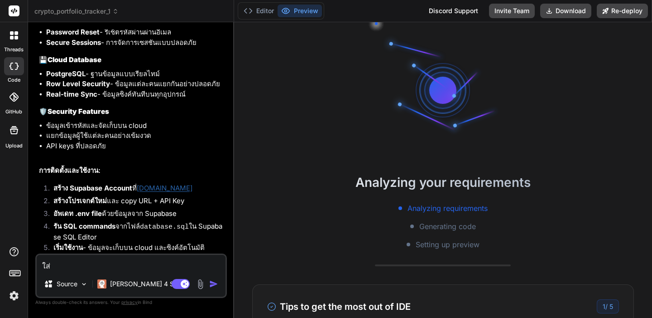
type textarea "x"
type textarea "ใส่a"
type textarea "x"
type textarea "ใส่ap"
type textarea "x"
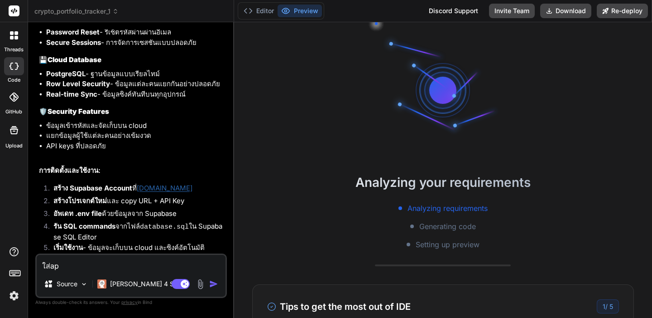
type textarea "ใส่a"
type textarea "x"
type textarea "ใส่"
type textarea "x"
type textarea "ใส่"
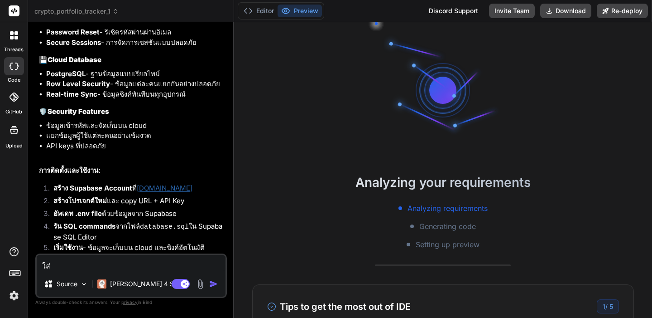
type textarea "x"
type textarea "ใส่ a"
type textarea "x"
type textarea "ใส่ ap"
type textarea "x"
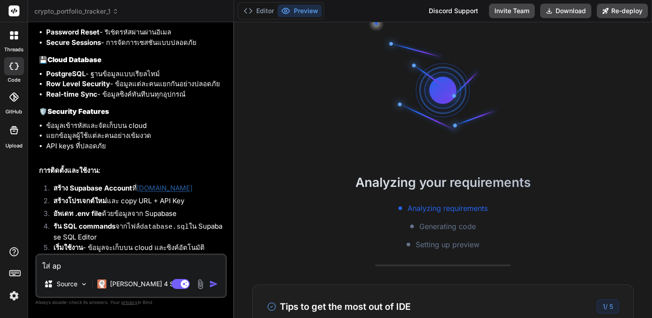
type textarea "ใส่ api"
type textarea "x"
type textarea "ใส่ api"
type textarea "x"
type textarea "ใส่ api ข"
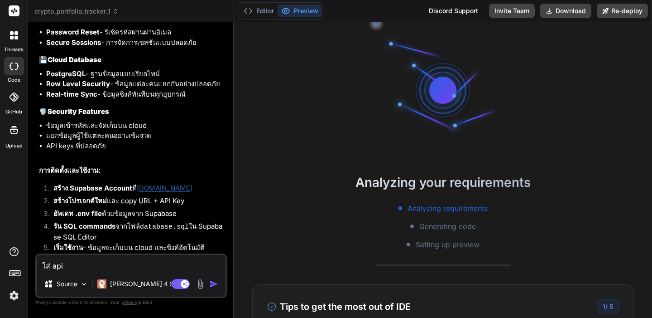
type textarea "x"
type textarea "ใส่ api ขอ"
type textarea "x"
type textarea "ใส่ api ของ"
type textarea "x"
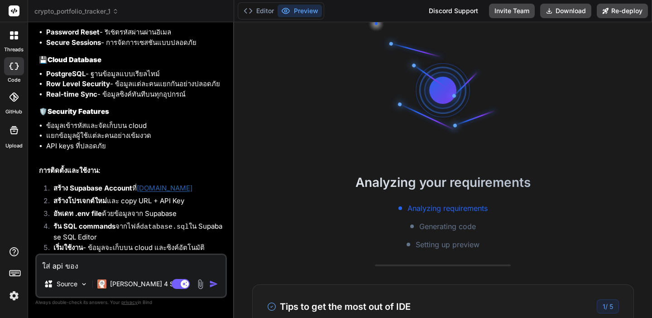
type textarea "ใส่ api ของ"
type textarea "x"
type textarea "ใส่ api ของ d"
type textarea "x"
type textarea "ใส่ api ของ"
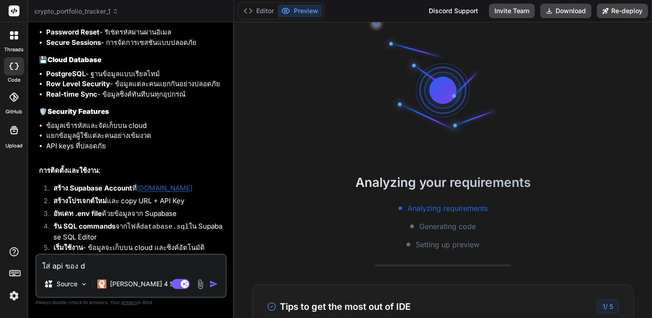
type textarea "x"
type textarea "ใส่ api ของ s"
type textarea "x"
type textarea "ใส่ api ของ si"
type textarea "x"
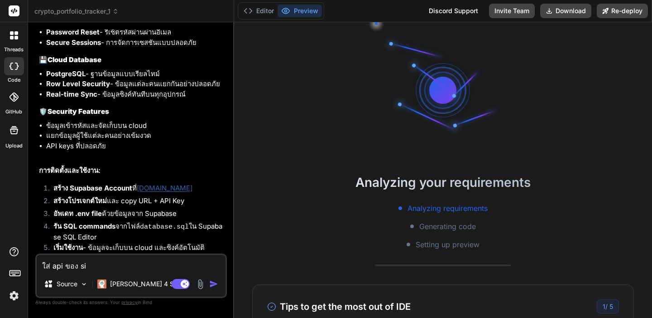
type textarea "ใส่ api ของ si["
type textarea "x"
type textarea "ใส่ api ของ si"
type textarea "x"
type textarea "ใส่ api ของ s"
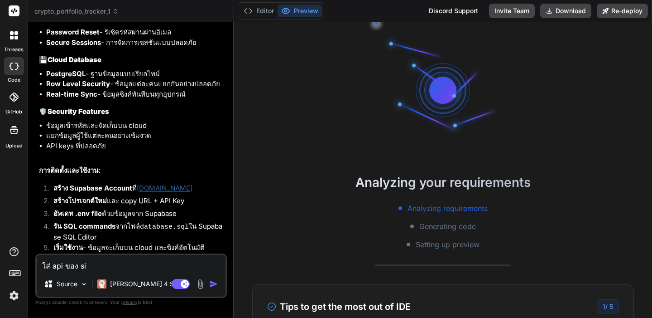
type textarea "x"
type textarea "ใส่ api ของ sp"
type textarea "x"
type textarea "ใส่ api ของ spa"
type textarea "x"
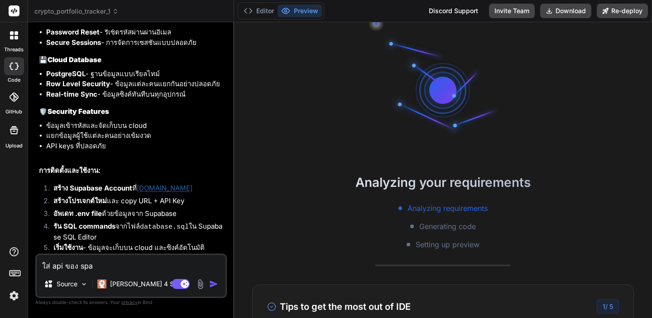
type textarea "ใส่ api ของ sp"
type textarea "x"
type textarea "ใส่ api ของ s"
type textarea "x"
type textarea "ใส่ api ของ su"
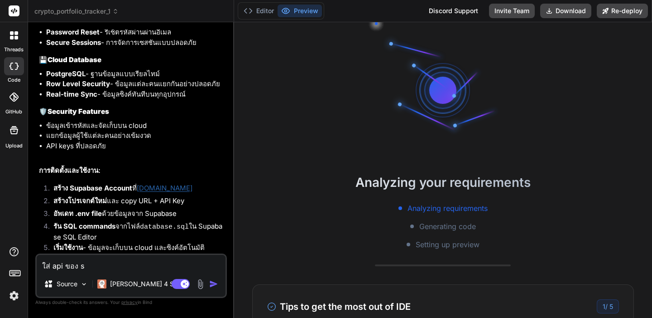
type textarea "x"
type textarea "ใส่ api ของ sup"
type textarea "x"
type textarea "ใส่ api ของ supa"
type textarea "x"
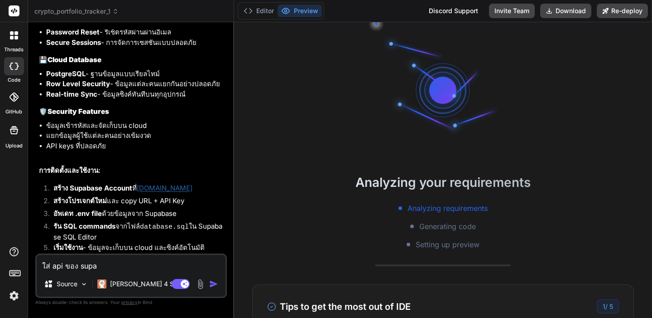
type textarea "ใส่ api ของ supab"
type textarea "x"
type textarea "ใส่ api ของ supaba"
type textarea "x"
type textarea "ใส่ api ของ supabas"
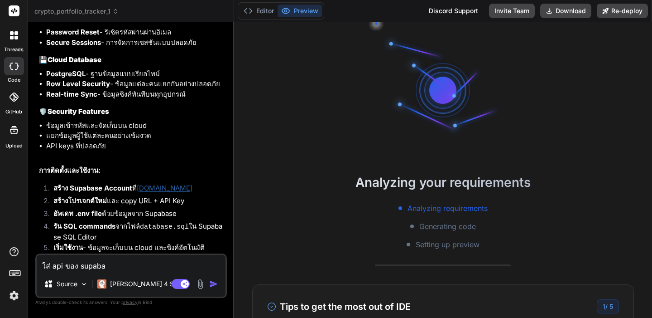
type textarea "x"
type textarea "ใส่ api ของ supabase"
type textarea "x"
type textarea "ใส่ api ของ supabase"
type textarea "x"
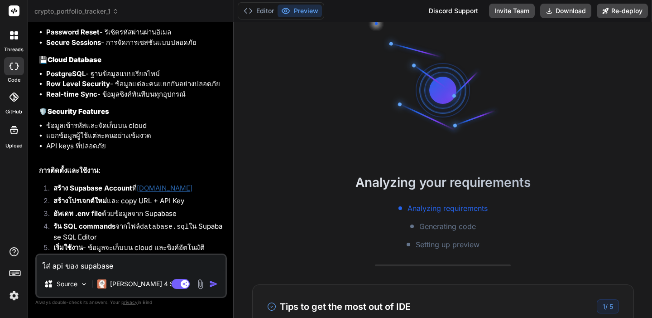
type textarea "ใส่ api ของ supabase u"
type textarea "x"
type textarea "ใส่ api ของ supabase uj"
type textarea "x"
type textarea "ใส่ api ของ supabase u"
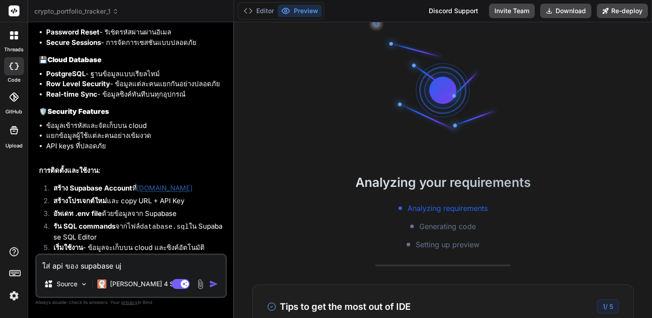
type textarea "x"
type textarea "ใส่ api ของ supabase"
type textarea "x"
type textarea "ใส่ api ของ supabase ท"
type textarea "x"
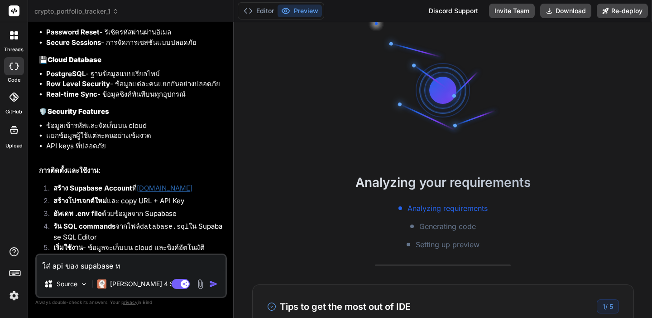
type textarea "ใส่ api ของ supabase ที"
type textarea "x"
type textarea "ใส่ api ของ supabase ที่"
type textarea "x"
type textarea "ใส่ api ของ supabase ที่ไ"
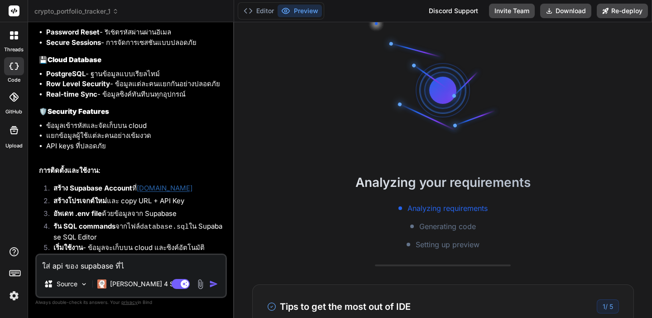
type textarea "x"
type textarea "ใส่ api ของ supabase ที่ไห"
type textarea "x"
type textarea "ใส่ api ของ supabase ที่ไหน"
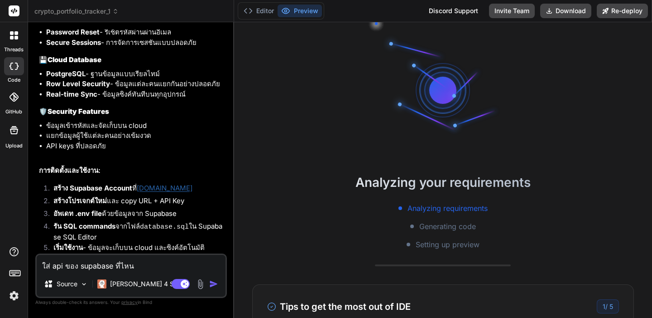
type textarea "x"
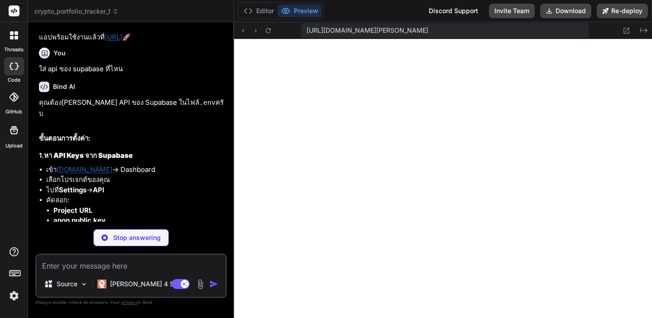
scroll to position [224, 0]
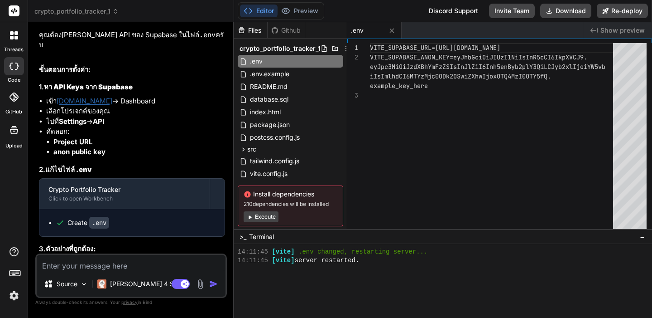
type textarea "x"
drag, startPoint x: 550, startPoint y: 49, endPoint x: 471, endPoint y: 49, distance: 79.3
click at [468, 50] on div "VITE_SUPABASE_URL= https://xyzproject.supabase.co" at bounding box center [494, 48] width 249 height 10
click at [550, 46] on div "VITE_SUPABASE_URL= https://xyzproject.supabase.co VITE_SUPABASE_ANON_KEY=eyJhbG…" at bounding box center [494, 138] width 249 height 190
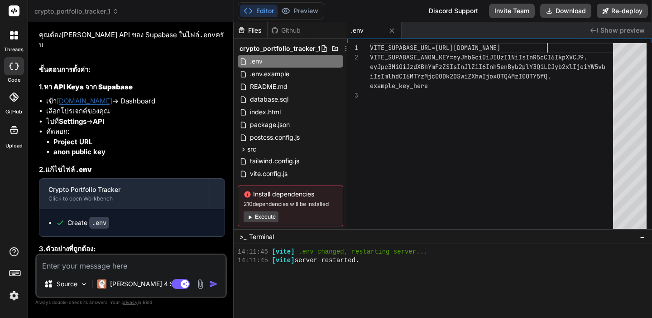
scroll to position [0, 0]
drag, startPoint x: 554, startPoint y: 47, endPoint x: 437, endPoint y: 46, distance: 116.5
click at [437, 46] on div "VITE_SUPABASE_URL= https://xyzproject.supabase.co VITE_SUPABASE_ANON_KEY=eyJhbG…" at bounding box center [494, 138] width 249 height 190
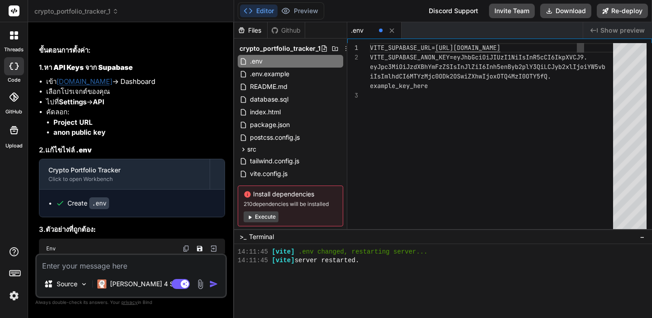
scroll to position [10, 0]
drag, startPoint x: 595, startPoint y: 56, endPoint x: 465, endPoint y: 56, distance: 130.0
click at [465, 56] on div "VITE_SUPABASE_URL= https://caychqvrvbqttxpecnqc.supabase.co VITE_SUPABASE_ANON_…" at bounding box center [494, 138] width 249 height 190
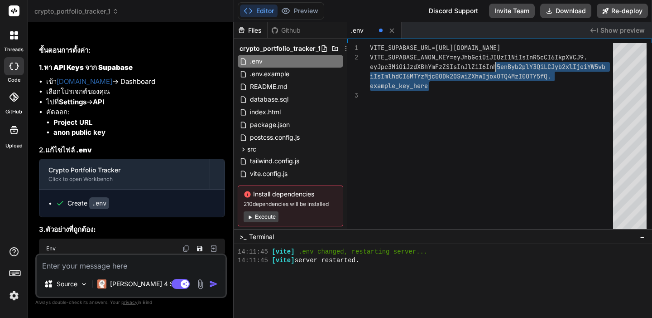
drag, startPoint x: 558, startPoint y: 77, endPoint x: 486, endPoint y: 63, distance: 73.7
click at [486, 63] on div "VITE_SUPABASE_URL= https://caychqvrvbqttxpecnqc.supabase.co VITE_SUPABASE_ANON_…" at bounding box center [494, 138] width 249 height 190
drag, startPoint x: 502, startPoint y: 82, endPoint x: 488, endPoint y: 82, distance: 13.6
click at [500, 82] on div "example_key_here" at bounding box center [494, 86] width 249 height 10
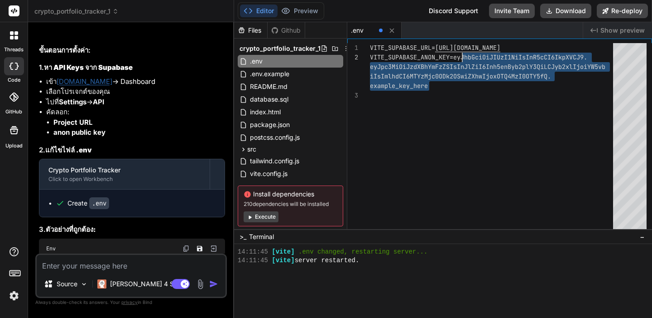
scroll to position [10, 0]
drag, startPoint x: 432, startPoint y: 84, endPoint x: 459, endPoint y: 57, distance: 37.8
click at [457, 57] on div "VITE_SUPABASE_URL= https://caychqvrvbqttxpecnqc.supabase.co VITE_SUPABASE_ANON_…" at bounding box center [494, 138] width 249 height 190
type textarea "VITE_SUPABASE_URL=https://caychqvrvbqttxpecnqc.supabase.co VITE_SUPABASE_ANON_K…"
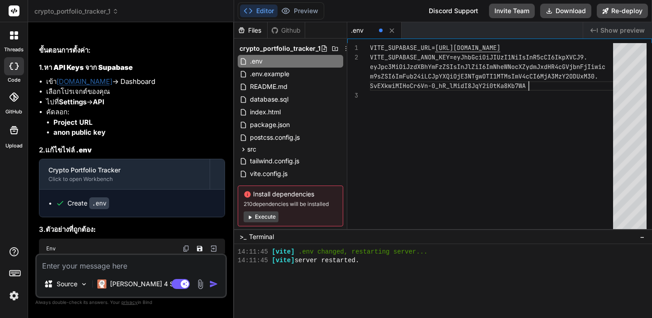
scroll to position [48, 0]
click at [463, 116] on div "VITE_SUPABASE_URL= https://caychqvrvbqttxpecnqc.supabase.co VITE_SUPABASE_ANON_…" at bounding box center [494, 138] width 249 height 190
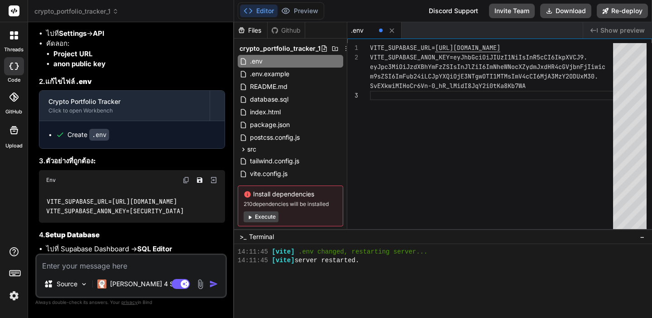
scroll to position [2455, 0]
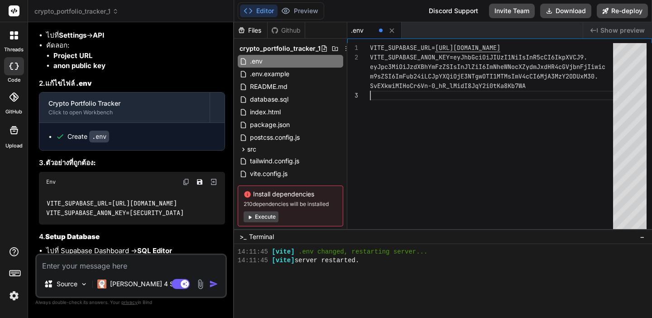
click at [132, 141] on div "Create .env" at bounding box center [136, 136] width 160 height 9
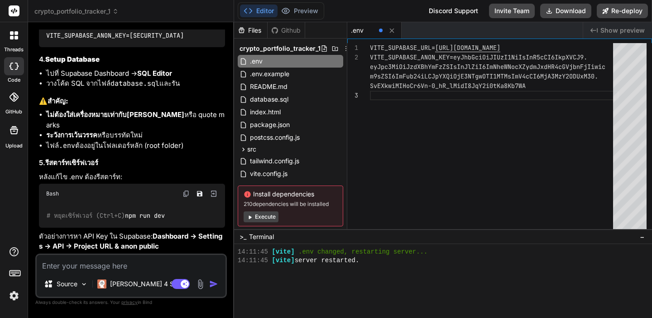
scroll to position [2634, 0]
click at [360, 30] on span ".env" at bounding box center [357, 30] width 13 height 9
drag, startPoint x: 360, startPoint y: 30, endPoint x: 366, endPoint y: 31, distance: 6.0
click at [366, 31] on div ".env" at bounding box center [363, 30] width 24 height 9
click at [396, 183] on div "VITE_SUPABASE_URL= https://caychqvrvbqttxpecnqc.supabase.co VITE_SUPABASE_ANON_…" at bounding box center [494, 138] width 249 height 190
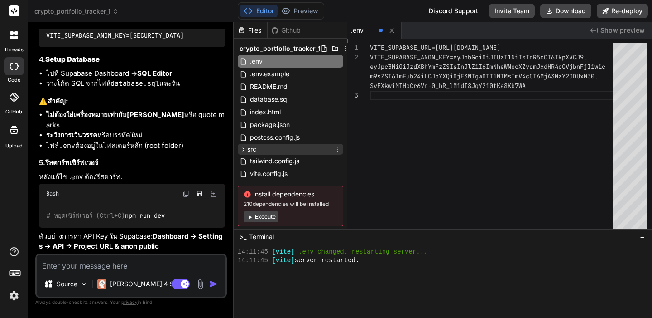
scroll to position [19, 0]
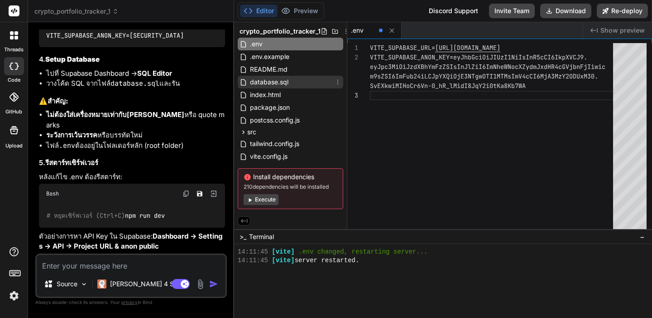
click at [280, 84] on span "database.sql" at bounding box center [269, 82] width 40 height 11
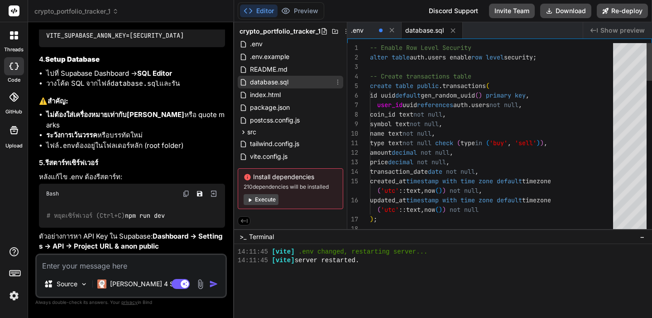
type textarea "x"
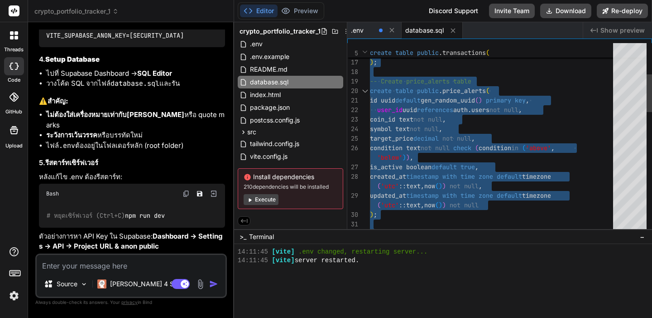
type textarea "-- Enable Row Level Security alter table auth.users enable row level security; …"
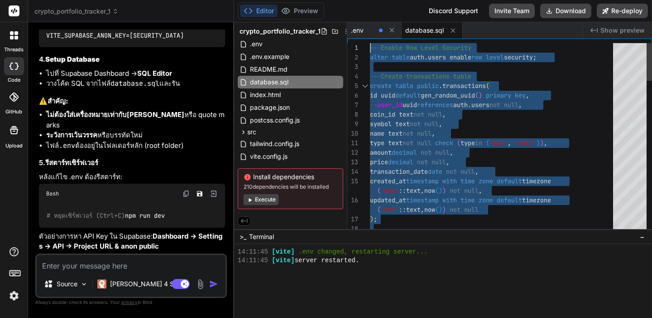
drag, startPoint x: 608, startPoint y: 218, endPoint x: 368, endPoint y: 13, distance: 315.3
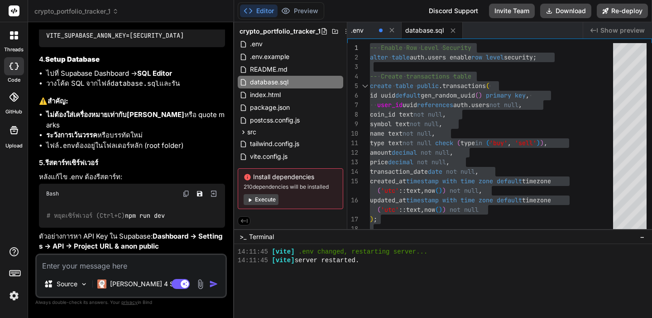
click at [210, 189] on img at bounding box center [214, 193] width 8 height 8
click at [215, 189] on img at bounding box center [214, 193] width 8 height 8
drag, startPoint x: 66, startPoint y: 204, endPoint x: 44, endPoint y: 204, distance: 21.3
click at [44, 204] on div "# หยุดเซิร์ฟเวอร์ (Ctrl+C) npm run dev" at bounding box center [132, 215] width 186 height 24
copy code "npm run dev"
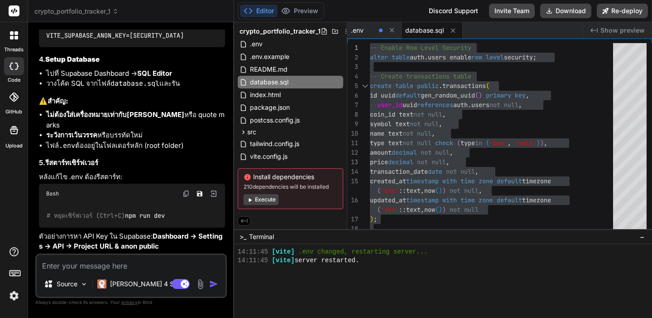
click at [376, 240] on div ">_ Terminal −" at bounding box center [443, 236] width 418 height 15
click at [380, 234] on div ">_ Terminal −" at bounding box center [443, 236] width 418 height 15
drag, startPoint x: 332, startPoint y: 280, endPoint x: 377, endPoint y: 268, distance: 46.7
click at [332, 280] on div at bounding box center [438, 277] width 401 height 9
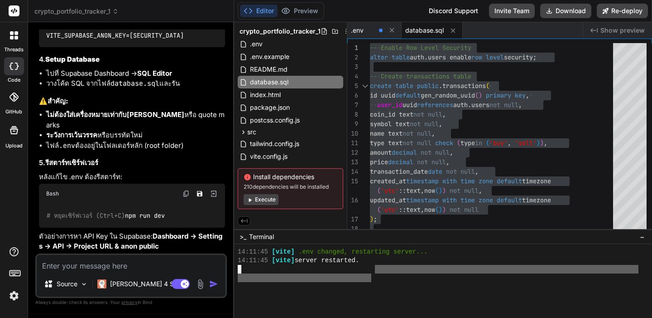
click at [371, 274] on div "14:11:45 [vite] .env changed, restarting server... 14:11:45 [vite] server resta…" at bounding box center [438, 277] width 401 height 60
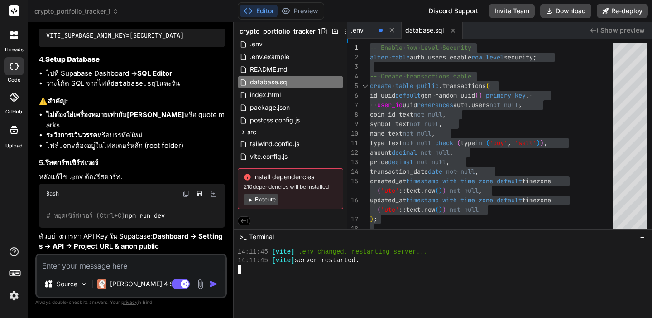
click at [329, 271] on div at bounding box center [438, 269] width 401 height 9
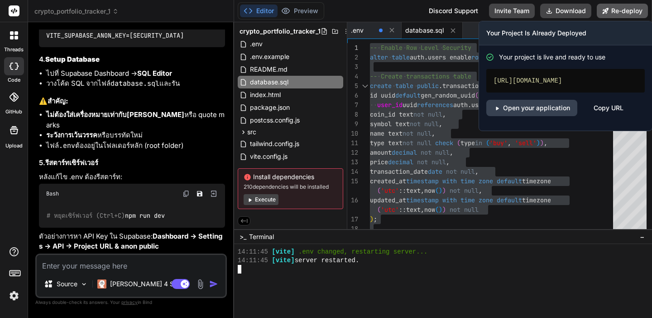
type textarea "npm run dev"
click at [614, 10] on button "Re-deploy" at bounding box center [622, 11] width 51 height 14
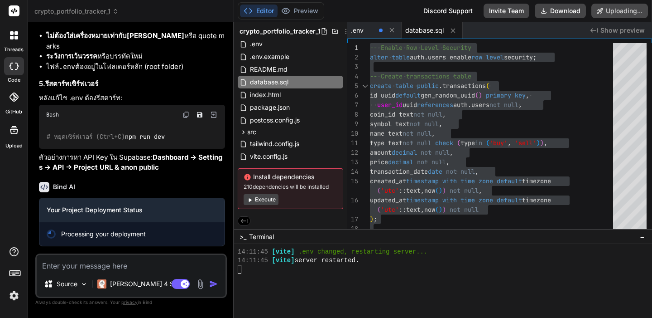
scroll to position [2793, 0]
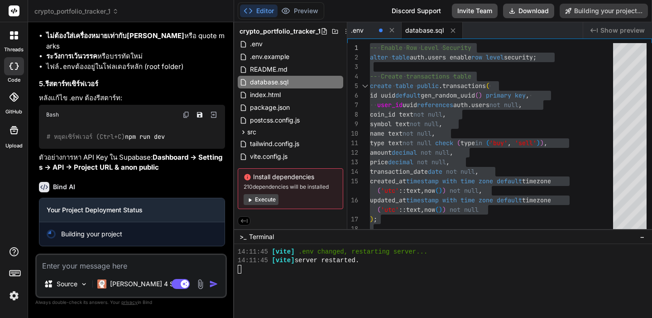
type textarea "x"
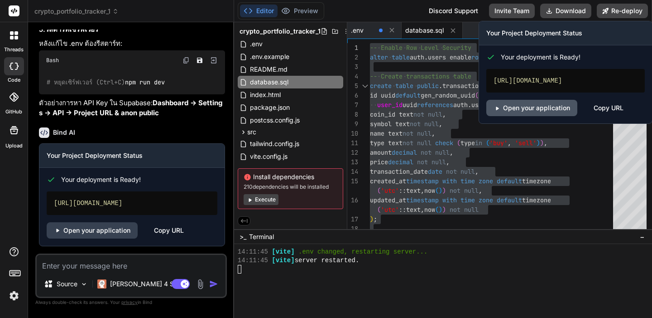
click at [544, 116] on link "Open your application" at bounding box center [532, 108] width 91 height 16
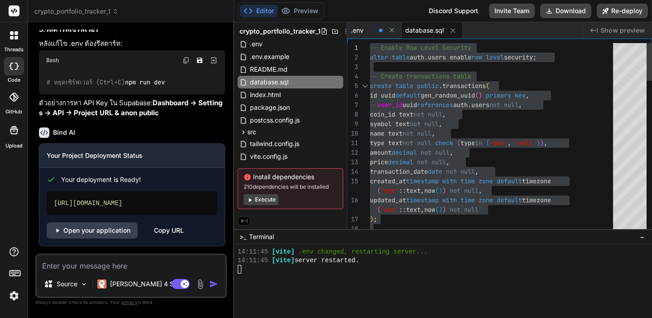
type textarea "type text not null check (type in ('buy', 'sell')), amount decimal not null, pr…"
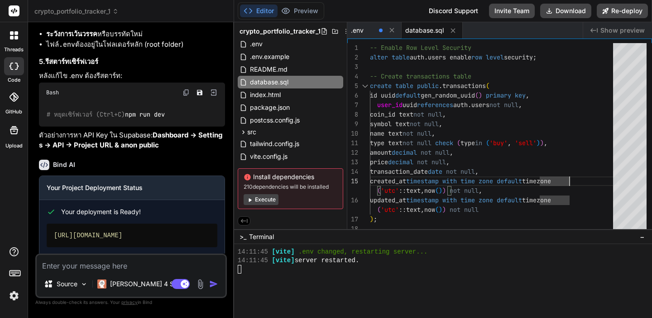
scroll to position [2624, 0]
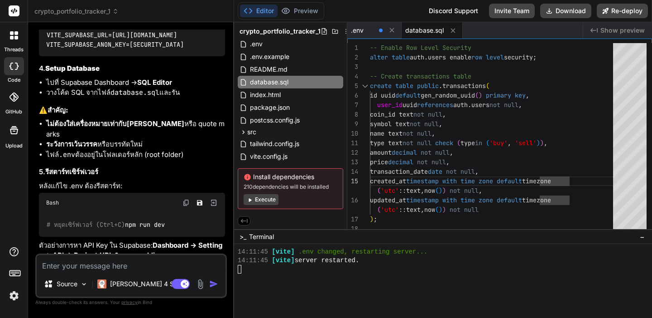
click at [184, 98] on li "วางโค้ด SQL จากไฟล์ database.sql และรัน" at bounding box center [135, 92] width 179 height 10
click at [258, 198] on button "Execute" at bounding box center [261, 199] width 35 height 11
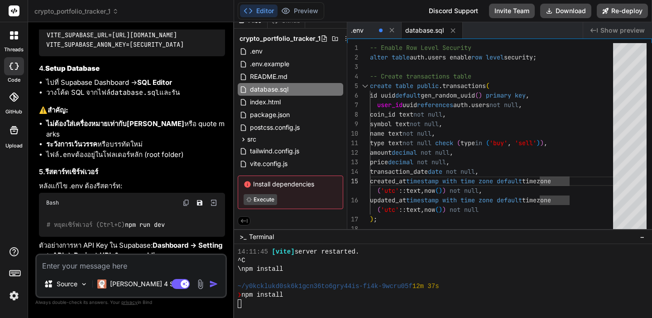
scroll to position [293, 0]
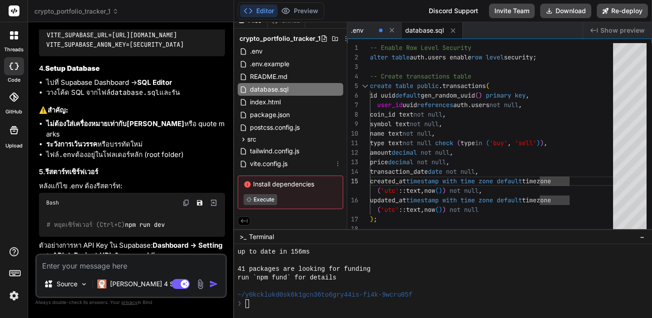
type textarea "x"
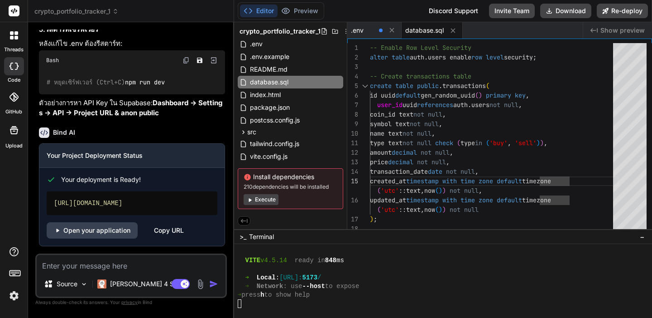
scroll to position [2856, 0]
click at [68, 260] on textarea at bounding box center [131, 263] width 189 height 16
type textarea "m"
type textarea "x"
type textarea "me"
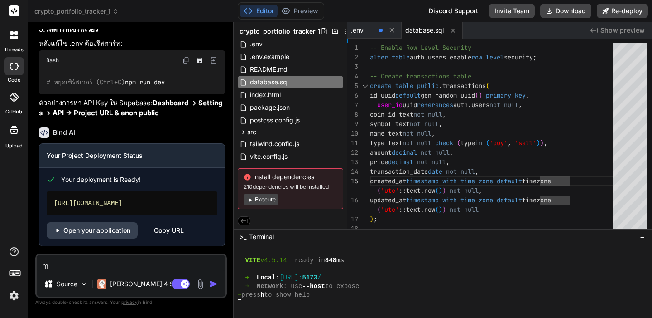
type textarea "x"
type textarea "m"
type textarea "x"
type textarea "ท"
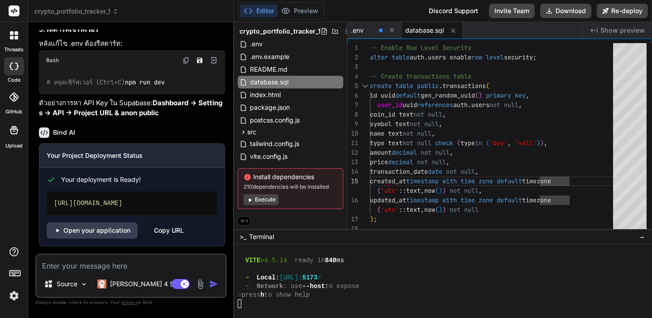
type textarea "x"
type textarea "ทำ"
type textarea "x"
type textarea "ทำ"
type textarea "x"
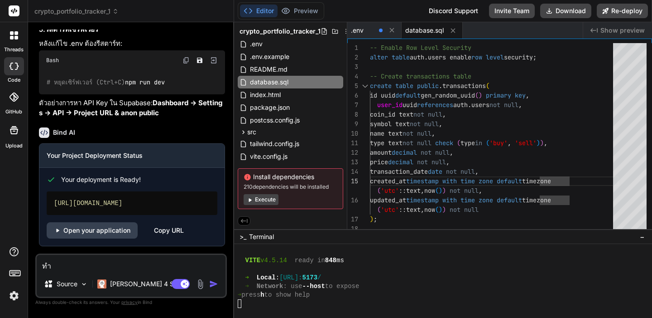
type textarea "ทำ d"
type textarea "x"
type textarea "ทำ"
type textarea "x"
type textarea "ทำ"
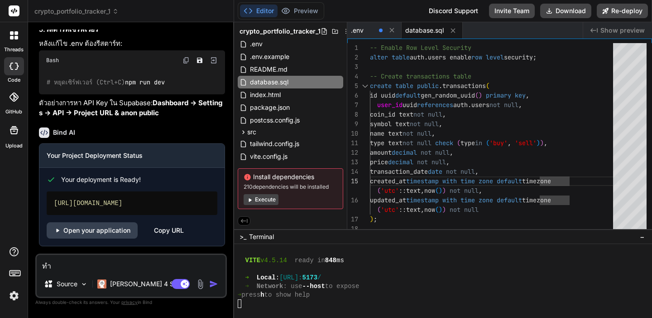
type textarea "x"
type textarea "ท"
type textarea "x"
type textarea "เ"
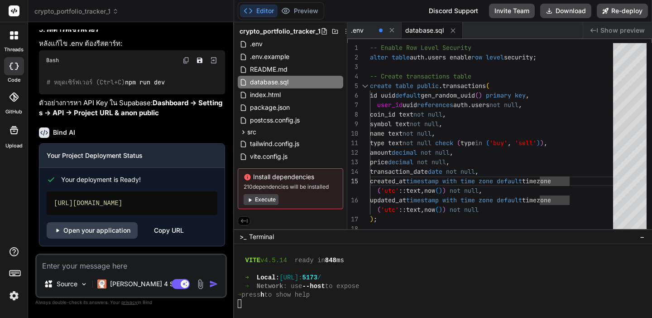
type textarea "x"
type textarea "เอ"
type textarea "x"
type textarea "เอา"
type textarea "x"
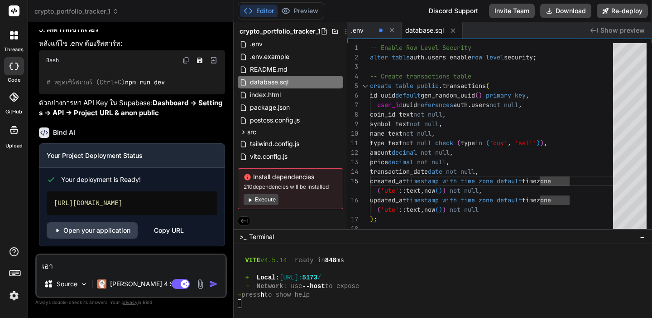
type textarea "เอา"
type textarea "x"
type textarea "เอา d"
type textarea "x"
type textarea "เอา da"
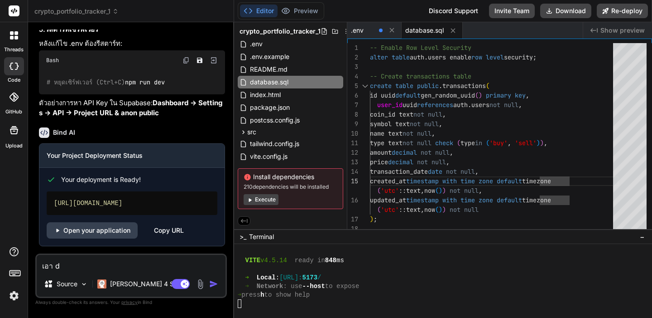
type textarea "x"
type textarea "เอา dab"
type textarea "x"
type textarea "เอา da"
type textarea "x"
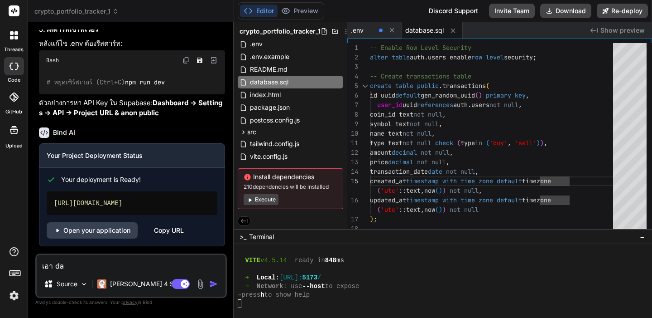
type textarea "เอา dat"
type textarea "x"
type textarea "เอา data"
type textarea "x"
type textarea "เอา datab"
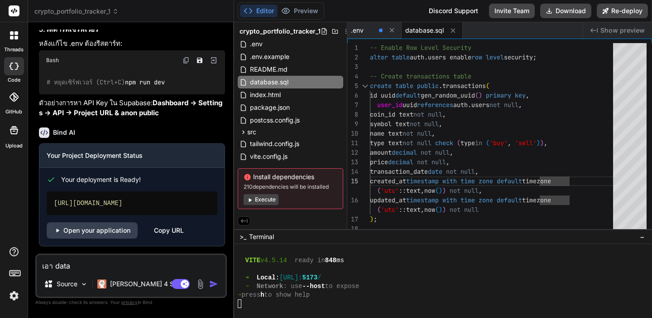
type textarea "x"
type textarea "เอา databa"
type textarea "x"
type textarea "เอา databas"
type textarea "x"
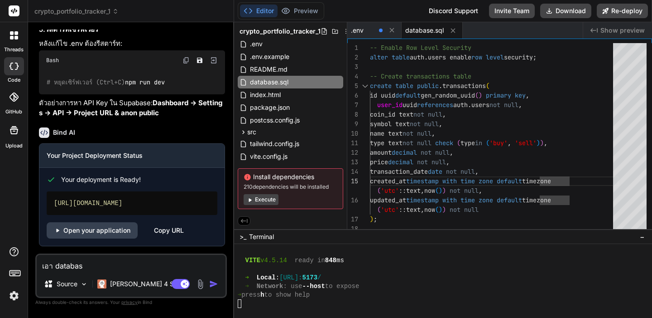
type textarea "เอา databasl"
type textarea "x"
type textarea "เอา databasle"
type textarea "x"
type textarea "เอา databasl"
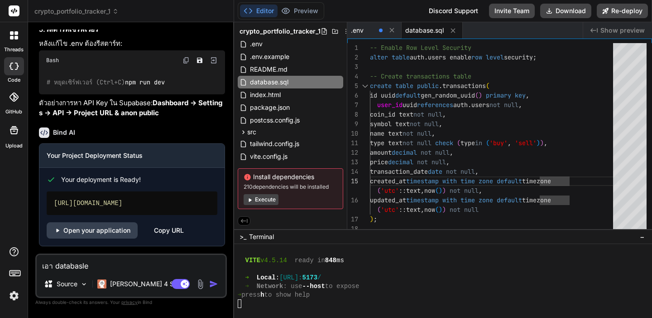
type textarea "x"
type textarea "เอา databas"
type textarea "x"
type textarea "เอา database"
type textarea "x"
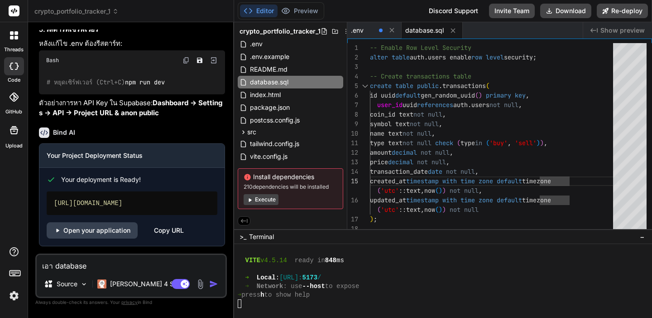
type textarea "เอา database."
type textarea "x"
type textarea "เอา database.s"
type textarea "x"
type textarea "เอา database.sq"
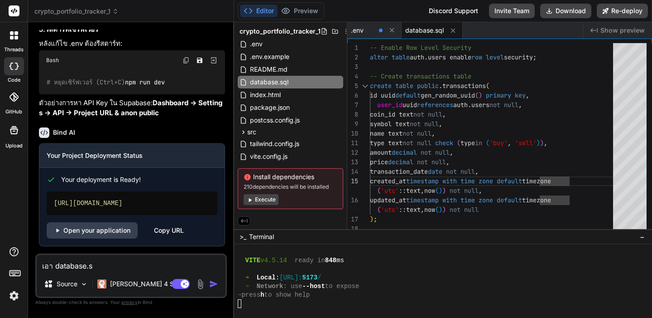
type textarea "x"
type textarea "เอา database.sql"
type textarea "x"
type textarea "เอา database.sql"
type textarea "x"
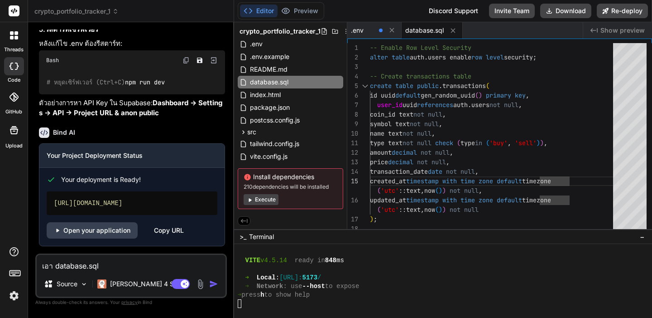
type textarea "เอา database.sql ใ"
type textarea "x"
type textarea "เอา database.sql ใส"
type textarea "x"
type textarea "เอา database.sql ใส่"
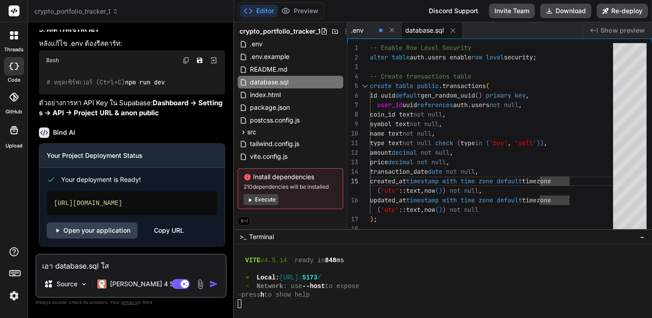
type textarea "x"
type textarea "เอา database.sql ใส่ใ"
type textarea "x"
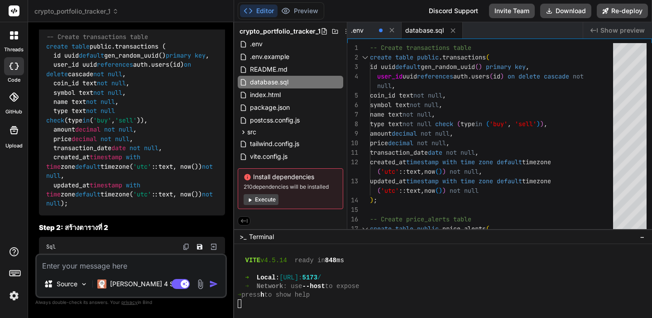
scroll to position [3147, 0]
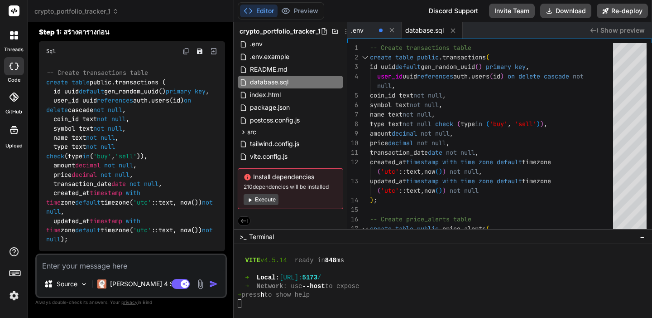
click at [187, 55] on img at bounding box center [186, 51] width 7 height 7
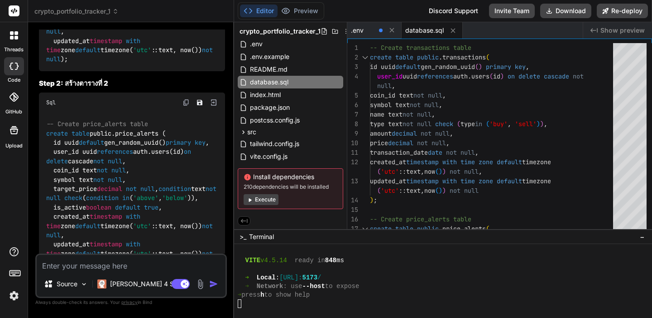
scroll to position [3374, 0]
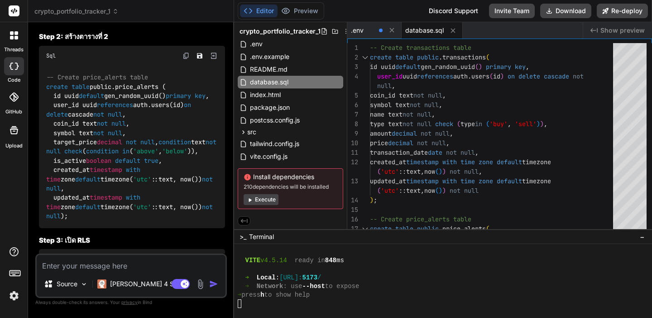
click at [184, 59] on img at bounding box center [186, 55] width 7 height 7
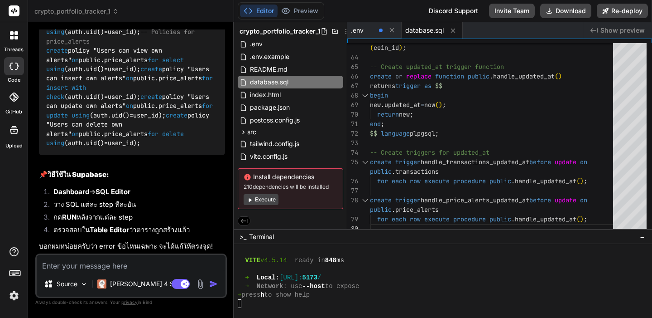
scroll to position [4018, 0]
click at [135, 256] on textarea at bounding box center [131, 263] width 189 height 16
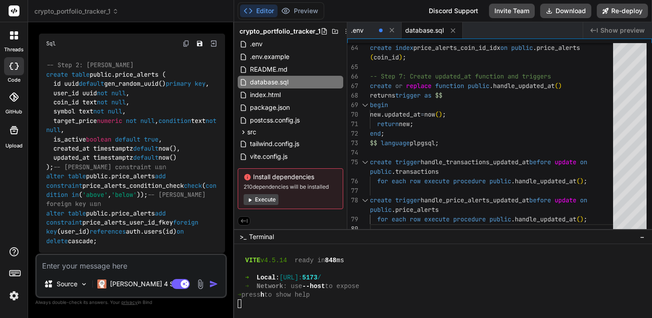
scroll to position [4390, 0]
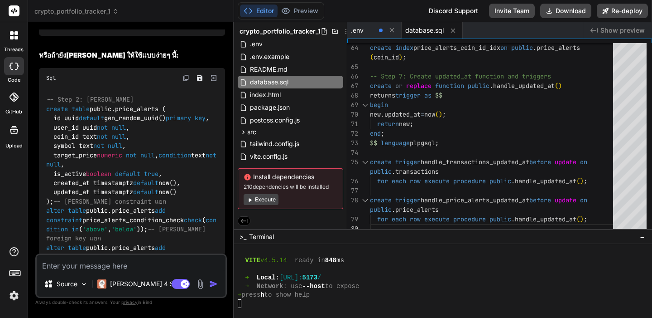
drag, startPoint x: 74, startPoint y: 235, endPoint x: 40, endPoint y: 89, distance: 150.4
copy code "create table public.price_alerts ( id uuid default gen_random_uuid() primary ke…"
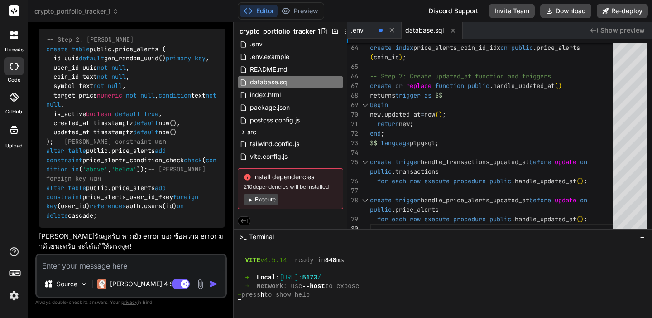
scroll to position [4637, 0]
drag, startPoint x: 171, startPoint y: 219, endPoint x: 43, endPoint y: 67, distance: 198.4
click at [43, 67] on div "-- Step 2: เวอร์ชันง่าย create table public.price_alerts ( id uuid default gen_…" at bounding box center [132, 127] width 186 height 199
copy code "-- Step 2: เวอร์ชันง่าย create table public.price_alerts ( id uuid default gen_…"
click at [185, 113] on div "-- Step 2: เวอร์ชันง่าย create table public.price_alerts ( id uuid default gen_…" at bounding box center [132, 127] width 186 height 199
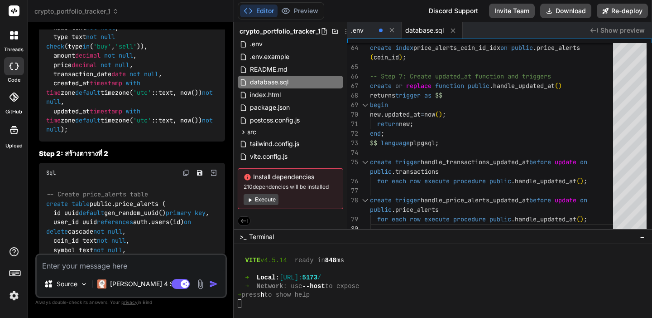
scroll to position [3257, 0]
drag, startPoint x: 77, startPoint y: 273, endPoint x: 82, endPoint y: 269, distance: 7.2
click at [77, 272] on div "Source Claude 4 S.. Agent Mode. When this toggle is activated, AI automatically…" at bounding box center [131, 275] width 192 height 44
click at [83, 268] on textarea at bounding box center [131, 263] width 189 height 16
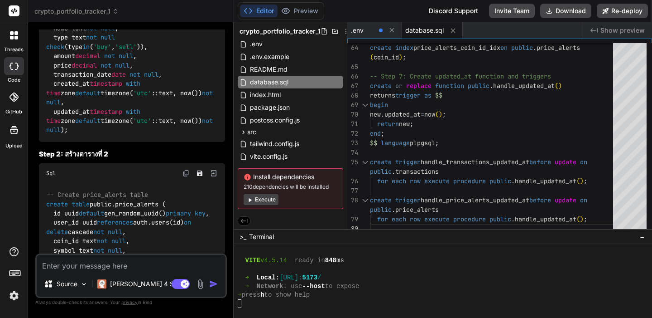
click at [83, 268] on textarea at bounding box center [131, 263] width 189 height 16
click at [201, 286] on img at bounding box center [200, 284] width 10 height 10
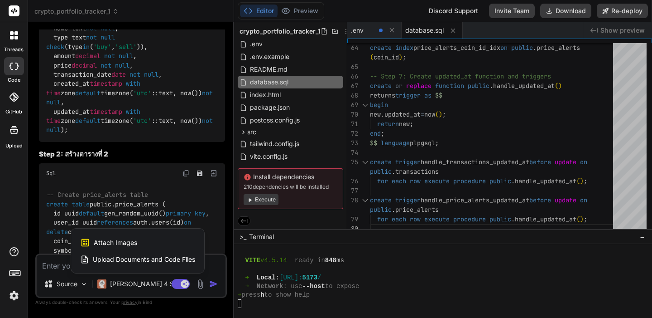
click at [144, 246] on div "Attach Images Image attachments are only supported in Claude and Gemini models." at bounding box center [137, 242] width 115 height 17
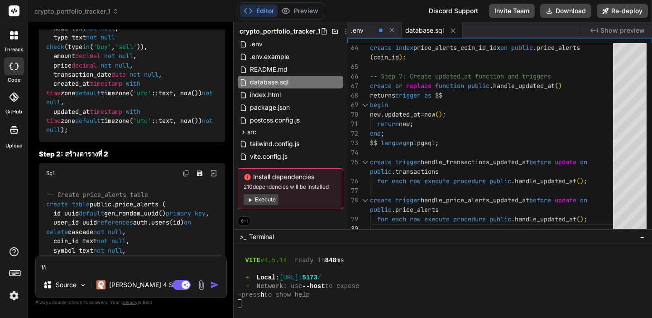
click at [133, 261] on textarea "ห" at bounding box center [131, 264] width 191 height 16
paste textarea "ERROR: 42P07: relation "transactions" already exists"
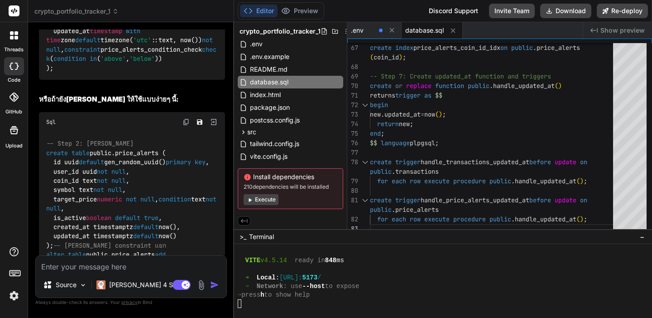
scroll to position [4338, 0]
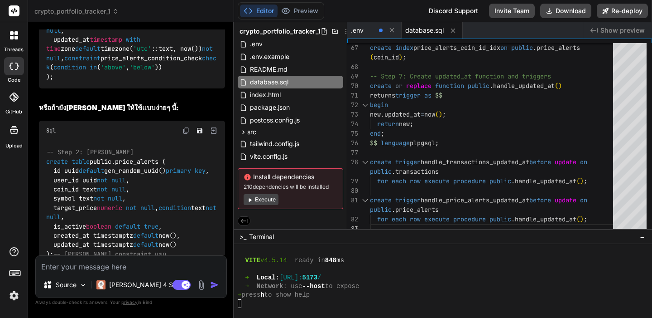
drag, startPoint x: 174, startPoint y: 207, endPoint x: 83, endPoint y: 150, distance: 106.9
click at [61, 207] on div "มาแก้ไข SQL สำหรับ Step 2 ให้ทำงานได้ครับ: Crypto Portfolio Tracker Click to op…" at bounding box center [132, 74] width 186 height 578
drag, startPoint x: 88, startPoint y: 135, endPoint x: 50, endPoint y: 118, distance: 41.8
drag, startPoint x: 38, startPoint y: 113, endPoint x: 64, endPoint y: 115, distance: 26.8
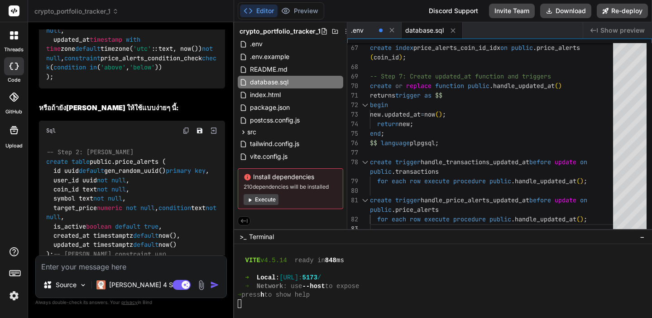
click at [49, 117] on div "You Bind AI Crypto Portfolio Tracker Click to open Workbench Create package.jso…" at bounding box center [132, 142] width 190 height 226
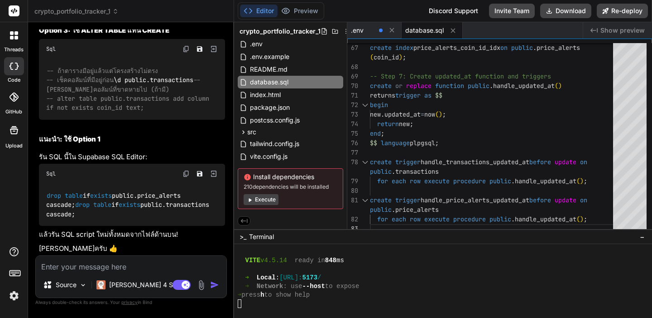
scroll to position [5317, 0]
click at [101, 266] on textarea "ห" at bounding box center [131, 264] width 191 height 16
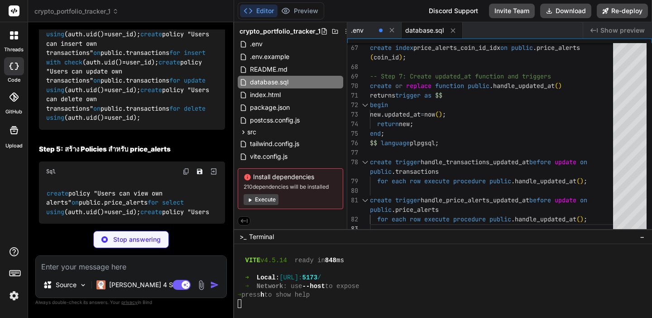
scroll to position [5577, 0]
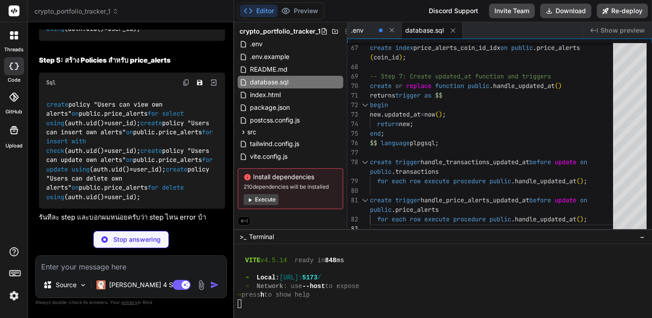
drag, startPoint x: 105, startPoint y: 165, endPoint x: 48, endPoint y: 140, distance: 62.1
copy code "alter table public.transactions enable row level security; alter table public.p…"
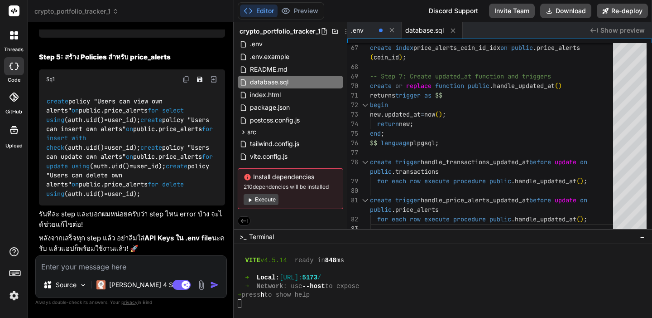
scroll to position [5664, 0]
click at [182, 82] on div "Sql" at bounding box center [132, 79] width 186 height 20
click at [185, 80] on img at bounding box center [186, 79] width 7 height 7
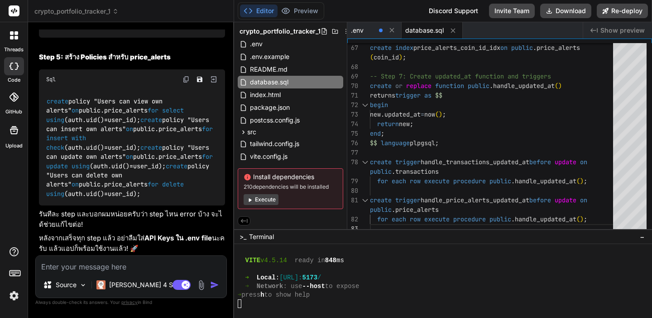
scroll to position [5976, 0]
click at [121, 266] on textarea at bounding box center [131, 264] width 191 height 16
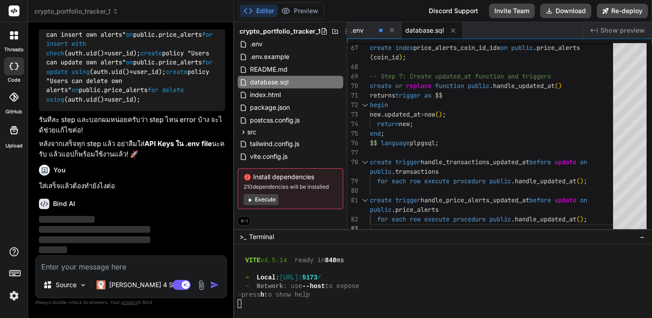
scroll to position [6070, 0]
click at [359, 30] on span ".env" at bounding box center [357, 30] width 13 height 9
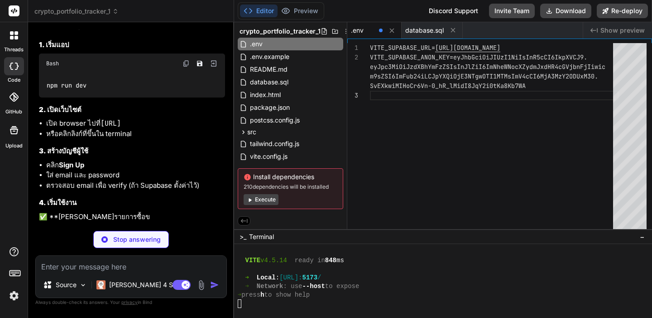
scroll to position [6233, 0]
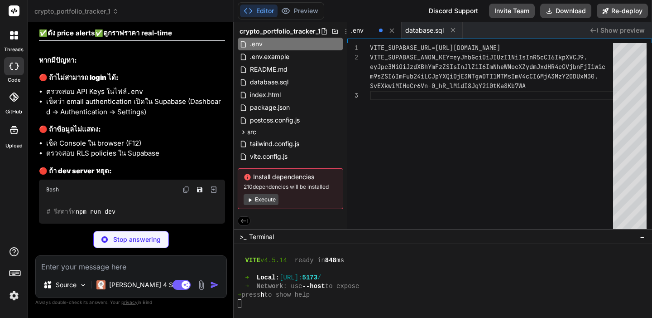
drag, startPoint x: 88, startPoint y: 138, endPoint x: 36, endPoint y: 116, distance: 56.8
click at [36, 116] on div "You Bind AI Crypto Portfolio Tracker Click to open Workbench Create package.jso…" at bounding box center [131, 173] width 192 height 288
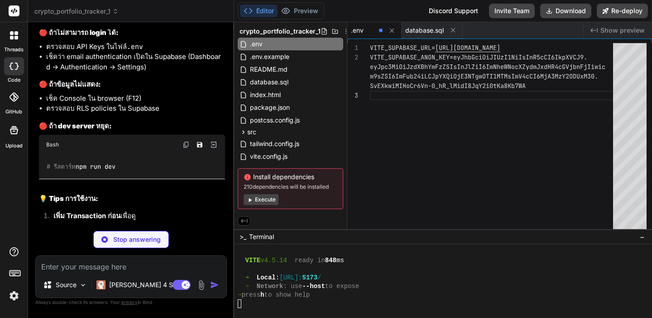
drag, startPoint x: 80, startPoint y: 125, endPoint x: 83, endPoint y: 129, distance: 5.5
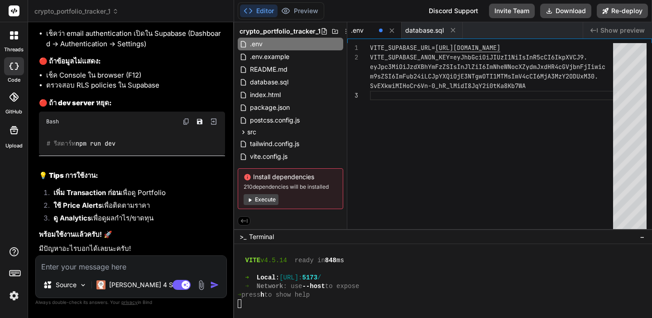
click at [262, 304] on div at bounding box center [438, 303] width 401 height 9
click at [283, 302] on div at bounding box center [438, 303] width 401 height 9
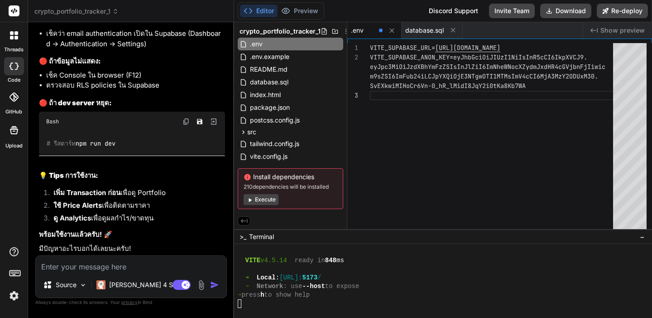
click at [101, 263] on textarea at bounding box center [131, 264] width 191 height 16
paste textarea "npm run dev"
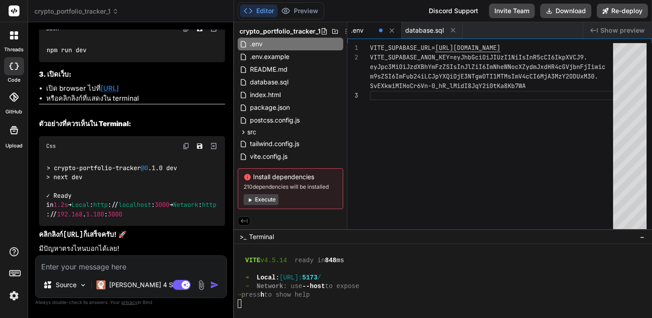
scroll to position [387, 0]
drag, startPoint x: 256, startPoint y: 304, endPoint x: 246, endPoint y: 307, distance: 10.9
click at [255, 304] on div at bounding box center [438, 303] width 401 height 9
click at [245, 307] on div at bounding box center [438, 303] width 401 height 9
click at [267, 306] on div at bounding box center [438, 303] width 401 height 9
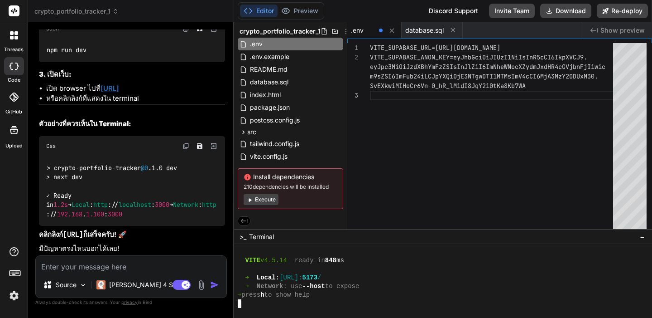
click at [274, 305] on div at bounding box center [438, 303] width 401 height 9
drag, startPoint x: 398, startPoint y: 276, endPoint x: 381, endPoint y: 278, distance: 16.8
click at [389, 277] on div "➜ Local : http://localhost: 5173 /" at bounding box center [438, 277] width 401 height 9
click at [383, 276] on div "➜ Local : http://localhost: 5173 /" at bounding box center [438, 277] width 401 height 9
drag, startPoint x: 383, startPoint y: 263, endPoint x: 435, endPoint y: 253, distance: 53.0
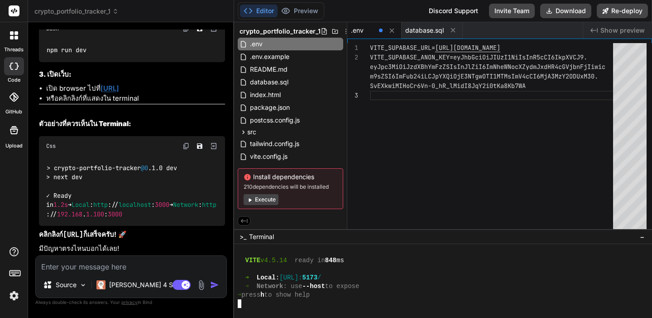
click at [383, 263] on div "VITE v4.5.14 ready in 848 ms" at bounding box center [438, 260] width 401 height 9
click at [646, 236] on button "−" at bounding box center [642, 236] width 9 height 14
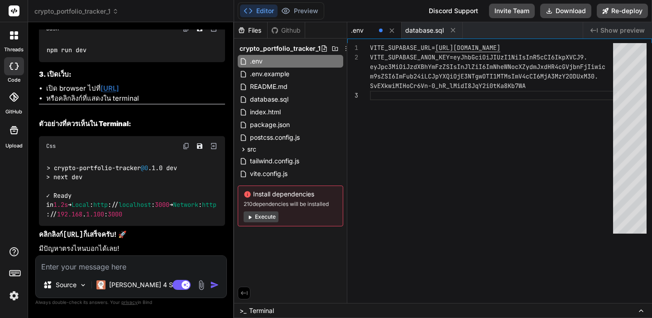
scroll to position [0, 0]
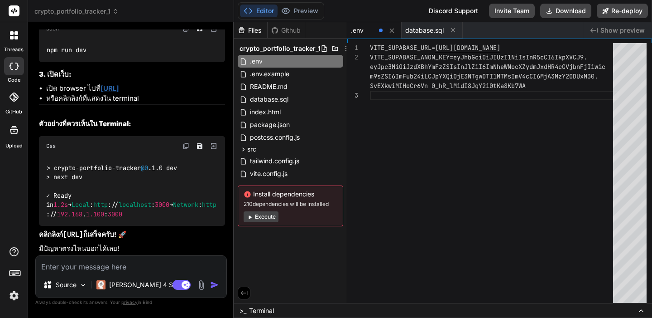
click at [638, 312] on icon at bounding box center [641, 310] width 7 height 7
click at [242, 309] on span ">_" at bounding box center [243, 310] width 7 height 9
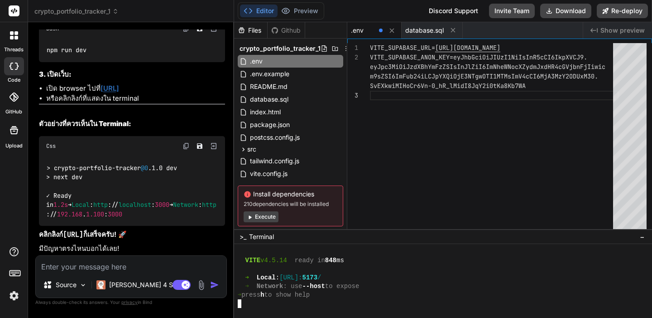
click at [365, 269] on div at bounding box center [438, 269] width 401 height 9
click at [368, 259] on div "VITE v4.5.14 ready in 848 ms" at bounding box center [438, 260] width 401 height 9
click at [358, 273] on div at bounding box center [438, 269] width 401 height 9
click at [388, 234] on div ">_ Terminal −" at bounding box center [443, 236] width 418 height 15
click at [411, 131] on div "VITE_SUPABASE_URL= https://caychqvrvbqttxpecnqc.supabase.co VITE_SUPABASE_ANON_…" at bounding box center [494, 175] width 249 height 264
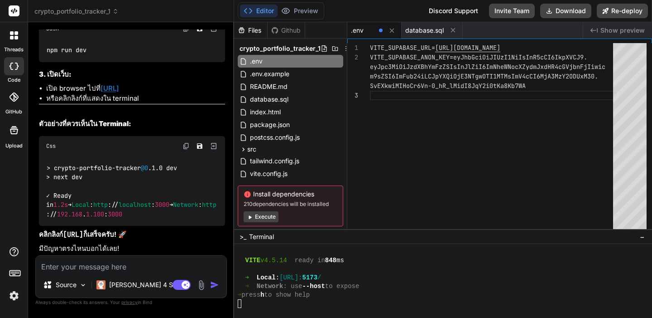
scroll to position [7042, 0]
click at [119, 92] on link "http://localhost:3000" at bounding box center [110, 88] width 19 height 9
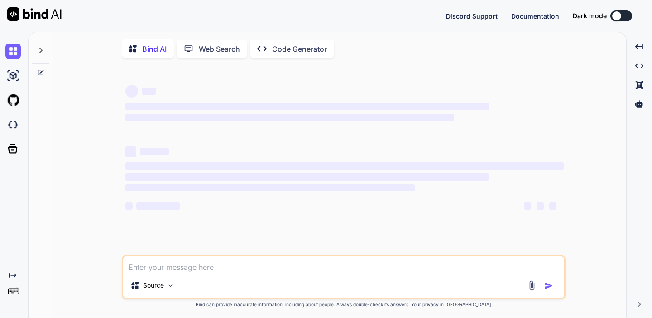
type textarea "x"
click at [13, 121] on img at bounding box center [12, 124] width 15 height 15
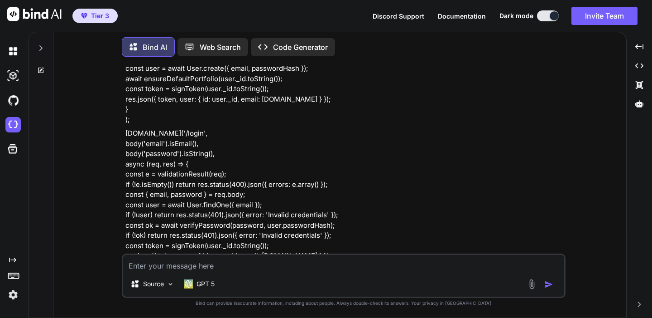
scroll to position [4575, 0]
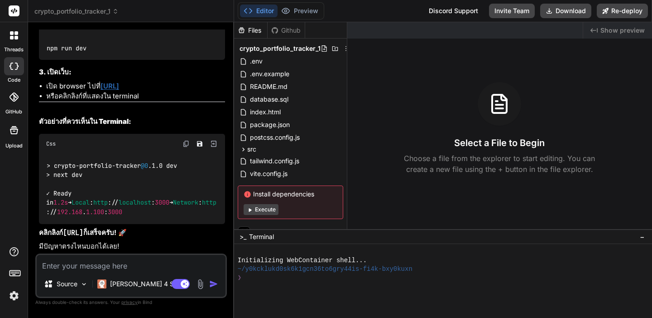
scroll to position [2813, 0]
click at [101, 265] on textarea at bounding box center [131, 263] width 189 height 16
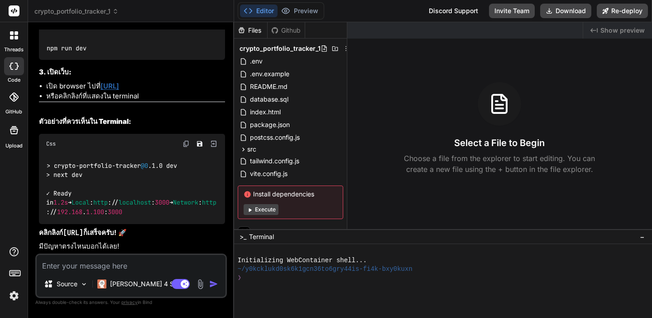
click at [101, 265] on textarea at bounding box center [131, 263] width 189 height 16
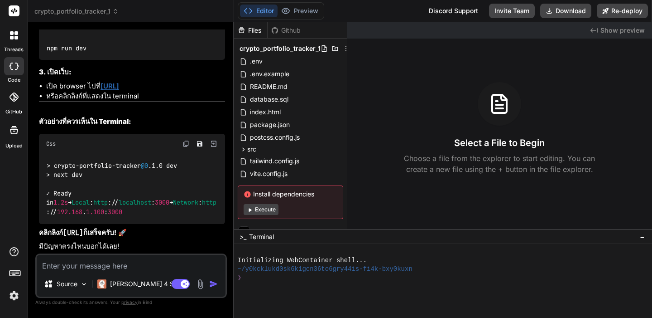
click at [101, 265] on textarea at bounding box center [131, 263] width 189 height 16
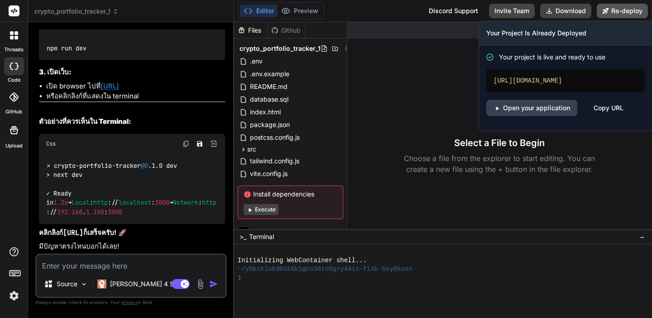
click at [623, 13] on button "Re-deploy" at bounding box center [622, 11] width 51 height 14
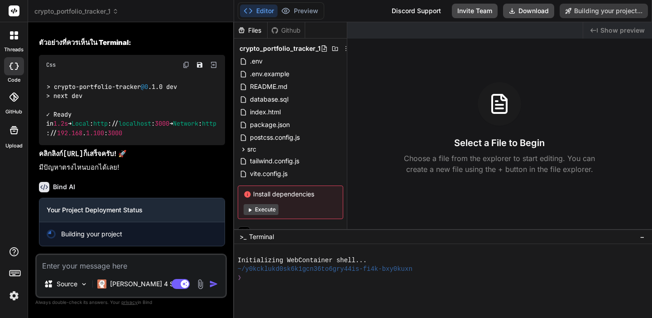
scroll to position [3008, 0]
type textarea "x"
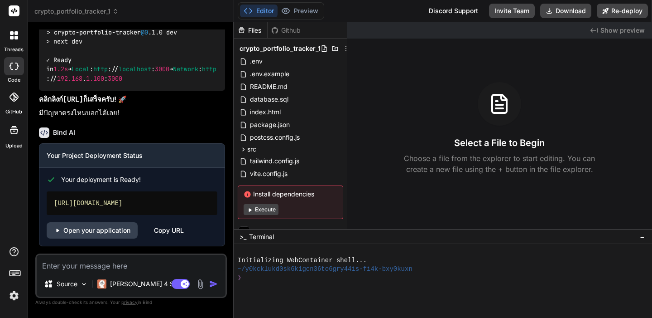
scroll to position [3071, 0]
click at [101, 232] on link "Open your application" at bounding box center [92, 230] width 91 height 16
click at [75, 260] on textarea at bounding box center [131, 263] width 189 height 16
type textarea "s"
type textarea "x"
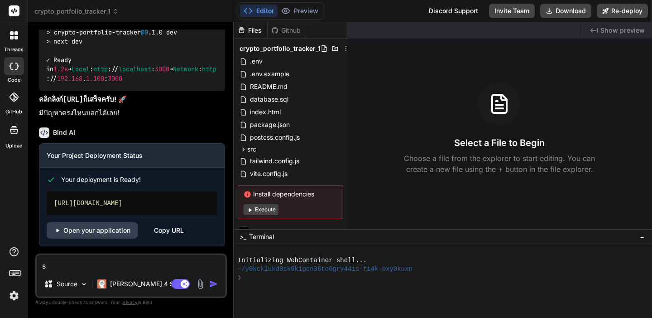
type textarea "x"
type textarea "d"
type textarea "x"
type textarea "de"
type textarea "x"
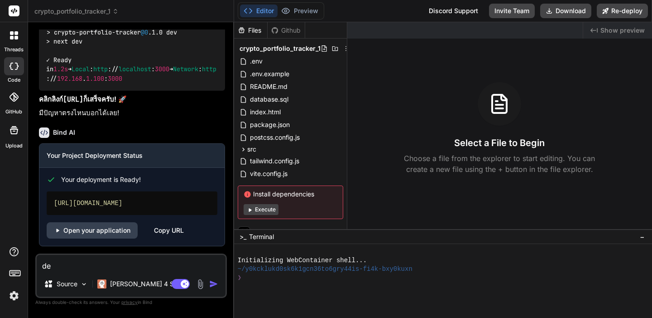
type textarea "dep"
type textarea "x"
type textarea "depl"
type textarea "x"
type textarea "deplo"
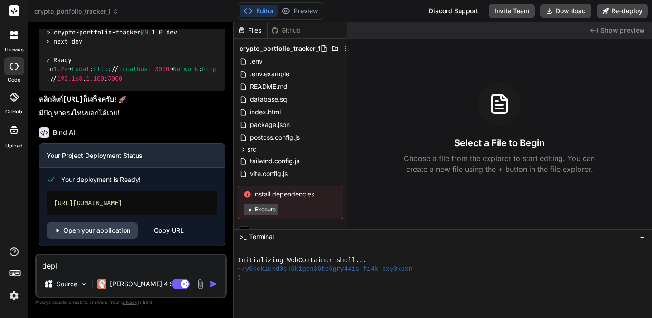
type textarea "x"
type textarea "deploy"
type textarea "x"
type textarea "deploy"
type textarea "x"
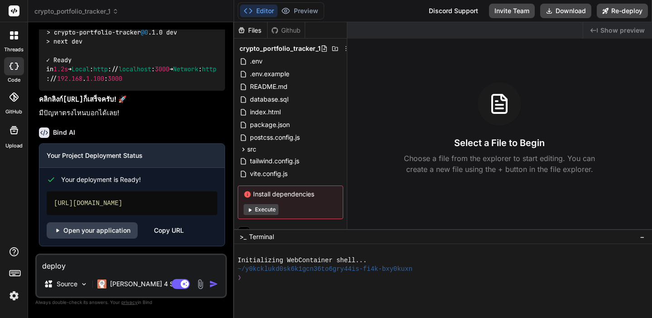
type textarea "deploy เ"
type textarea "x"
type textarea "deploy เล"
type textarea "x"
type textarea "deploy เลย"
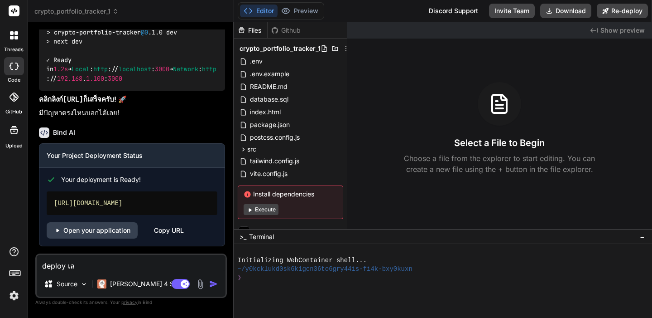
type textarea "x"
type textarea "deploy เลยไ"
type textarea "x"
type textarea "deploy เลยได"
type textarea "x"
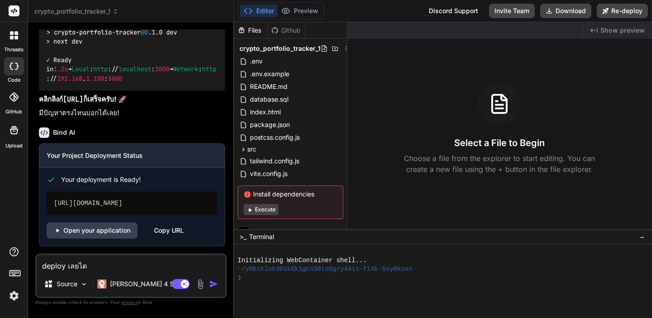
type textarea "deploy เลยได้"
type textarea "x"
type textarea "deploy เลยได้ไ"
type textarea "x"
type textarea "deploy เลยได้ไห"
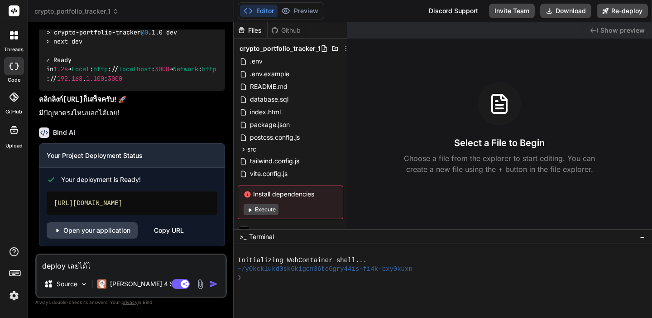
type textarea "x"
type textarea "deploy เลยได้ไหม"
type textarea "x"
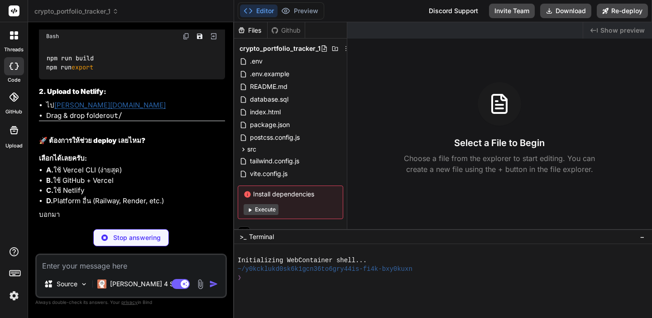
scroll to position [3779, 0]
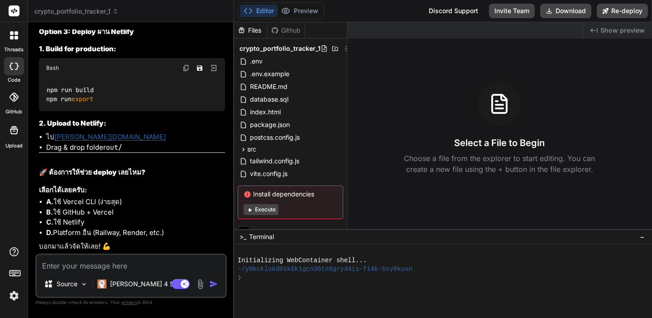
type textarea "x"
click at [112, 268] on textarea at bounding box center [131, 263] width 189 height 16
type textarea "ก"
type textarea "x"
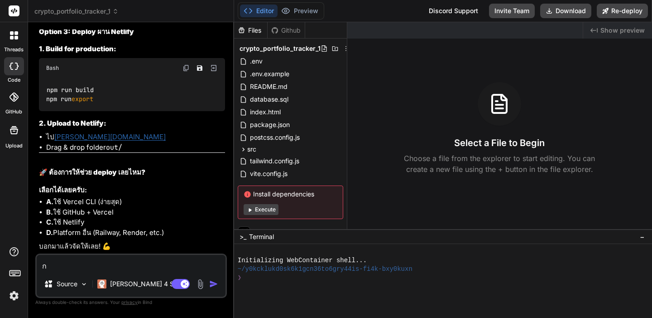
type textarea "x"
type textarea "ล"
type textarea "x"
type textarea "ลบ"
type textarea "x"
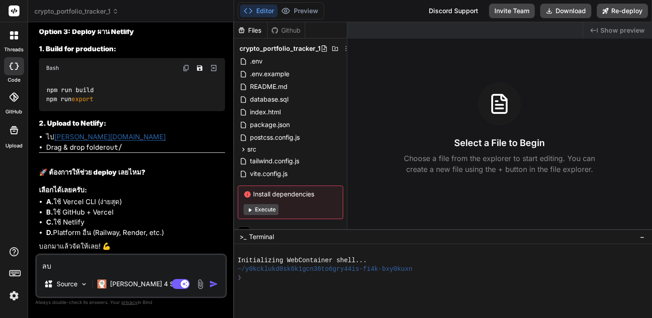
type textarea "ลบท"
type textarea "x"
type textarea "ลบทุ"
type textarea "x"
type textarea "ลบทุก"
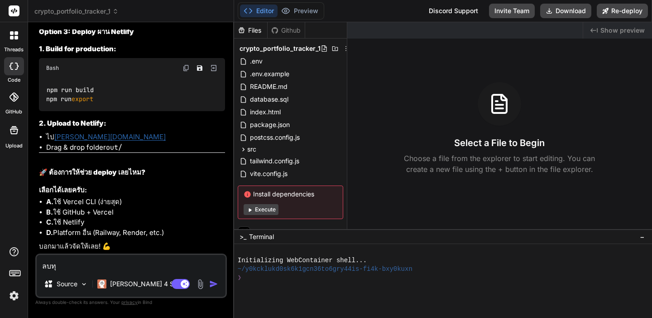
type textarea "x"
type textarea "ลบทุ"
type textarea "x"
type textarea "ลบท"
type textarea "x"
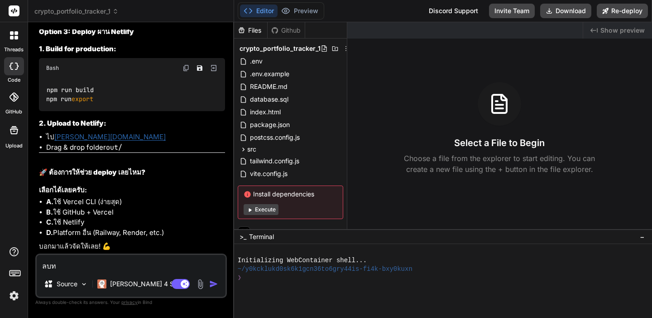
type textarea "ลบ"
type textarea "x"
type textarea "ล"
type textarea "x"
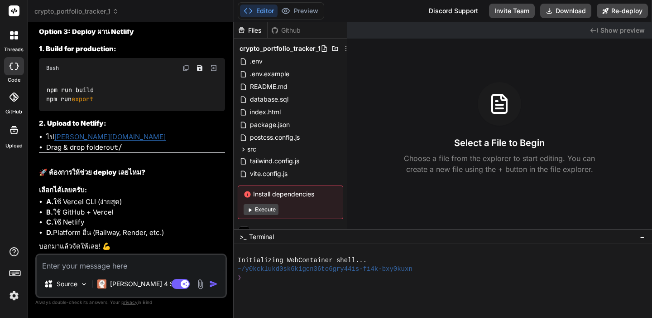
type textarea "เ"
type textarea "x"
type textarea "เอ"
type textarea "x"
type textarea "เอา"
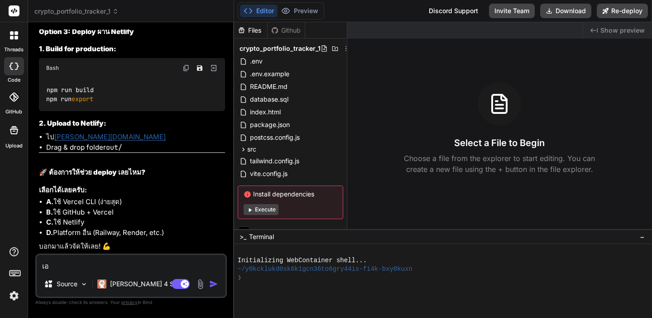
type textarea "x"
type textarea "เอาใ"
type textarea "x"
type textarea "เอาให"
type textarea "x"
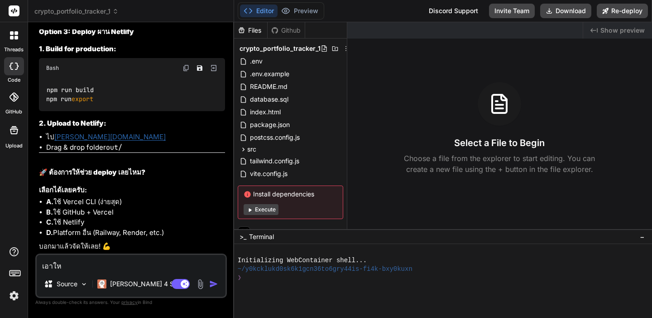
type textarea "เอาใหม"
type textarea "x"
type textarea "เอาใหม่"
type textarea "x"
type textarea "เอาใหม่"
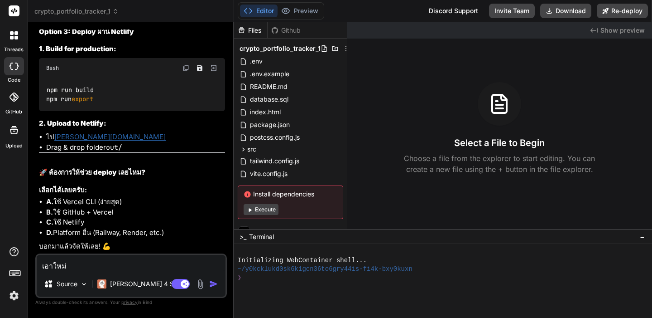
type textarea "x"
type textarea "เอาใหม่ ท"
type textarea "x"
type textarea "เอาใหม่ ทำ"
type textarea "x"
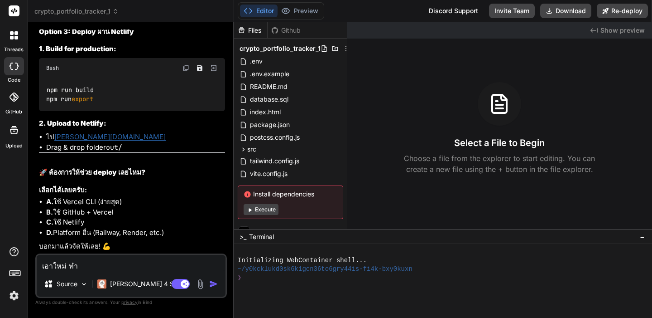
type textarea "เอาใหม่ ทำใ"
type textarea "x"
type textarea "เอาใหม่ ทำให"
type textarea "x"
type textarea "เอาใหม่ ทำให่"
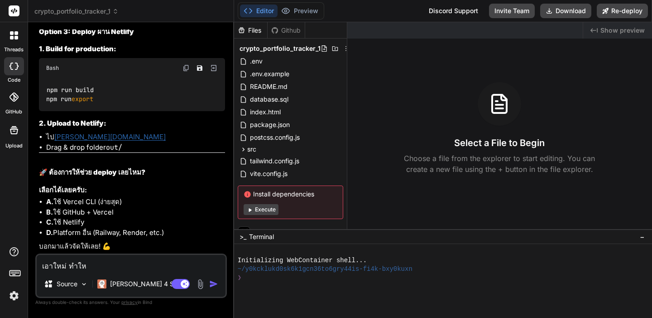
type textarea "x"
type textarea "เอาใหม่ ทำให"
type textarea "x"
type textarea "เอาใหม่ ทำใหม"
type textarea "x"
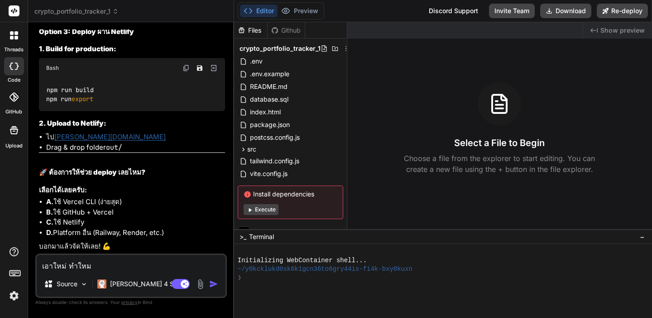
type textarea "เอาใหม่ ทำใหม่"
type textarea "x"
type textarea "เอาใหม่ ทำใหม่ห"
type textarea "x"
type textarea "เอาใหม่ ทำใหม่หม"
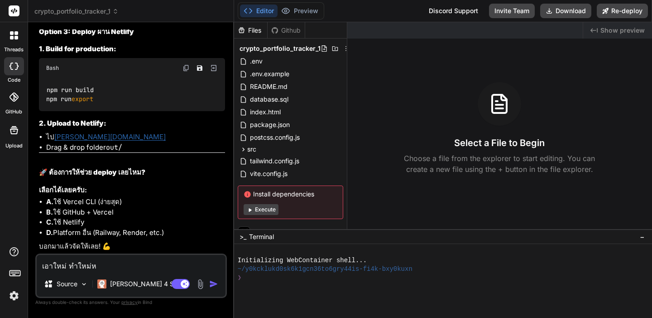
type textarea "x"
type textarea "เอาใหม่ ทำใหม่หมด"
type textarea "x"
type textarea "เอาใหม่ ทำใหม่หมดเ"
type textarea "x"
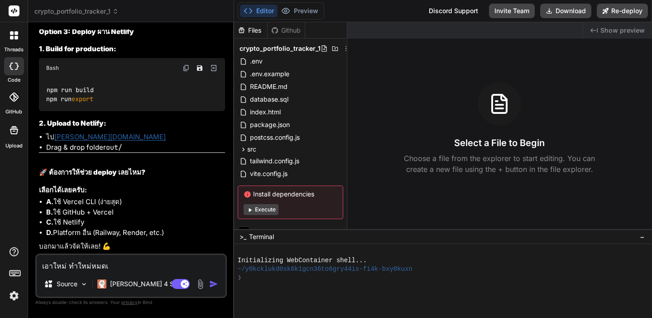
type textarea "เอาใหม่ ทำใหม่หมดเล"
type textarea "x"
type textarea "เอาใหม่ ทำใหม่หมดเลย"
type textarea "x"
type textarea "เอาใหม่ ทำใหม่หมดเลยไ"
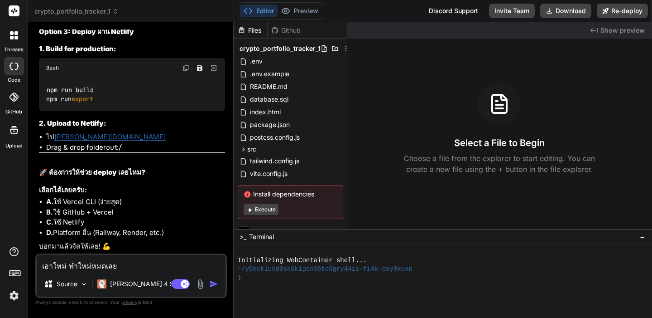
type textarea "x"
type textarea "เอาใหม่ ทำใหม่หมดเลยไม"
type textarea "x"
type textarea "เอาใหม่ ทำใหม่หมดเลยไม่"
type textarea "x"
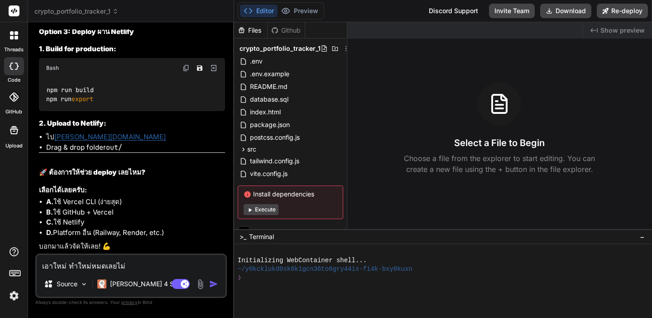
type textarea "เอาใหม่ ทำใหม่หมดเลยไม่ท"
type textarea "x"
type textarea "เอาใหม่ ทำใหม่หมดเลยไม่ทำ"
type textarea "x"
type textarea "เอาใหม่ ทำใหม่หมดเลยไม่ทำแ"
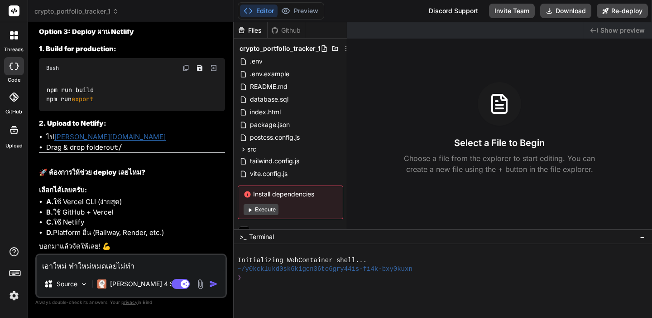
type textarea "x"
type textarea "เอาใหม่ ทำใหม่หมดเลยไม่ทำแล"
type textarea "x"
type textarea "เอาใหม่ ทำใหม่หมดเลยไม่ทำแล้"
type textarea "x"
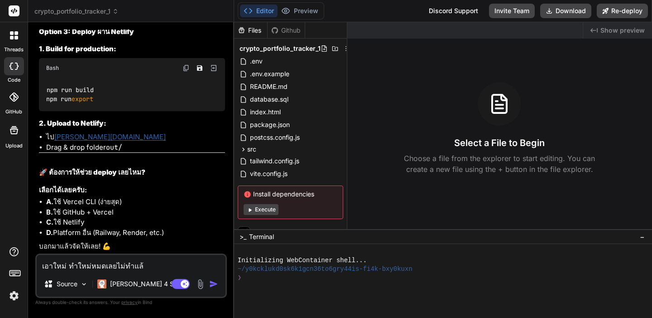
type textarea "เอาใหม่ ทำใหม่หมดเลยไม่ทำแล้ว"
type textarea "x"
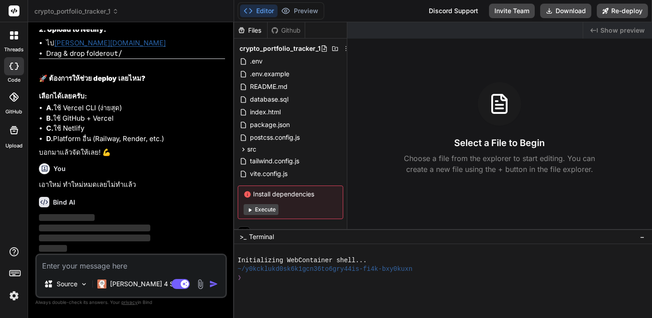
scroll to position [4036, 0]
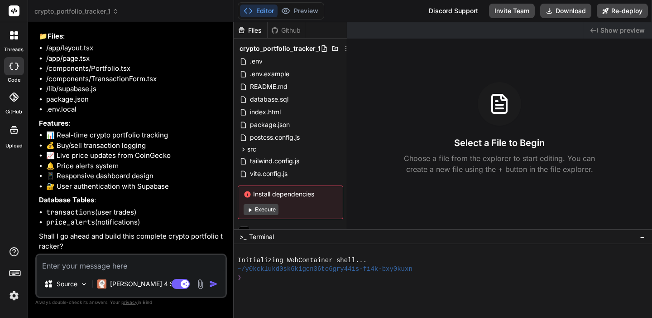
type textarea "x"
click at [73, 264] on textarea at bounding box center [131, 263] width 189 height 16
click at [12, 12] on icon at bounding box center [14, 10] width 7 height 5
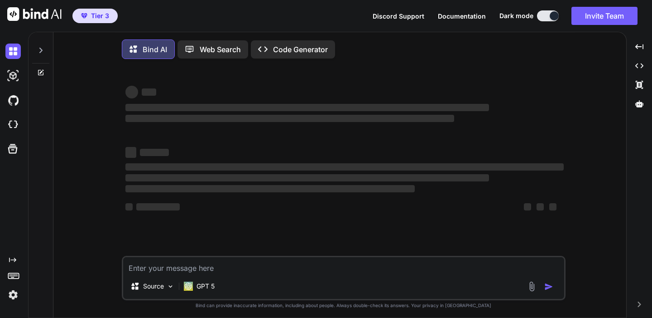
type textarea "x"
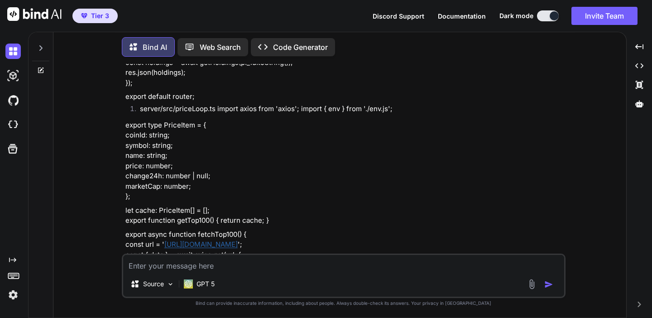
scroll to position [5592, 0]
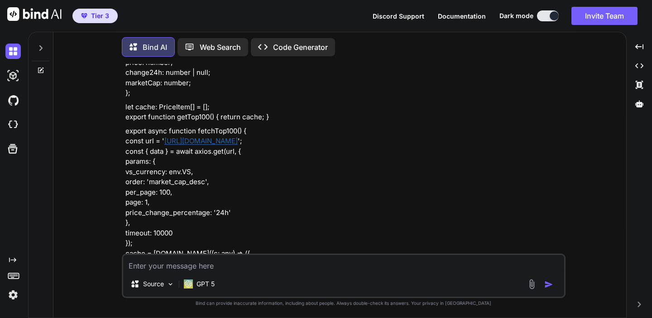
click at [162, 264] on textarea at bounding box center [343, 263] width 441 height 16
type textarea "d"
type textarea "x"
type textarea "l"
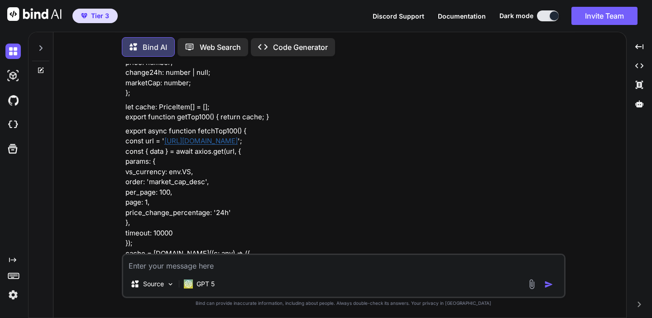
type textarea "x"
type textarea "l;"
type textarea "x"
type textarea "l"
type textarea "x"
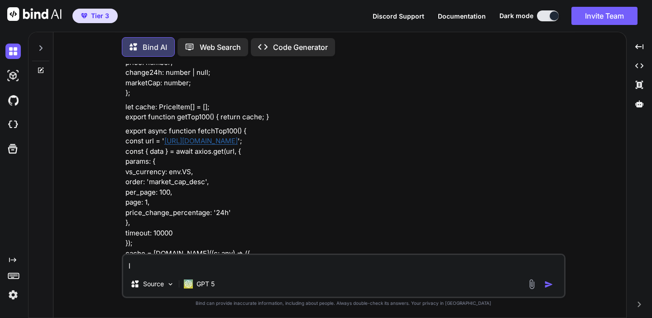
type textarea "x"
type textarea "ช"
type textarea "x"
type textarea "ช่"
type textarea "x"
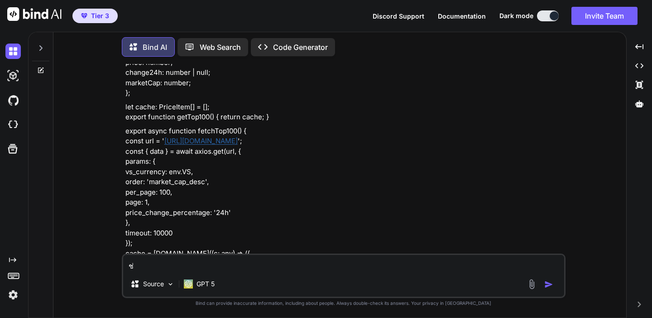
type textarea "ช่ว"
type textarea "x"
type textarea "ช่วย"
type textarea "x"
type textarea "ช่วยส"
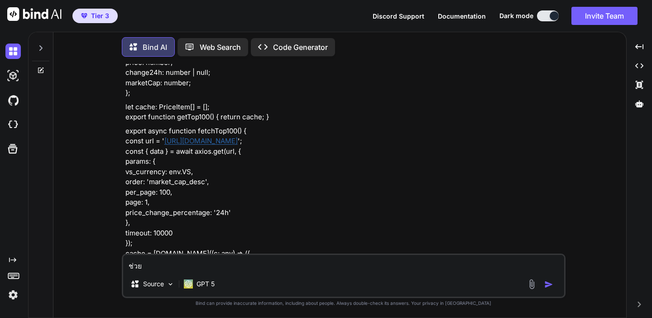
type textarea "x"
type textarea "ช่วยสอ"
type textarea "x"
type textarea "ช่วยสอย"
type textarea "x"
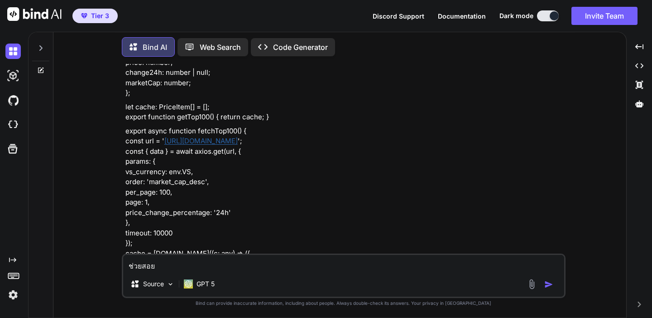
type textarea "ช่วยสอ"
type textarea "x"
type textarea "ช่วยสอน"
type textarea "x"
type textarea "ช่วยสอนก"
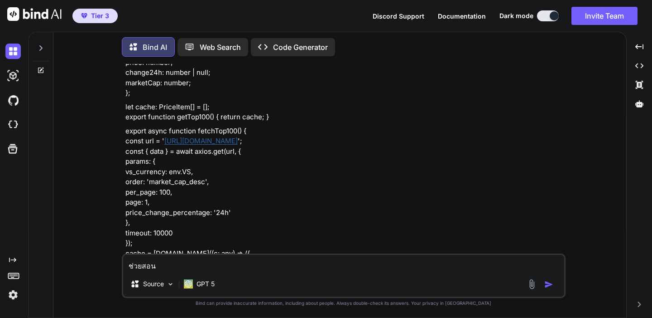
type textarea "x"
type textarea "ช่วยสอนกา"
type textarea "x"
type textarea "ช่วยสอนการ"
type textarea "x"
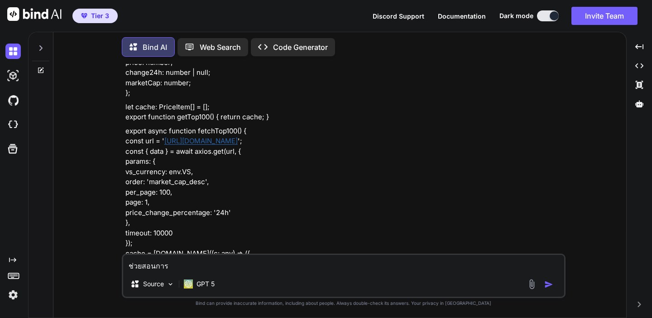
type textarea "ช่วยสอนการใ"
type textarea "x"
type textarea "ช่วยสอนการใช"
type textarea "x"
type textarea "ช่วยสอนการใช้"
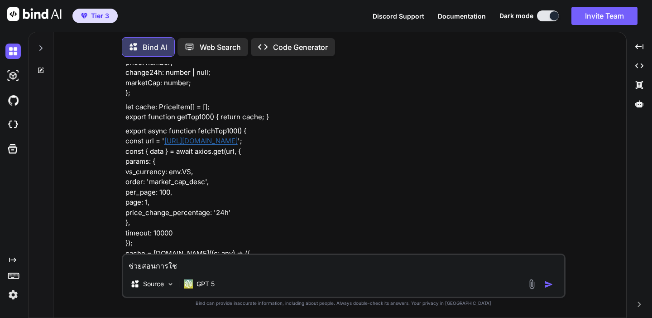
type textarea "x"
type textarea "ช่วยสอนการใช"
type textarea "x"
type textarea "ช่วยสอนการใ"
type textarea "x"
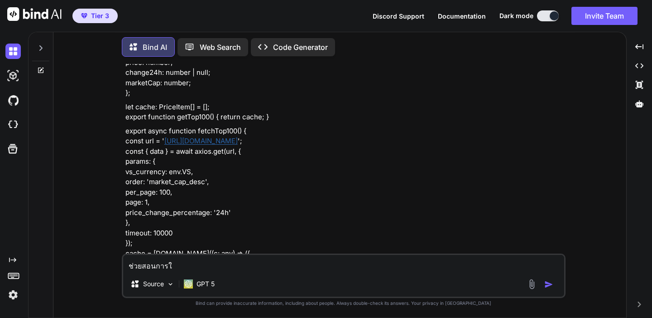
type textarea "ช่วยสอนการ"
type textarea "x"
type textarea "ช่วยสอนการใ"
type textarea "x"
type textarea "ช่วยสอนการใช"
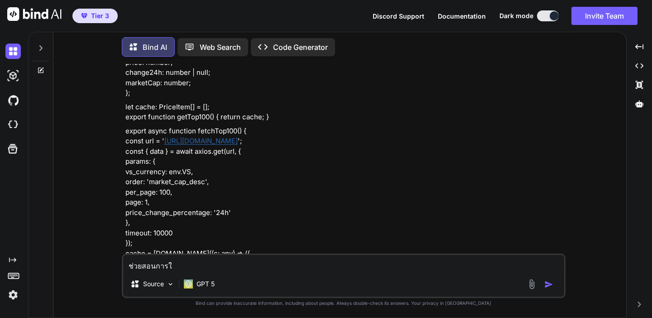
type textarea "x"
type textarea "ช่วยสอนการใช้"
type textarea "x"
type textarea "ช่วยสอนการใช้"
click at [545, 280] on button "button" at bounding box center [551, 284] width 13 height 9
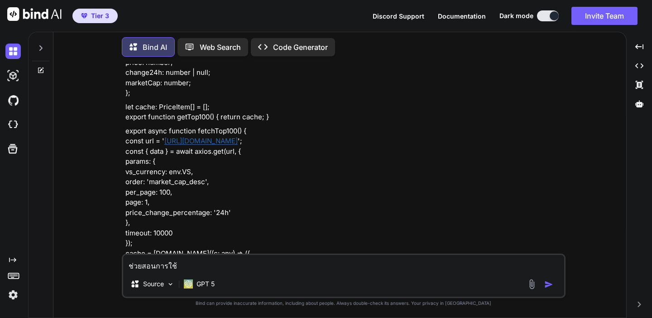
type textarea "x"
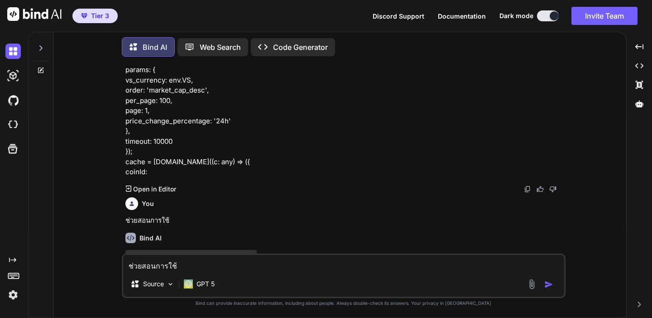
scroll to position [5688, 0]
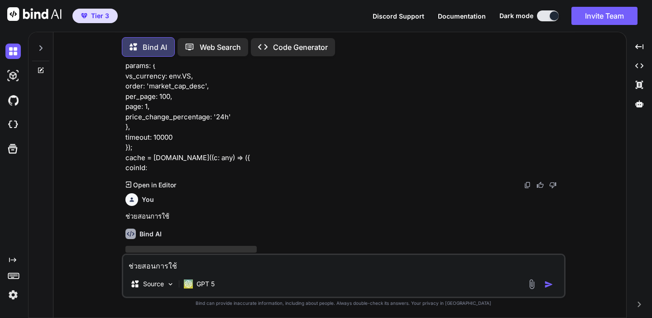
click at [11, 277] on rect at bounding box center [13, 275] width 10 height 5
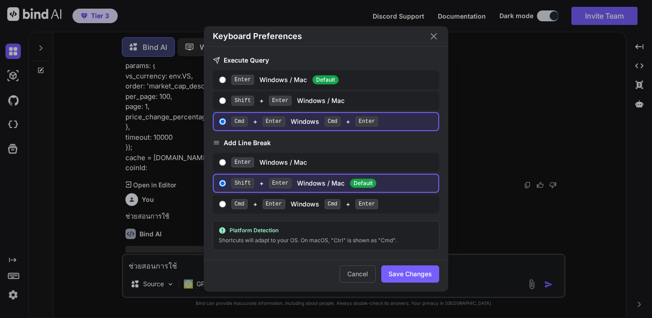
click at [430, 37] on icon "Close" at bounding box center [434, 36] width 11 height 11
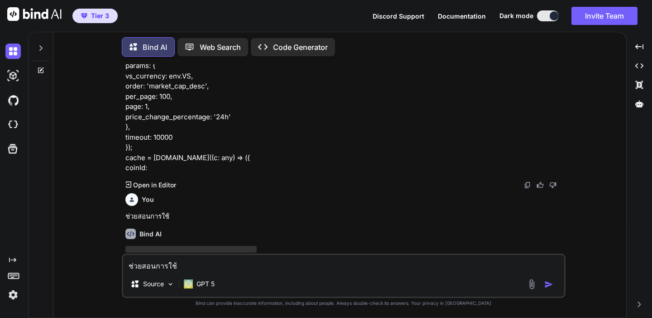
click at [408, 17] on span "Discord Support" at bounding box center [399, 16] width 52 height 8
click at [633, 81] on div "Created with Pixso." at bounding box center [640, 84] width 18 height 15
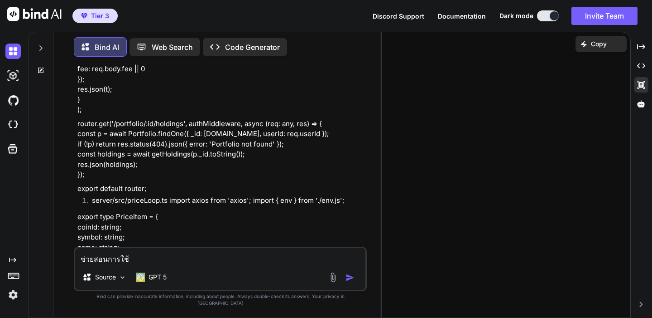
scroll to position [5961, 0]
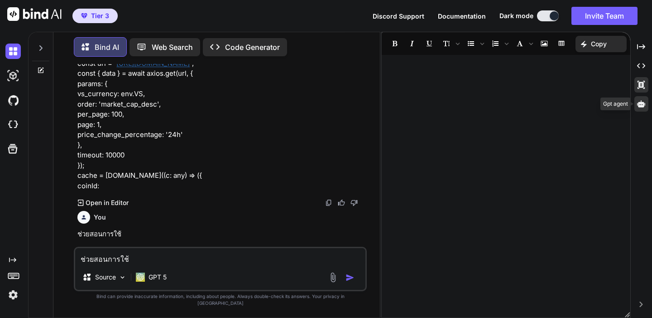
click at [644, 106] on icon at bounding box center [642, 103] width 8 height 7
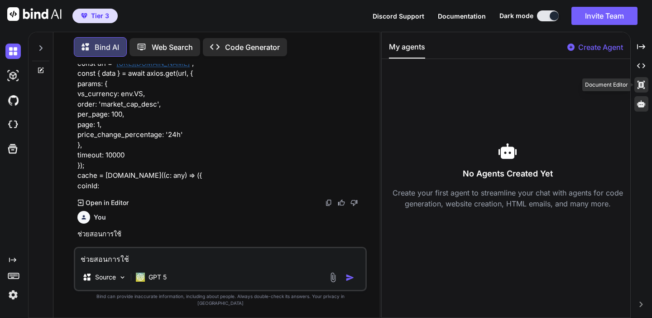
click at [644, 87] on icon "Created with Pixso." at bounding box center [642, 85] width 8 height 8
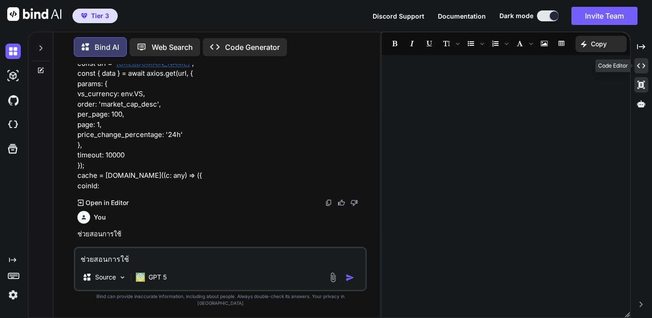
click at [643, 62] on icon "Created with Pixso." at bounding box center [642, 66] width 8 height 8
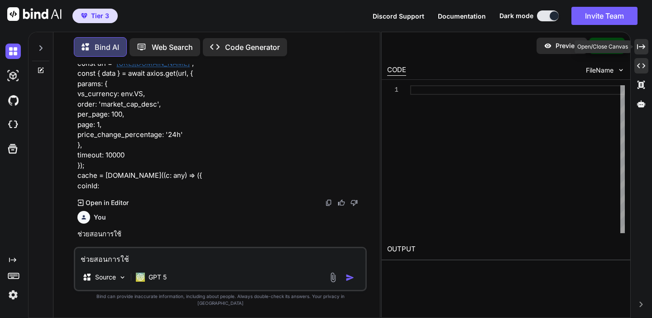
click at [642, 42] on div "Created with Pixso." at bounding box center [642, 46] width 14 height 15
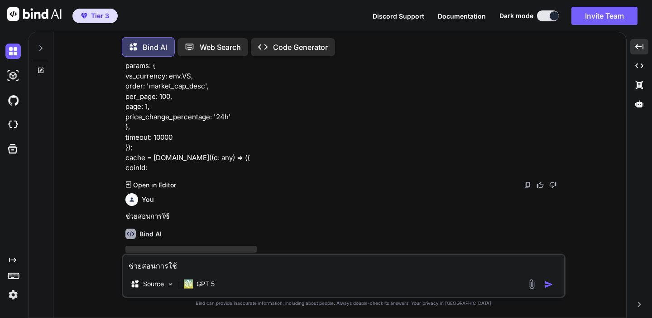
click at [95, 16] on span "Tier 3" at bounding box center [100, 15] width 18 height 9
click at [149, 263] on textarea "ช่วยสอนการใช้" at bounding box center [343, 263] width 441 height 16
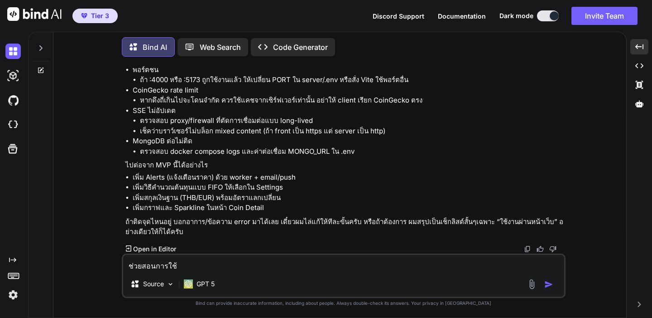
scroll to position [6821, 0]
click at [179, 260] on textarea "ช่วยสอนการใช้" at bounding box center [343, 263] width 441 height 16
type textarea "z"
type textarea "ผมทำไม่เป็นเลย ไม่เข้าใจเลยแม้แต่นิดเดียว"
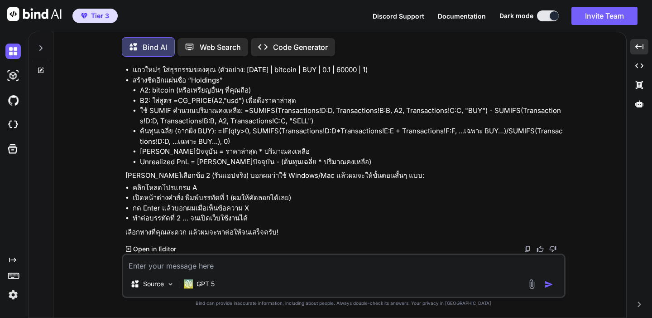
scroll to position [7295, 0]
drag, startPoint x: 185, startPoint y: 233, endPoint x: 250, endPoint y: 235, distance: 65.3
click at [248, 235] on p "เลือกทางที่คุณสะดวก แล้วผมจะพาต่อให้จนเสร็จครับ!" at bounding box center [345, 232] width 439 height 10
click at [254, 235] on p "เลือกทางที่คุณสะดวก แล้วผมจะพาต่อให้จนเสร็จครับ!" at bounding box center [345, 232] width 439 height 10
click at [229, 257] on textarea at bounding box center [343, 263] width 441 height 16
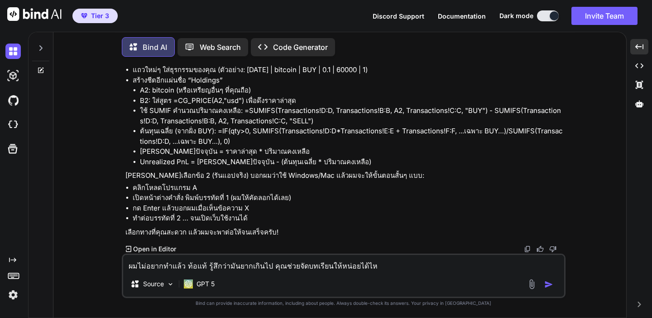
type textarea "ผมไม่อยากทำแล้ว ท้อแท้ รู้สึกว่ามันยากเกินไป คุณช่วยจัดบทเรียนให้หน่อยได้ไหม"
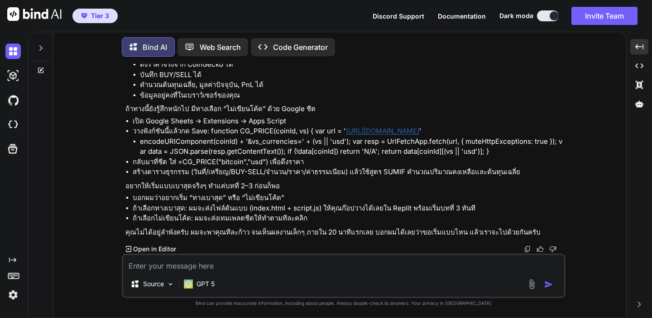
scroll to position [8183, 0]
